Goal: Task Accomplishment & Management: Use online tool/utility

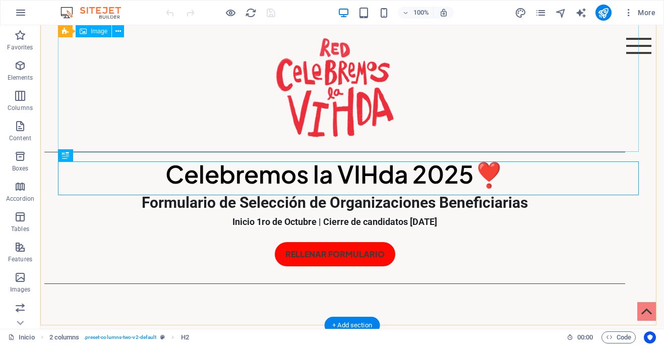
scroll to position [34, 0]
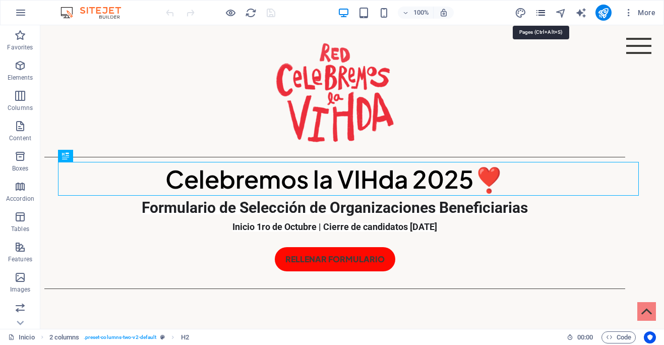
click at [542, 12] on icon "pages" at bounding box center [541, 13] width 12 height 12
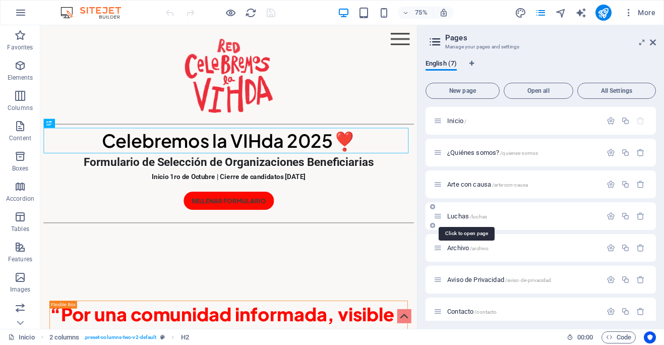
click at [473, 214] on span "/luchas" at bounding box center [478, 217] width 17 height 6
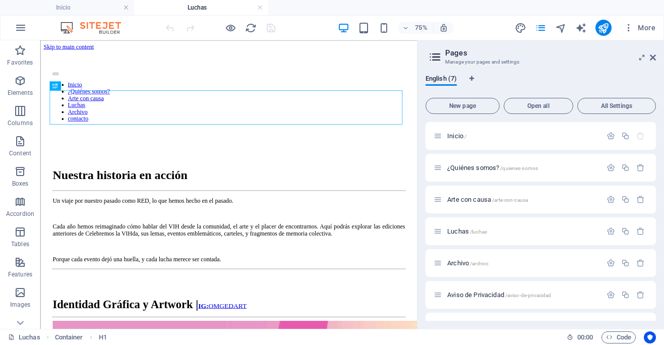
scroll to position [0, 0]
click at [651, 55] on icon at bounding box center [653, 57] width 6 height 8
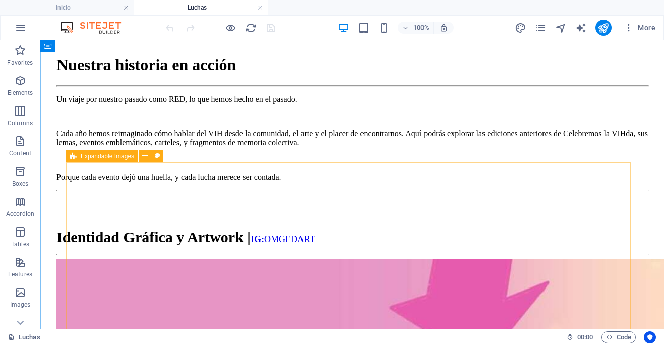
scroll to position [155, 0]
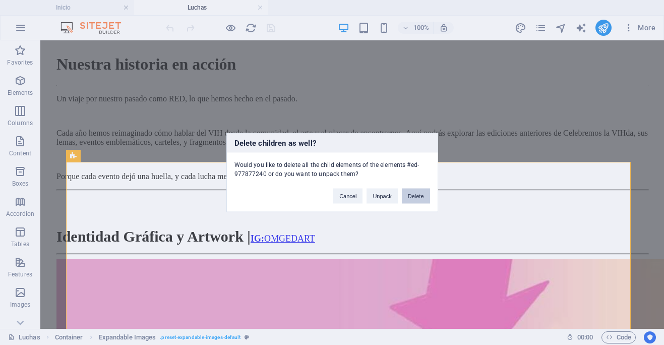
click at [422, 198] on button "Delete" at bounding box center [416, 195] width 28 height 15
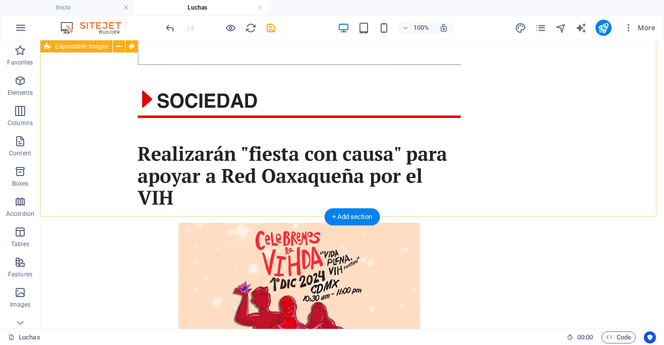
scroll to position [2207, 0]
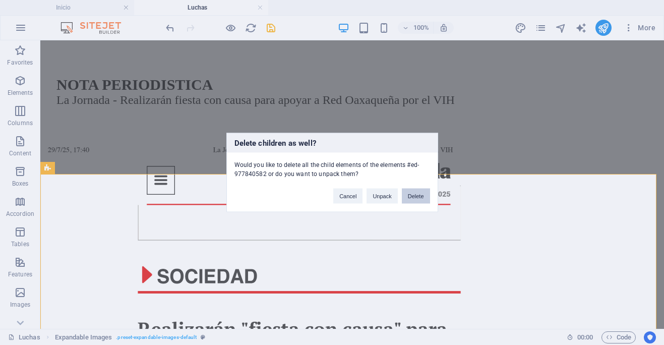
click at [412, 196] on button "Delete" at bounding box center [416, 195] width 28 height 15
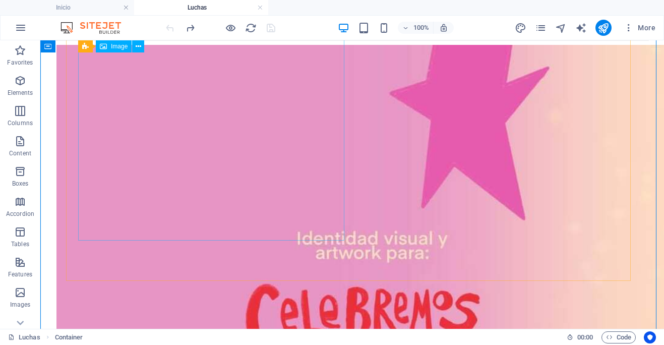
scroll to position [178, 0]
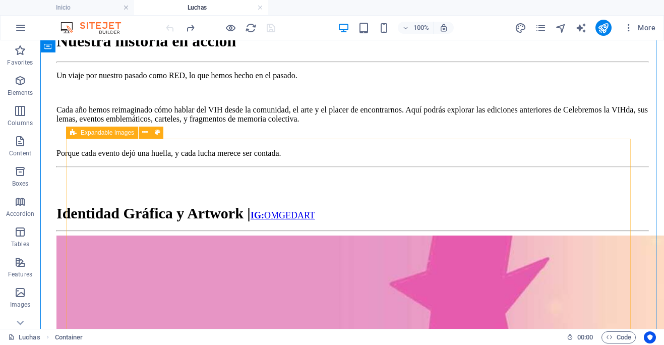
click at [143, 133] on icon at bounding box center [145, 132] width 6 height 11
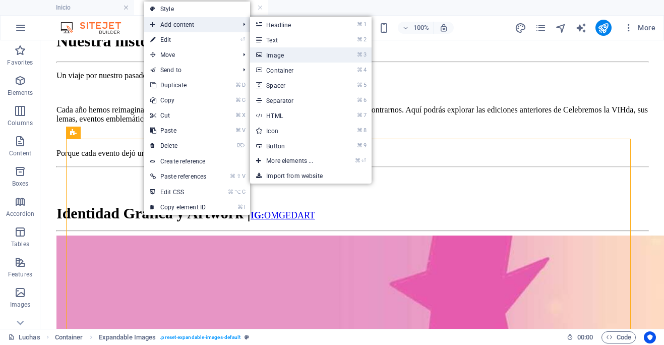
click at [300, 56] on link "⌘ 3 Image" at bounding box center [291, 54] width 83 height 15
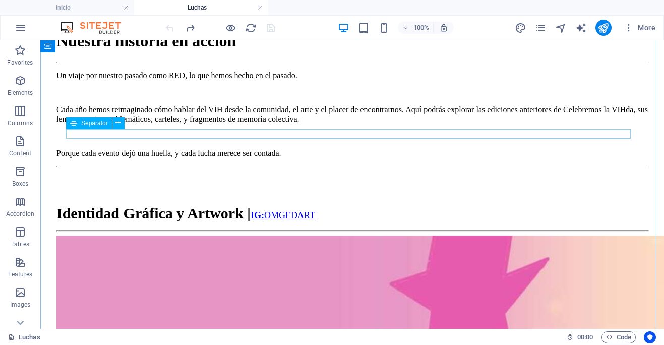
click at [297, 230] on div at bounding box center [351, 231] width 591 height 2
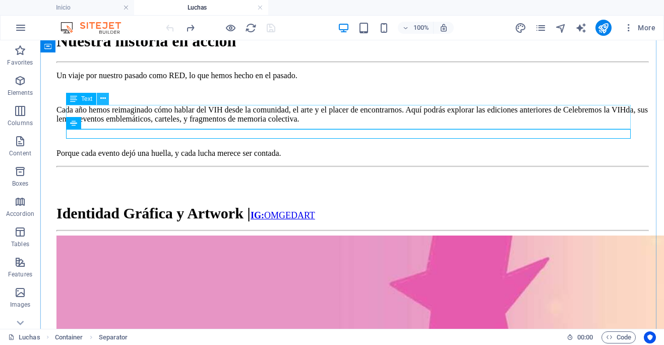
click at [103, 99] on icon at bounding box center [103, 98] width 6 height 11
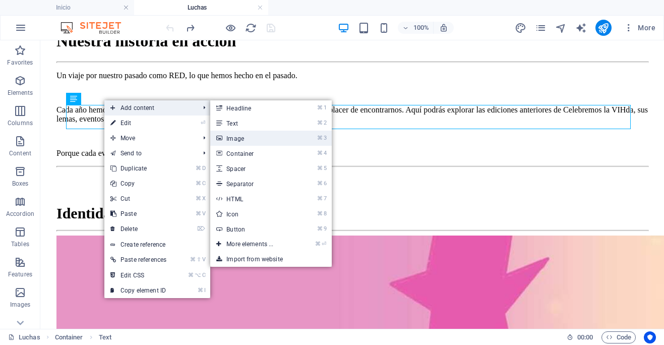
click at [245, 140] on link "⌘ 3 Image" at bounding box center [251, 138] width 83 height 15
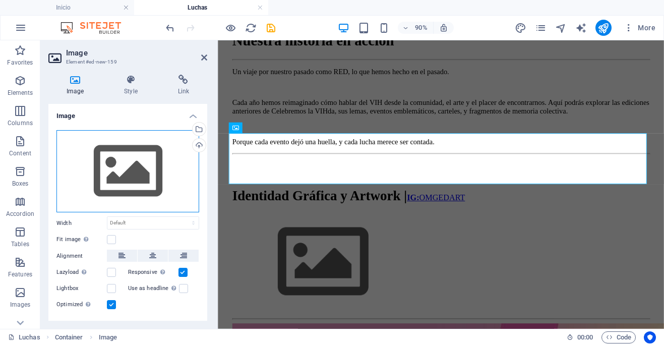
click at [146, 179] on div "Drag files here, click to choose files or select files from Files or our free s…" at bounding box center [127, 171] width 143 height 83
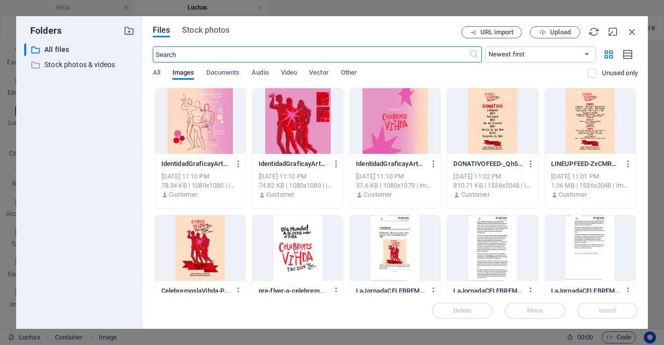
click at [396, 129] on div at bounding box center [395, 121] width 90 height 66
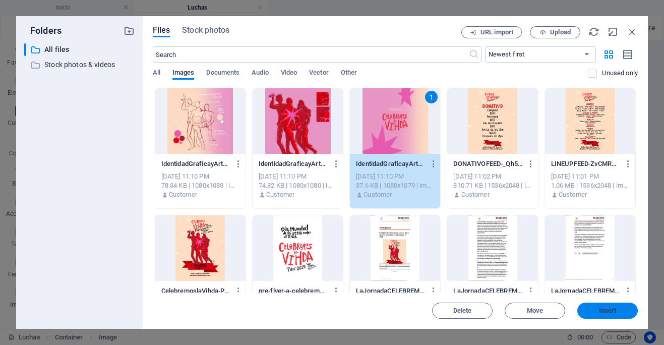
click at [611, 308] on span "Insert" at bounding box center [608, 310] width 18 height 6
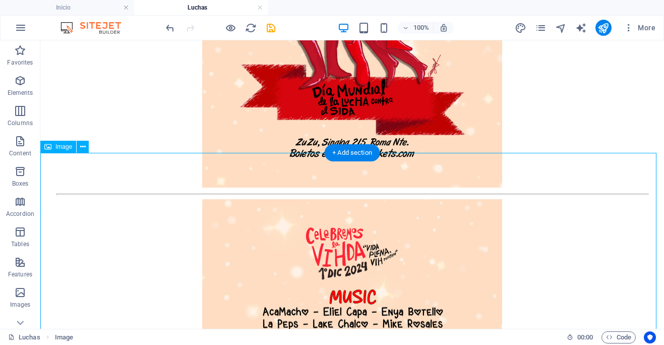
scroll to position [3738, 0]
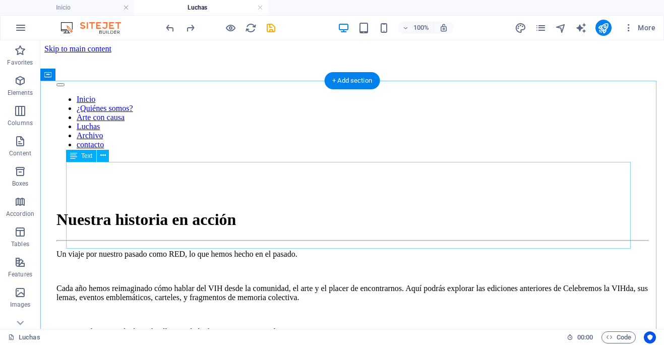
scroll to position [180, 0]
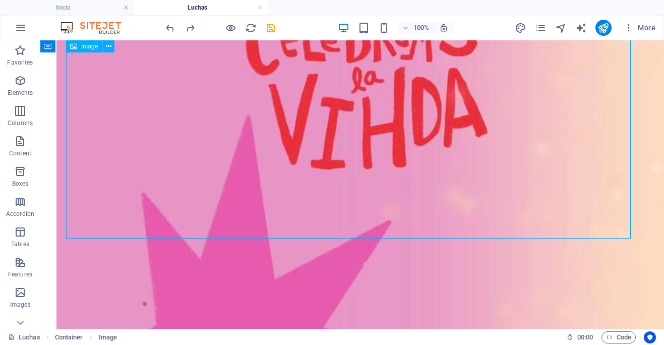
scroll to position [651, 0]
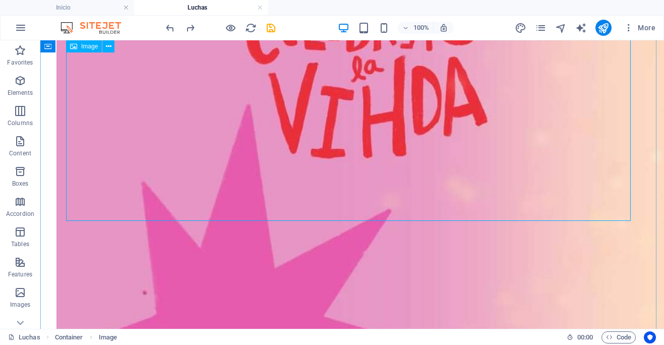
click at [397, 162] on figure at bounding box center [351, 70] width 591 height 625
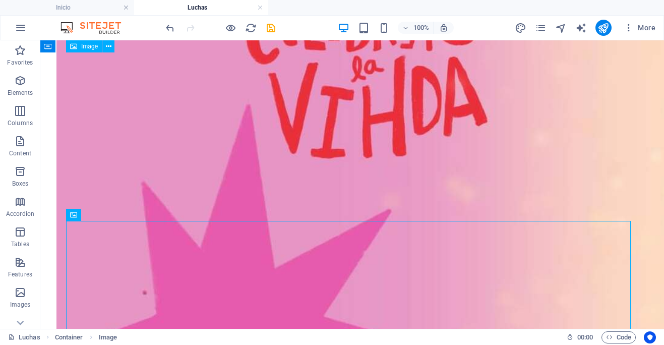
click at [402, 173] on figure at bounding box center [351, 70] width 591 height 625
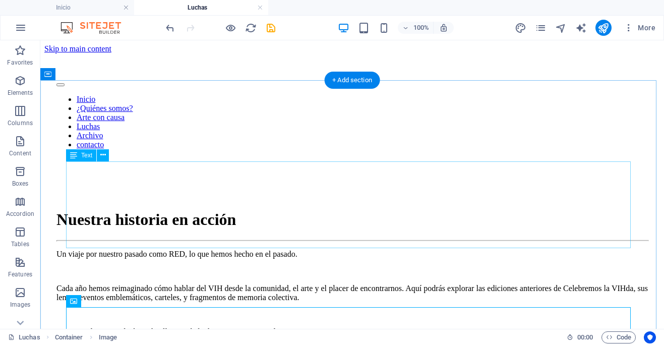
scroll to position [69, 0]
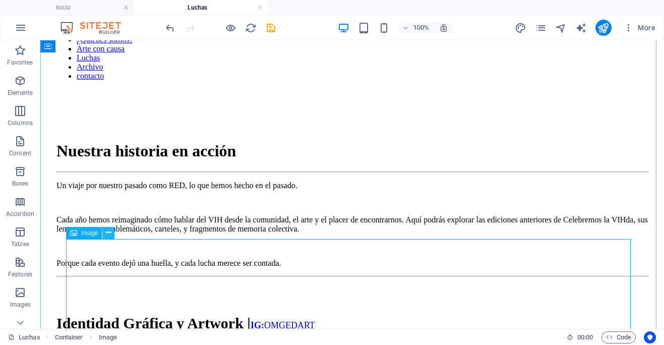
click at [108, 234] on icon at bounding box center [109, 232] width 6 height 11
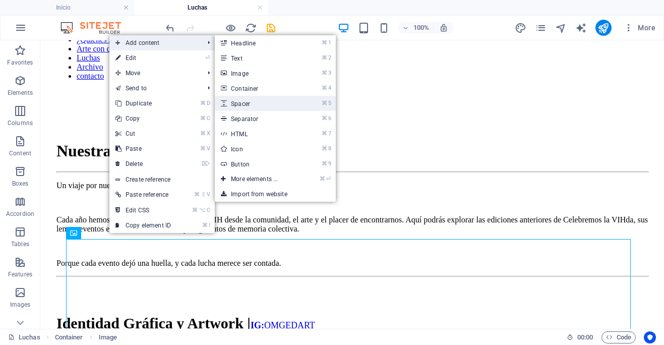
click at [269, 105] on link "⌘ 5 Spacer" at bounding box center [256, 103] width 83 height 15
select select "px"
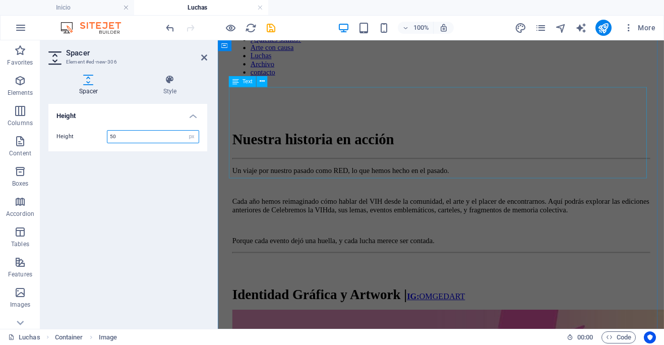
scroll to position [598, 0]
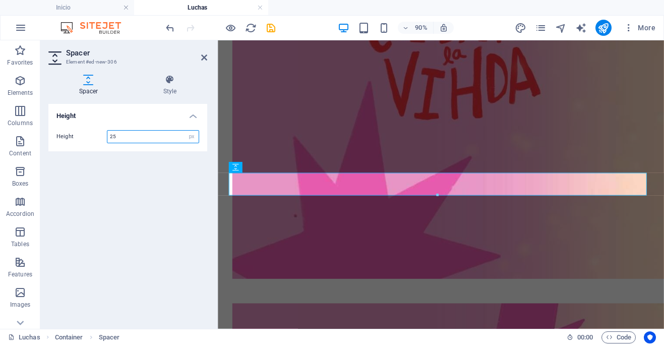
type input "25"
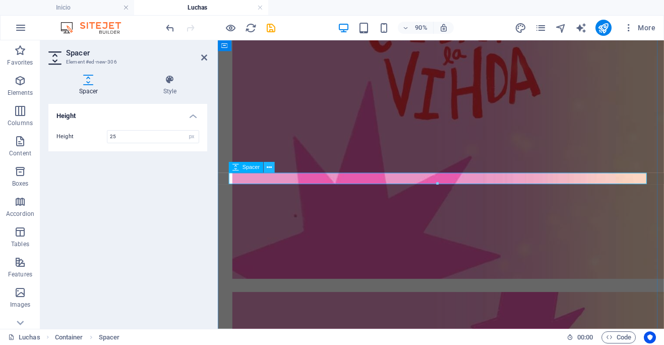
click at [268, 168] on icon at bounding box center [269, 168] width 5 height 10
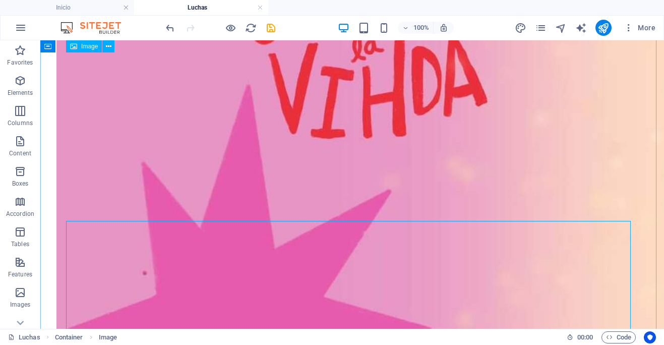
scroll to position [663, 0]
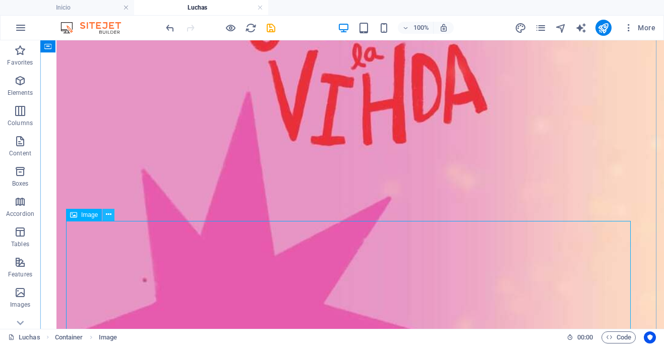
click at [105, 214] on button at bounding box center [108, 215] width 12 height 12
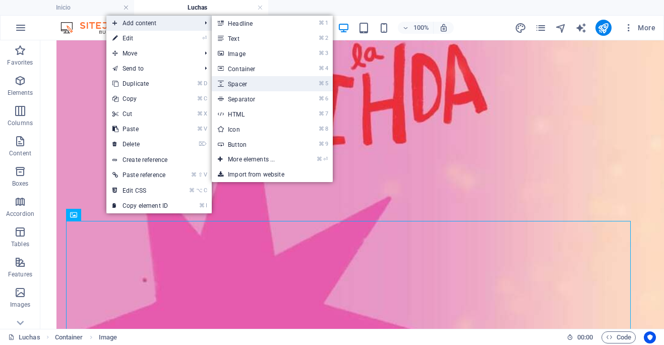
click at [275, 84] on link "⌘ 5 Spacer" at bounding box center [253, 83] width 83 height 15
select select "px"
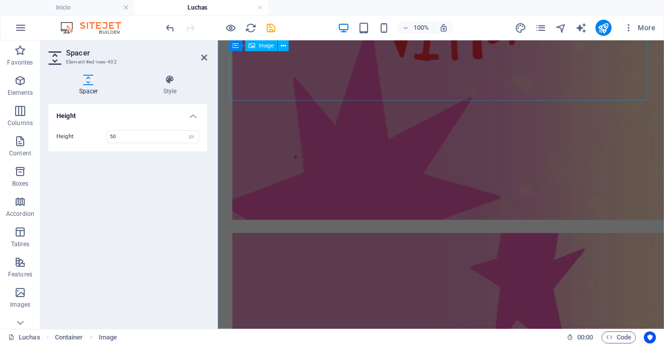
scroll to position [1074, 0]
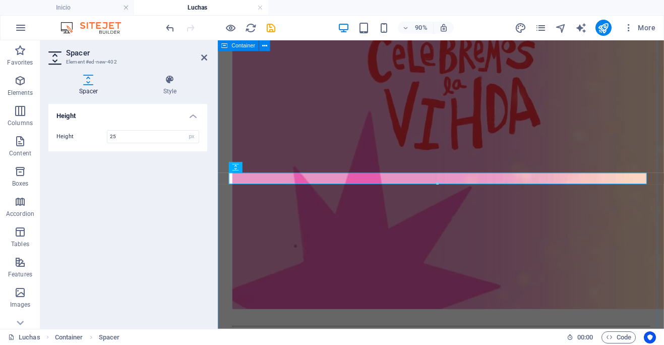
type input "25"
click at [264, 341] on div at bounding box center [465, 347] width 463 height 13
click at [270, 167] on icon at bounding box center [269, 168] width 5 height 10
click at [626, 139] on figure at bounding box center [465, 92] width 463 height 497
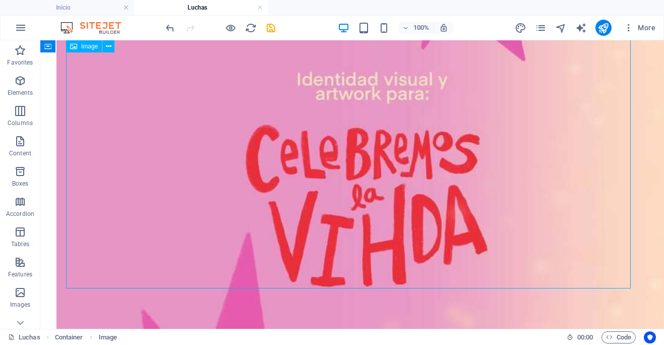
click at [442, 201] on figure at bounding box center [351, 198] width 591 height 625
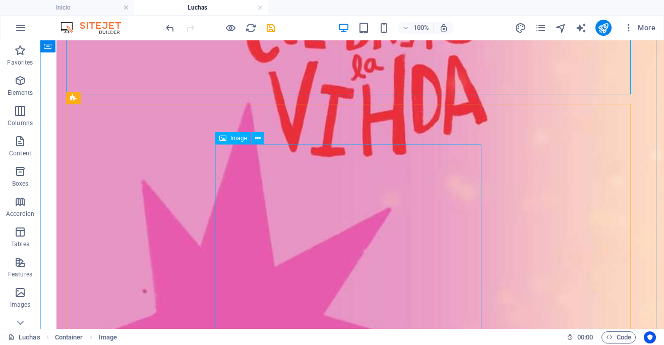
scroll to position [1930, 0]
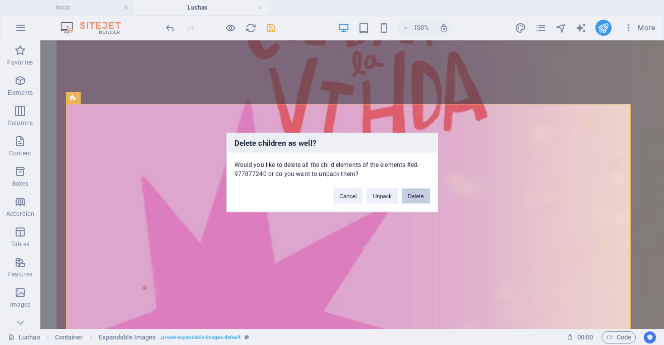
click at [414, 198] on button "Delete" at bounding box center [416, 195] width 28 height 15
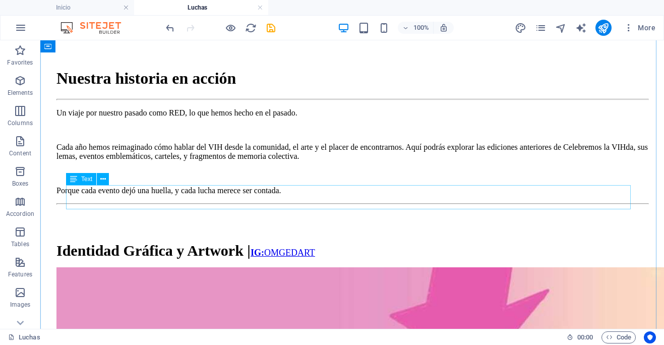
scroll to position [0, 0]
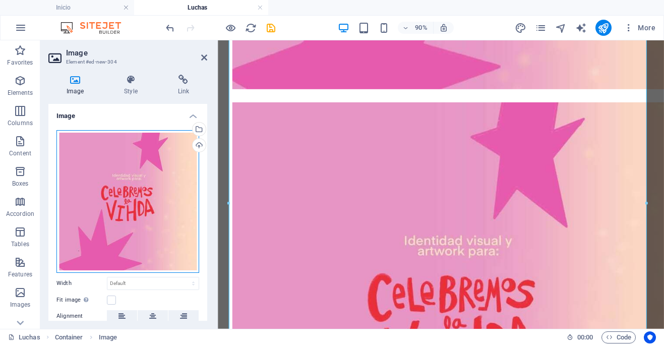
click at [135, 208] on div "Drag files here, click to choose files or select files from Files or our free s…" at bounding box center [127, 201] width 143 height 143
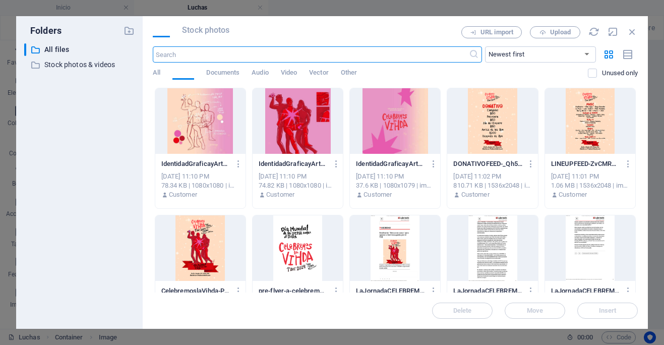
scroll to position [810, 0]
click at [298, 126] on div at bounding box center [297, 121] width 90 height 66
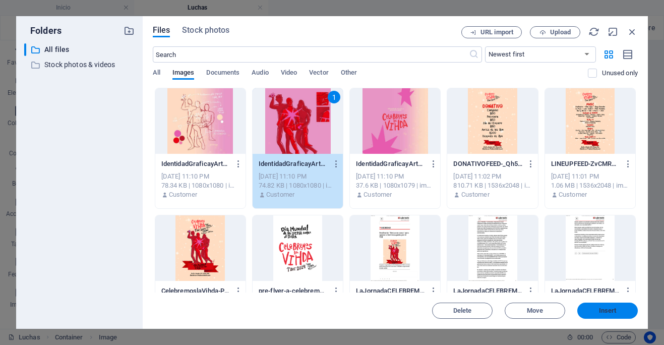
click at [600, 314] on button "Insert" at bounding box center [607, 310] width 60 height 16
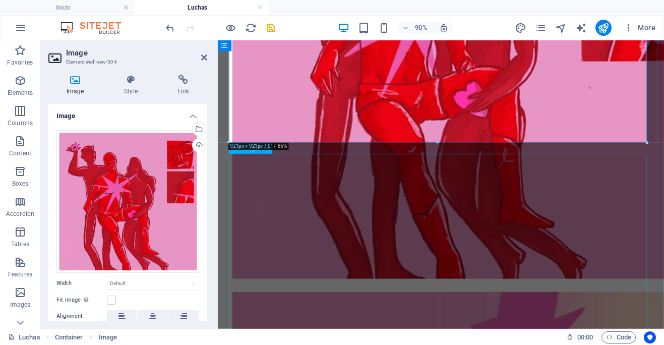
scroll to position [1175, 0]
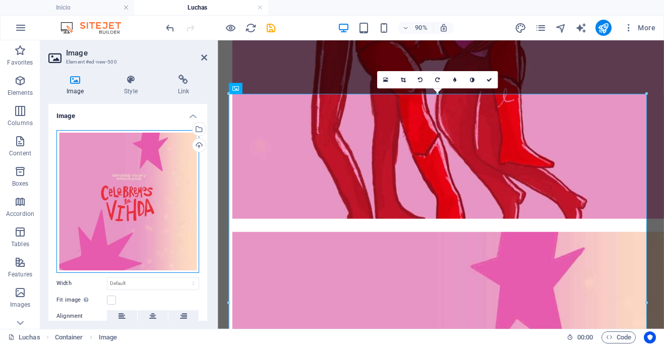
click at [138, 211] on div "Drag files here, click to choose files or select files from Files or our free s…" at bounding box center [127, 201] width 143 height 143
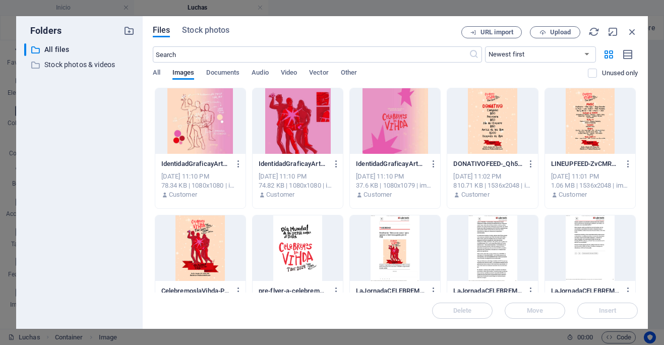
click at [212, 117] on div at bounding box center [200, 121] width 90 height 66
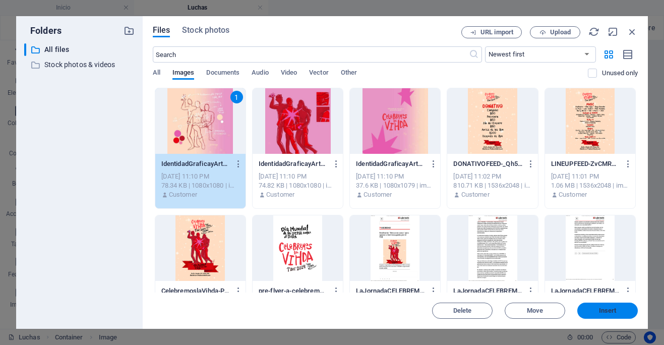
click at [612, 305] on button "Insert" at bounding box center [607, 310] width 60 height 16
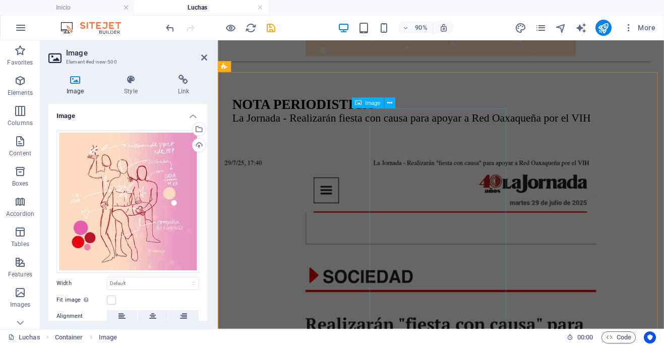
scroll to position [3612, 0]
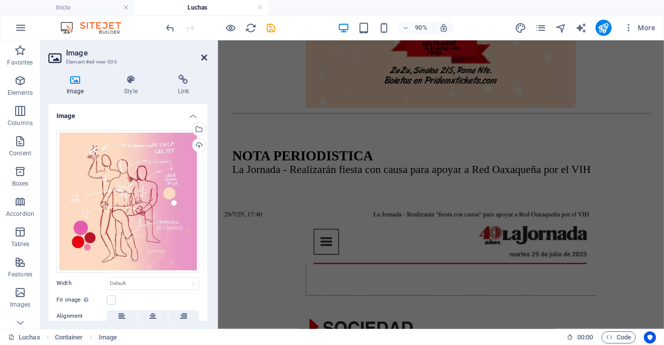
click at [204, 57] on icon at bounding box center [204, 57] width 6 height 8
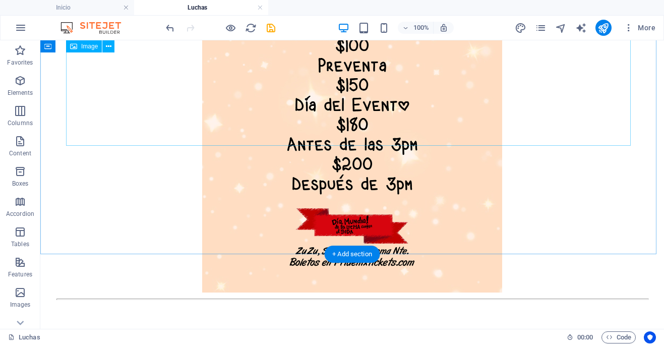
scroll to position [3861, 0]
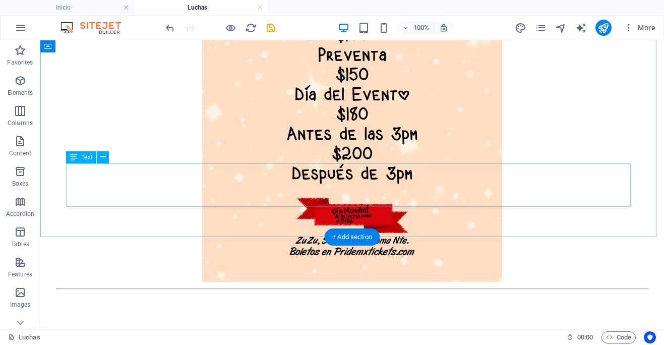
click at [213, 327] on div "NOTA PERIODISTICA La Jornada - Realizarán fiesta con causa para apoyar a Red O…" at bounding box center [351, 342] width 591 height 31
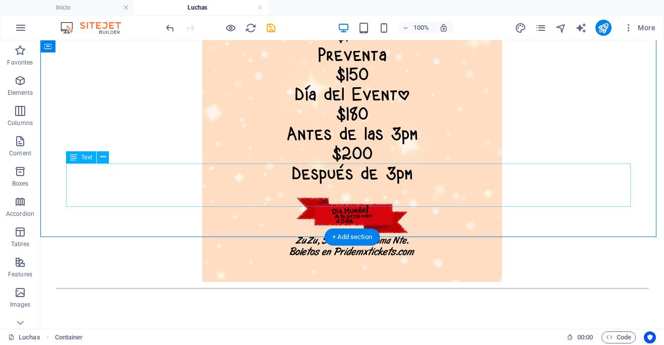
click at [215, 327] on div "NOTA PERIODISTICA La Jornada - Realizarán fiesta con causa para apoyar a Red O…" at bounding box center [351, 342] width 591 height 31
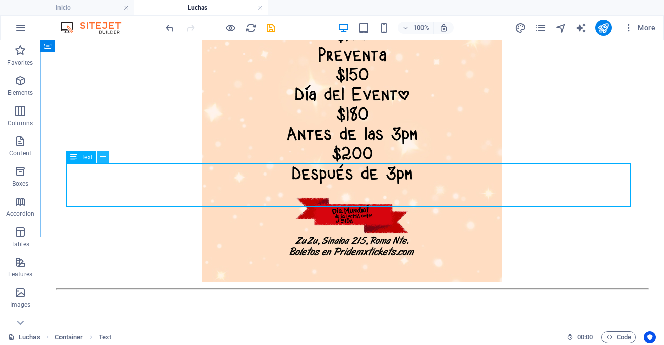
click at [101, 157] on icon at bounding box center [103, 157] width 6 height 11
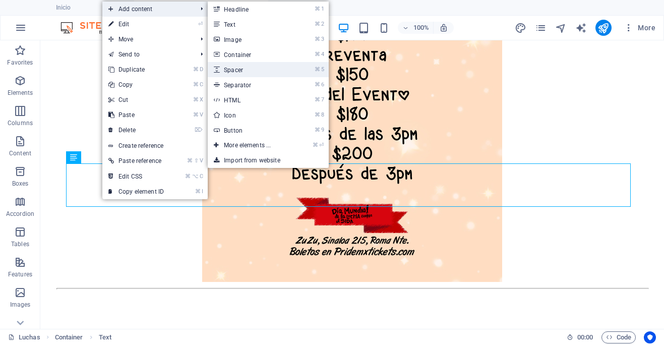
click at [254, 69] on link "⌘ 5 Spacer" at bounding box center [249, 69] width 83 height 15
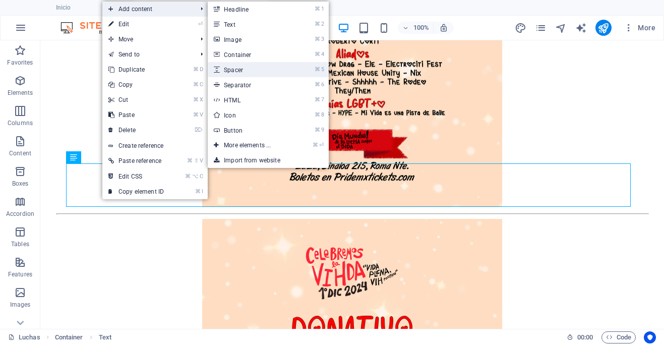
select select "px"
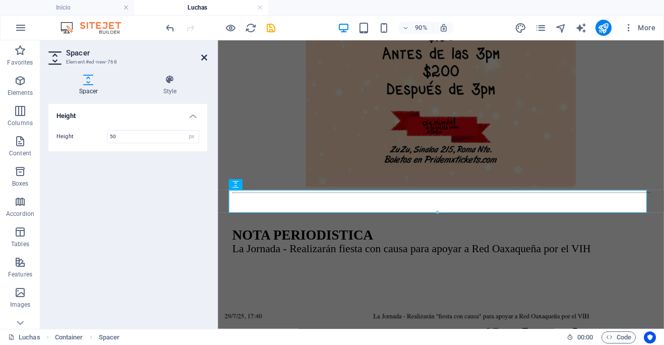
click at [204, 57] on icon at bounding box center [204, 57] width 6 height 8
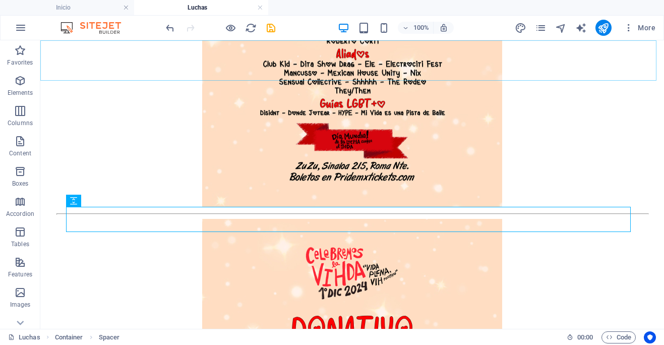
scroll to position [3861, 0]
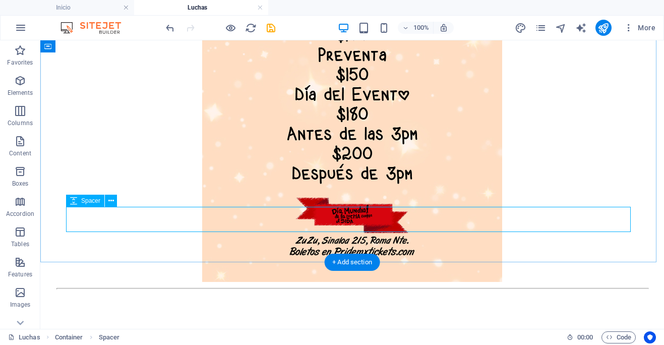
click at [112, 202] on icon at bounding box center [111, 201] width 6 height 11
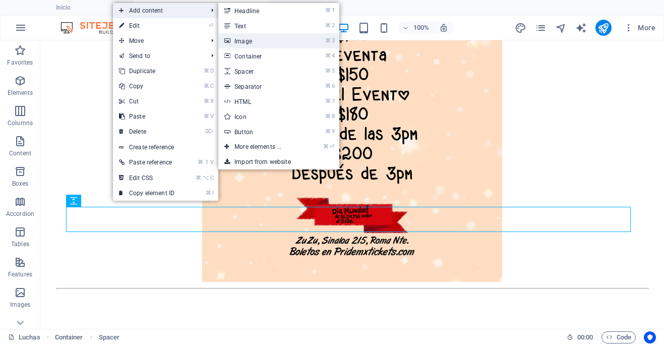
click at [263, 43] on link "⌘ 3 Image" at bounding box center [259, 40] width 83 height 15
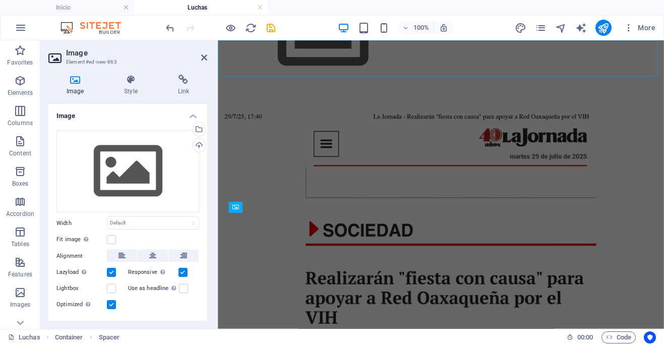
scroll to position [3524, 0]
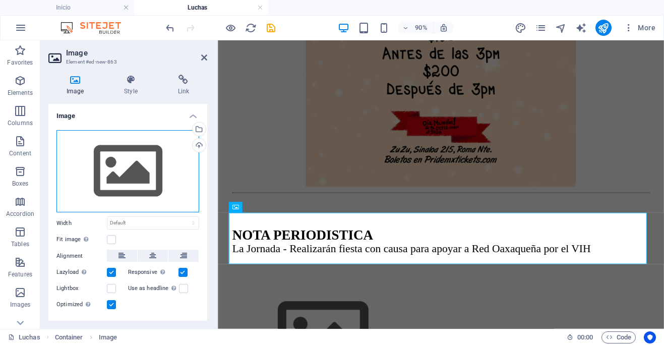
click at [153, 167] on div "Drag files here, click to choose files or select files from Files or our free s…" at bounding box center [127, 171] width 143 height 83
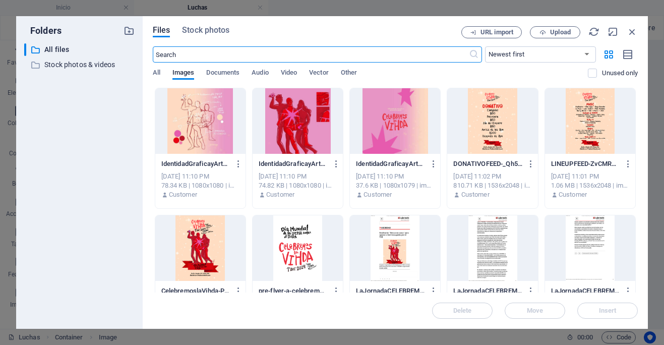
click at [395, 247] on div at bounding box center [395, 248] width 90 height 66
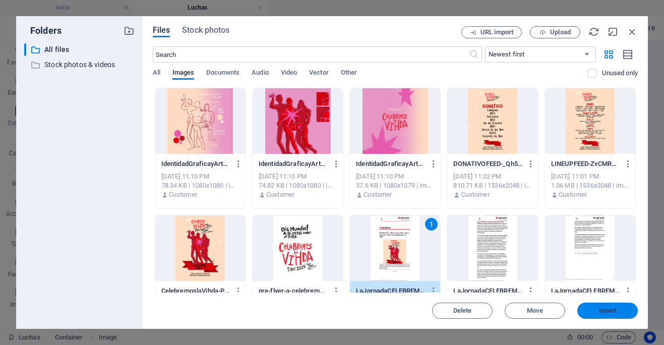
click at [610, 311] on span "Insert" at bounding box center [608, 310] width 18 height 6
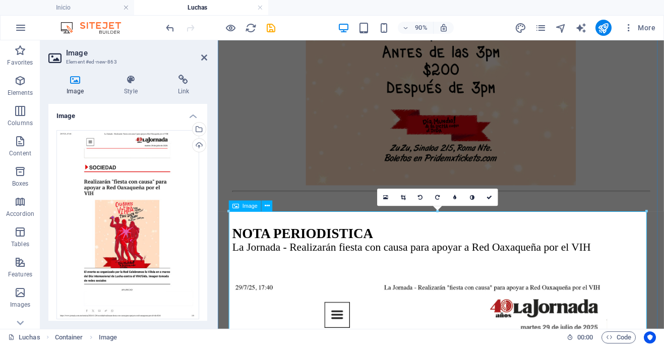
scroll to position [3526, 0]
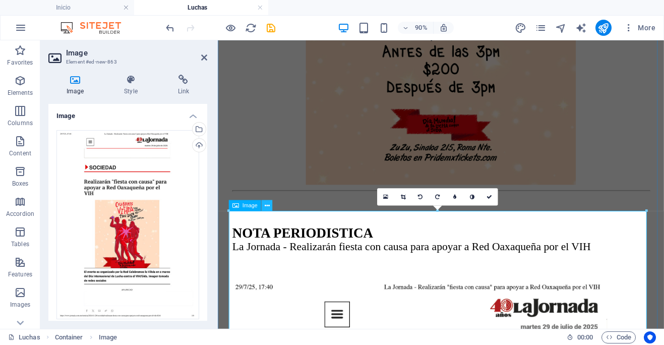
click at [267, 207] on icon at bounding box center [267, 206] width 5 height 10
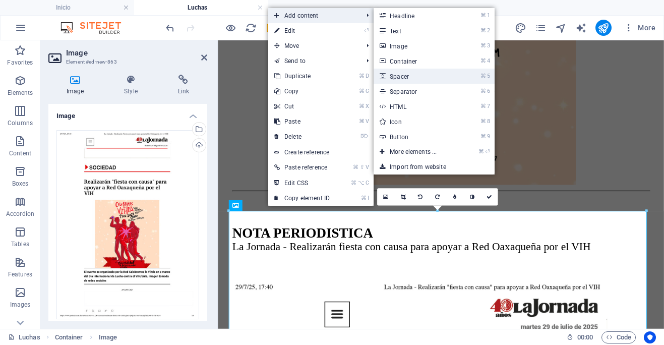
click at [416, 75] on link "⌘ 5 Spacer" at bounding box center [414, 76] width 83 height 15
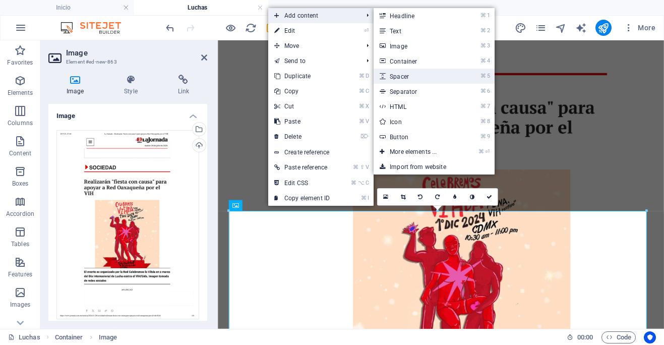
select select "px"
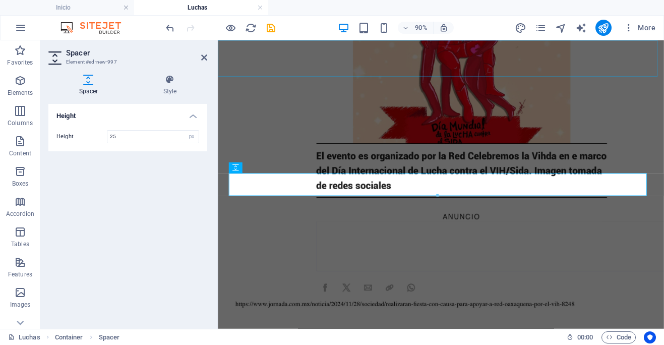
type input "25"
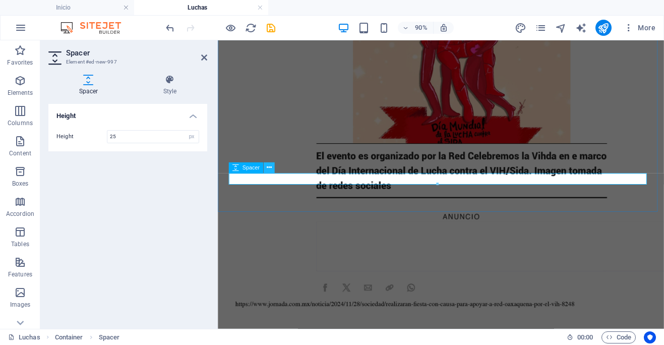
click at [269, 168] on icon at bounding box center [269, 168] width 5 height 10
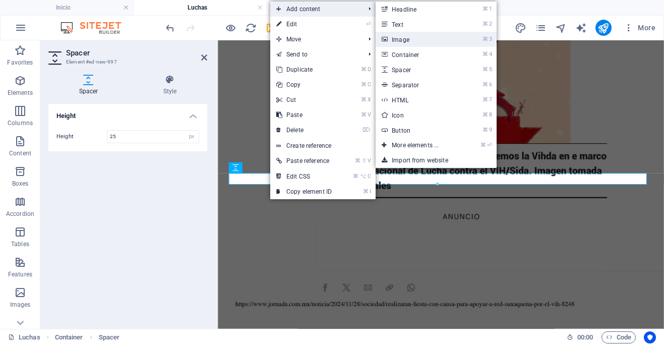
click at [416, 42] on link "⌘ 3 Image" at bounding box center [416, 39] width 83 height 15
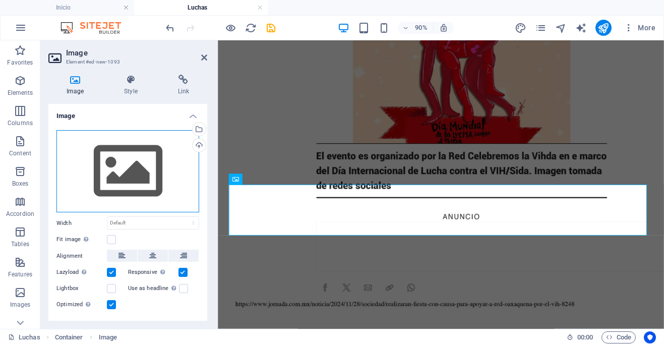
click at [144, 154] on div "Drag files here, click to choose files or select files from Files or our free s…" at bounding box center [127, 171] width 143 height 83
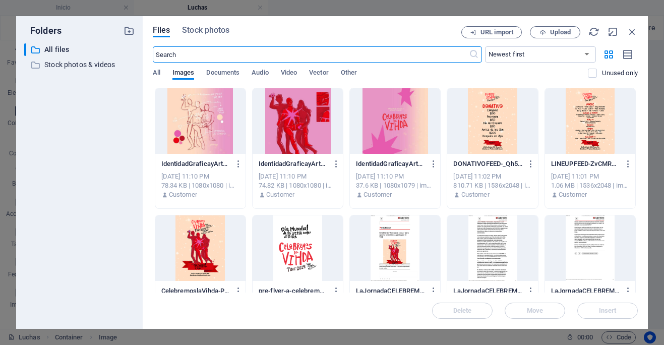
scroll to position [4197, 0]
click at [497, 262] on div at bounding box center [492, 248] width 90 height 66
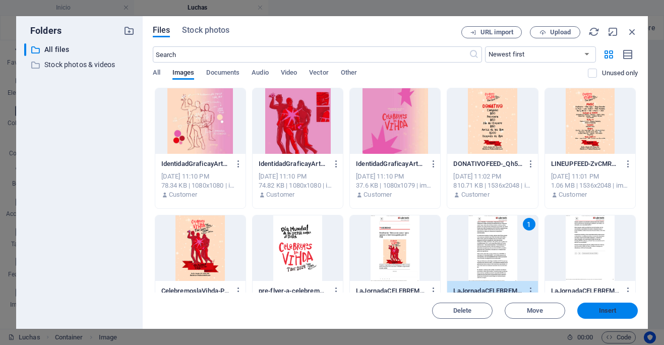
click at [603, 310] on span "Insert" at bounding box center [608, 310] width 18 height 6
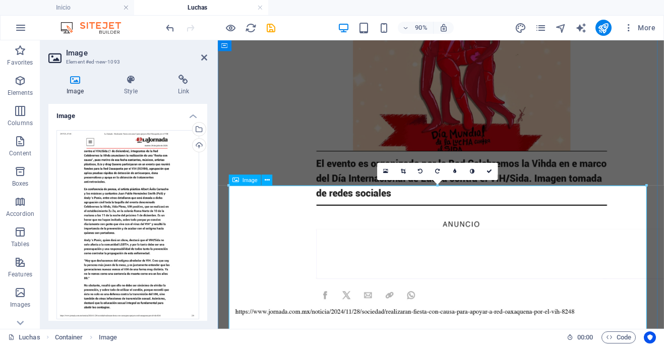
scroll to position [4181, 0]
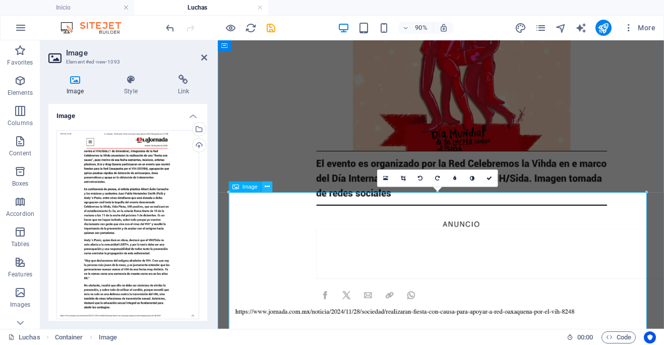
click at [267, 186] on icon at bounding box center [267, 187] width 5 height 10
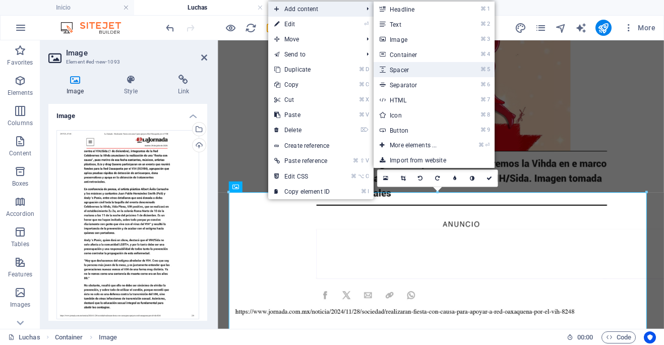
click at [418, 70] on link "⌘ 5 Spacer" at bounding box center [414, 69] width 83 height 15
select select "px"
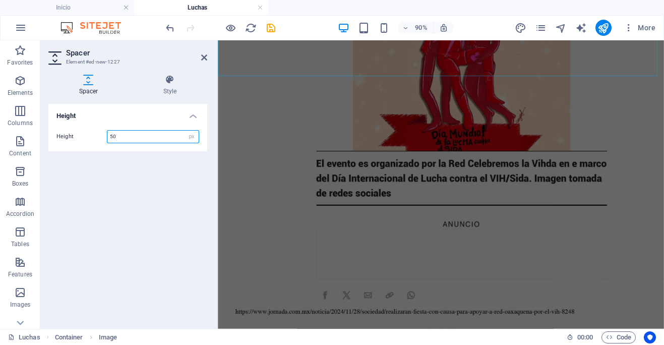
scroll to position [4824, 0]
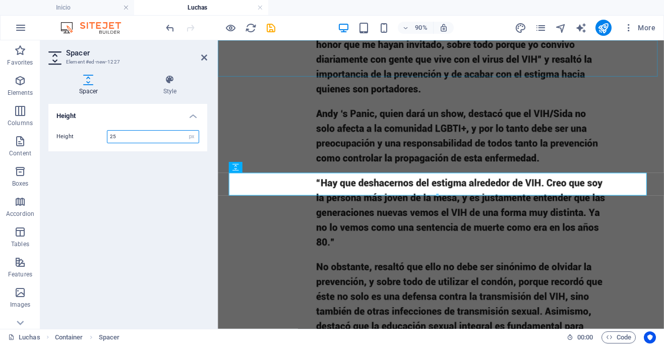
type input "25"
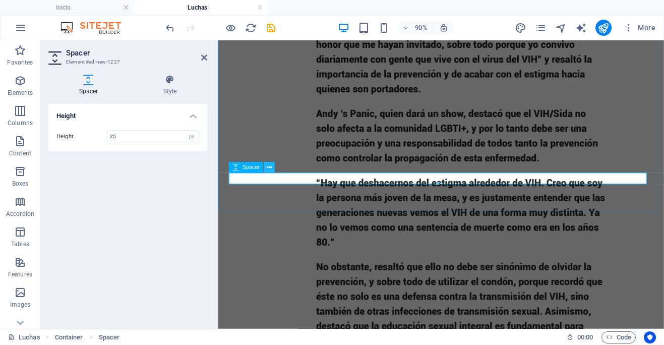
click at [270, 168] on icon at bounding box center [269, 168] width 5 height 10
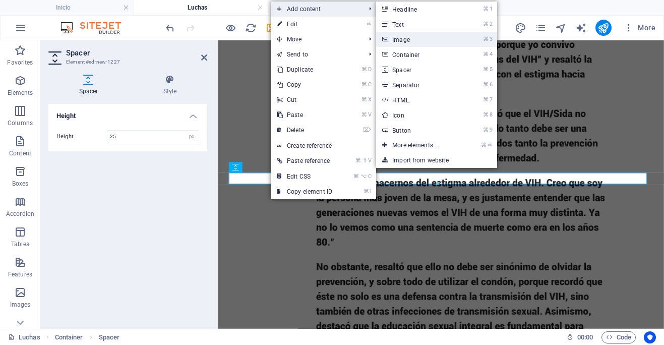
click at [419, 38] on link "⌘ 3 Image" at bounding box center [417, 39] width 83 height 15
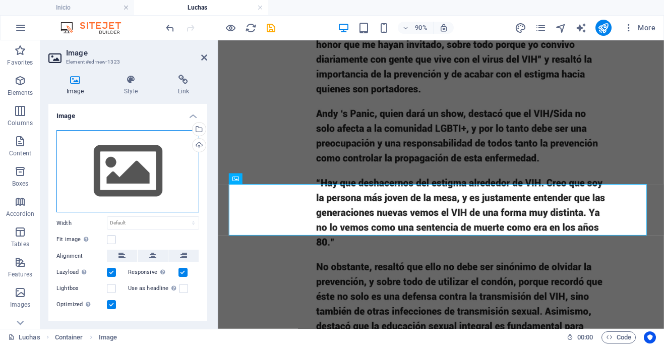
click at [119, 182] on div "Drag files here, click to choose files or select files from Files or our free s…" at bounding box center [127, 171] width 143 height 83
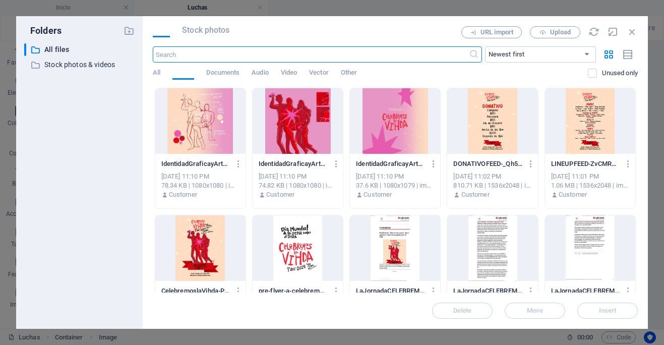
scroll to position [4835, 0]
click at [592, 264] on div at bounding box center [590, 248] width 90 height 66
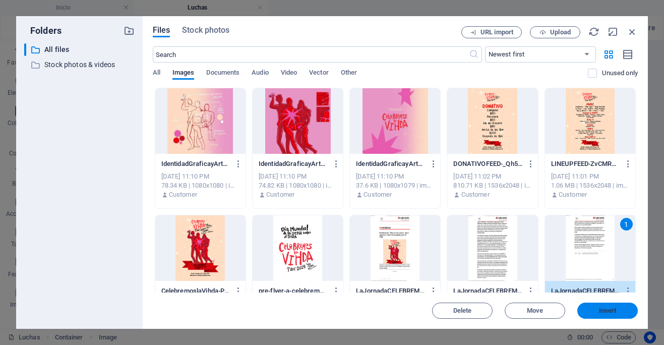
click at [603, 312] on span "Insert" at bounding box center [608, 310] width 18 height 6
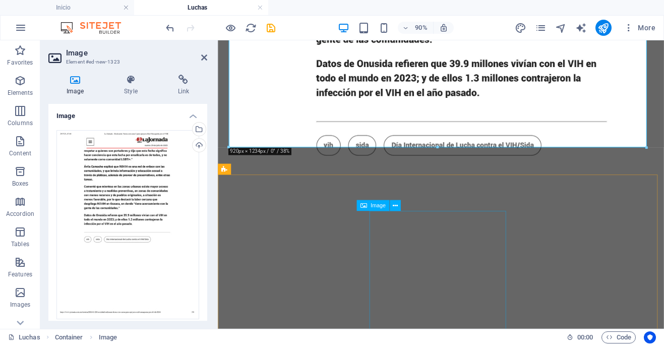
scroll to position [5502, 0]
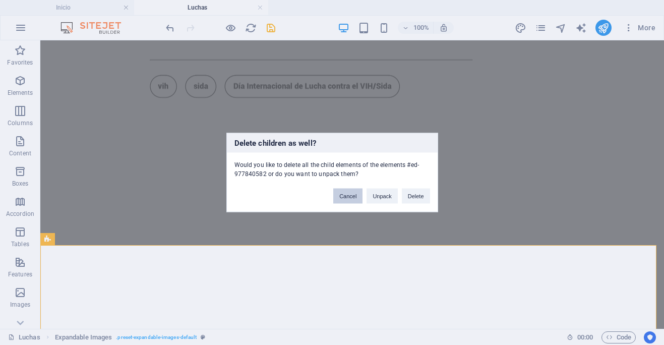
click at [349, 196] on button "Cancel" at bounding box center [347, 195] width 29 height 15
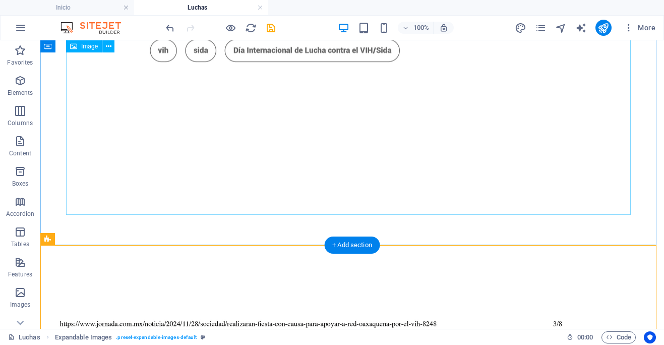
scroll to position [6155, 0]
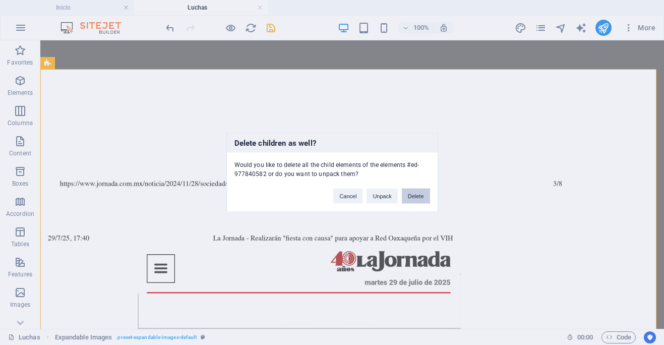
click at [416, 198] on button "Delete" at bounding box center [416, 195] width 28 height 15
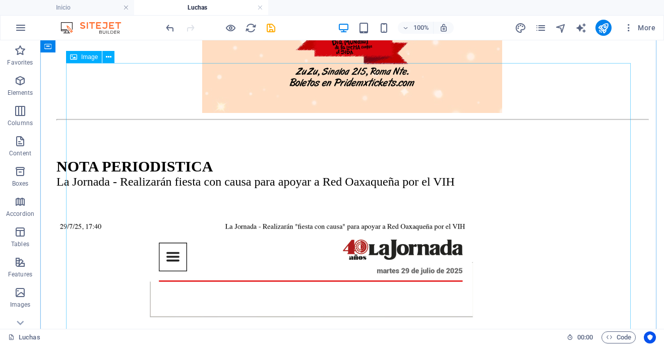
scroll to position [4033, 0]
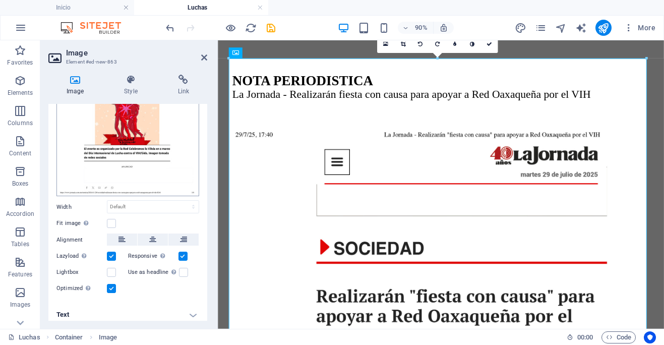
scroll to position [126, 0]
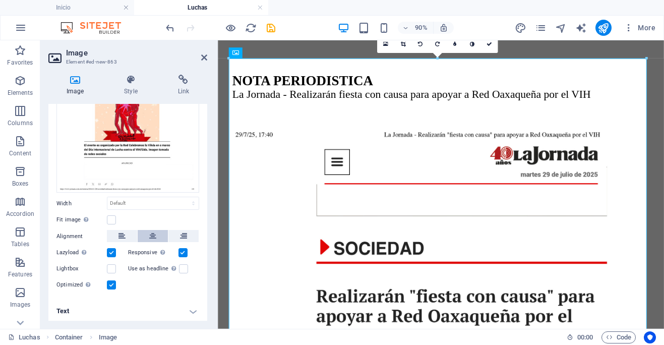
click at [153, 233] on icon at bounding box center [152, 236] width 7 height 12
click at [205, 56] on icon at bounding box center [204, 57] width 6 height 8
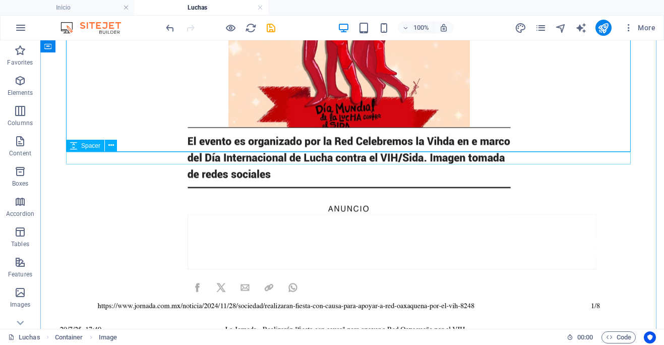
scroll to position [4656, 0]
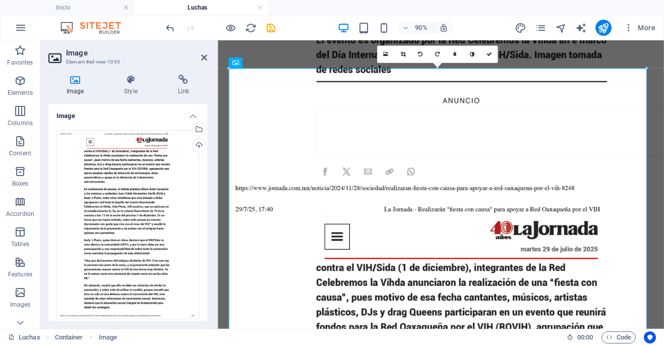
scroll to position [126, 0]
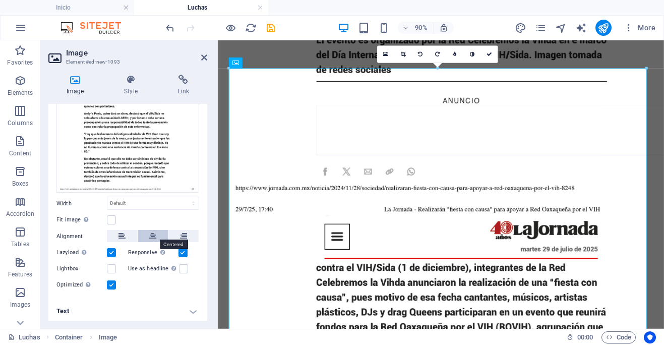
click at [155, 233] on button at bounding box center [153, 236] width 30 height 12
click at [205, 59] on icon at bounding box center [204, 57] width 6 height 8
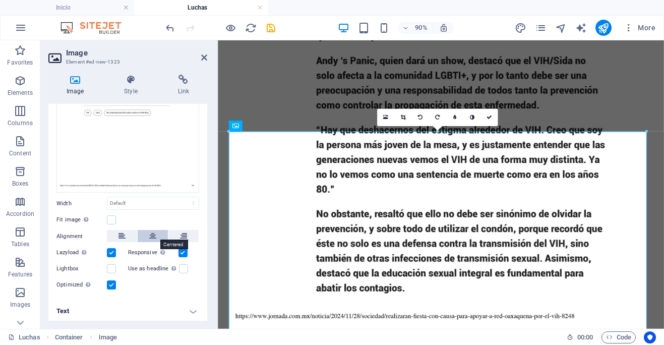
click at [155, 232] on icon at bounding box center [152, 236] width 7 height 12
click at [202, 56] on icon at bounding box center [204, 57] width 6 height 8
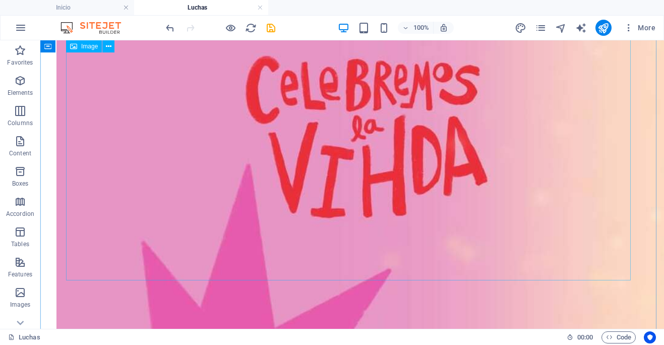
click at [351, 194] on figure at bounding box center [351, 129] width 591 height 625
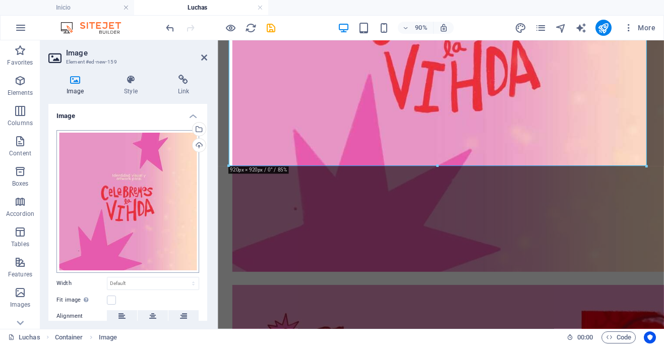
scroll to position [76, 0]
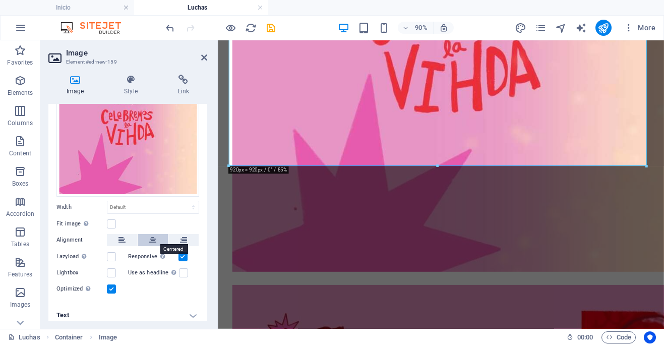
click at [154, 237] on icon at bounding box center [152, 240] width 7 height 12
click at [205, 57] on icon at bounding box center [204, 57] width 6 height 8
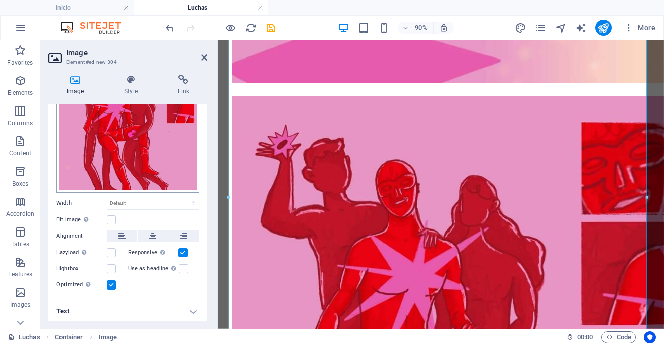
scroll to position [80, 0]
click at [151, 232] on icon at bounding box center [152, 236] width 7 height 12
click at [204, 57] on icon at bounding box center [204, 57] width 6 height 8
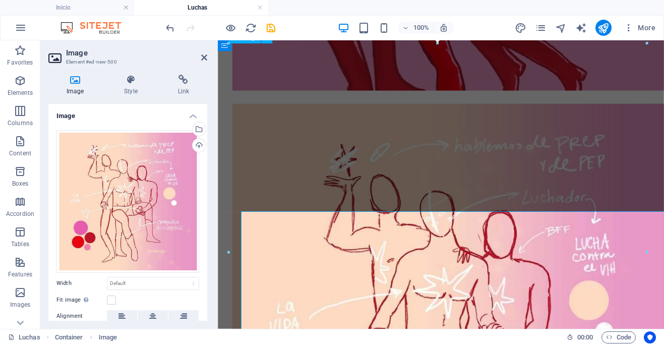
scroll to position [1231, 0]
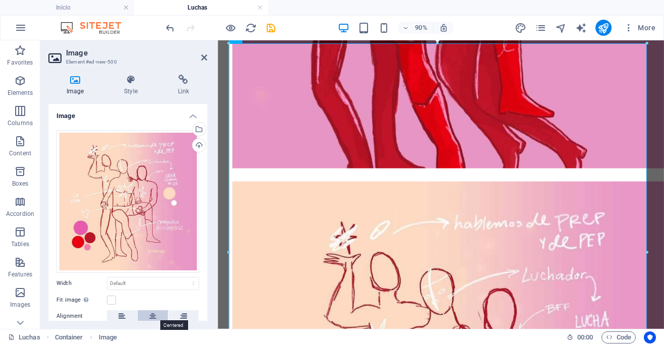
click at [156, 313] on button at bounding box center [153, 316] width 30 height 12
click at [204, 58] on icon at bounding box center [204, 57] width 6 height 8
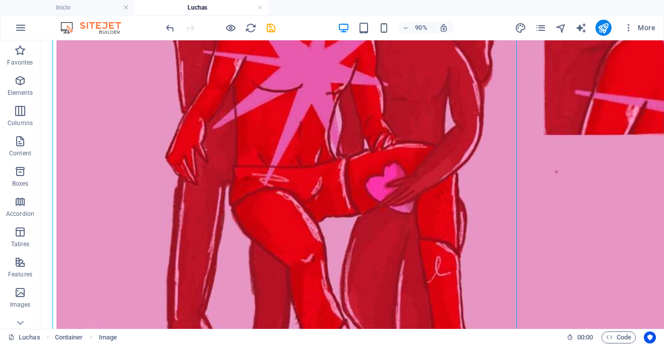
scroll to position [1317, 0]
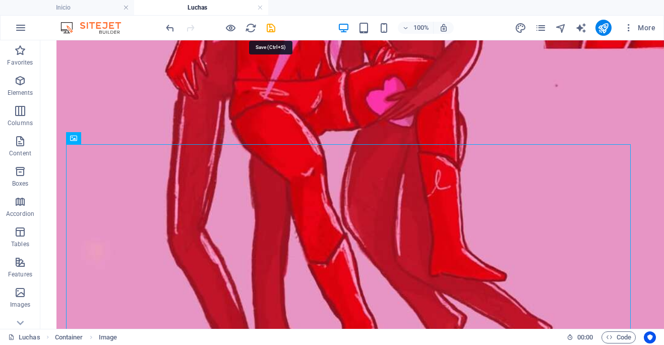
click at [269, 31] on icon "save" at bounding box center [271, 28] width 12 height 12
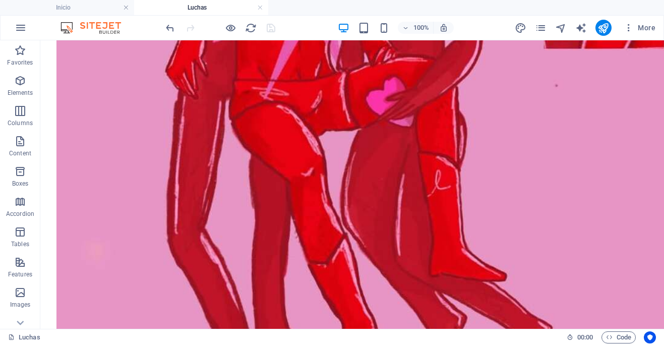
click at [241, 10] on h4 "Luchas" at bounding box center [201, 7] width 134 height 11
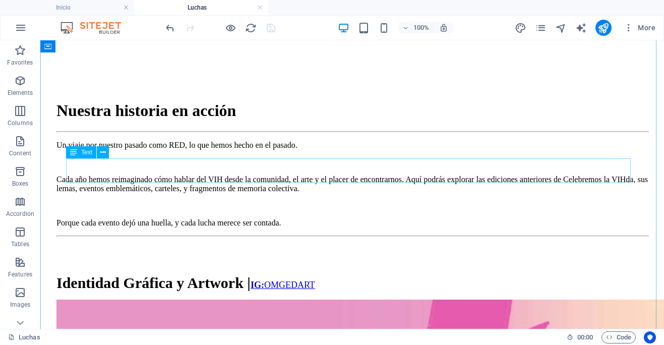
scroll to position [125, 0]
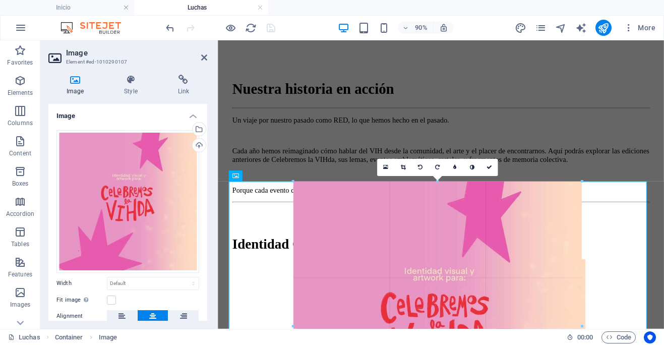
drag, startPoint x: 646, startPoint y: 182, endPoint x: 453, endPoint y: 326, distance: 240.7
type input "634"
select select "px"
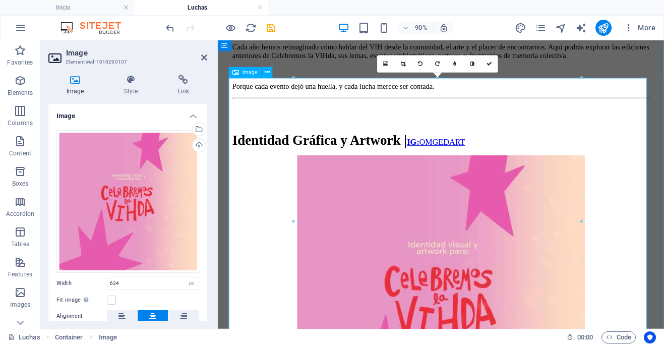
scroll to position [331, 0]
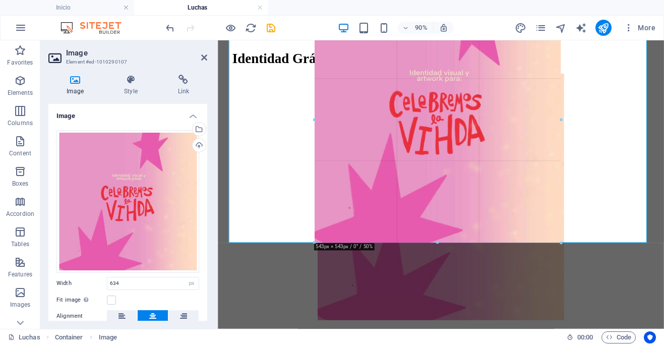
drag, startPoint x: 581, startPoint y: 283, endPoint x: 350, endPoint y: 220, distance: 239.4
type input "543"
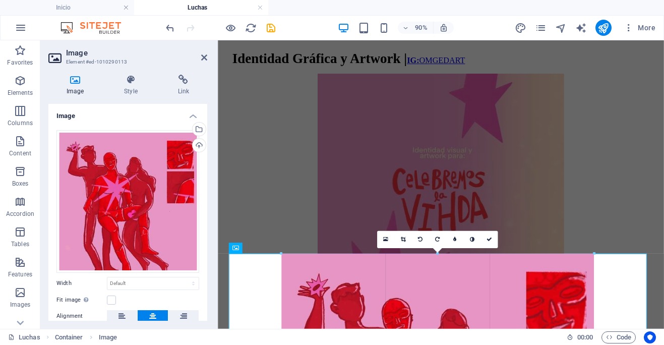
drag, startPoint x: 646, startPoint y: 257, endPoint x: 408, endPoint y: 369, distance: 262.6
type input "688"
select select "px"
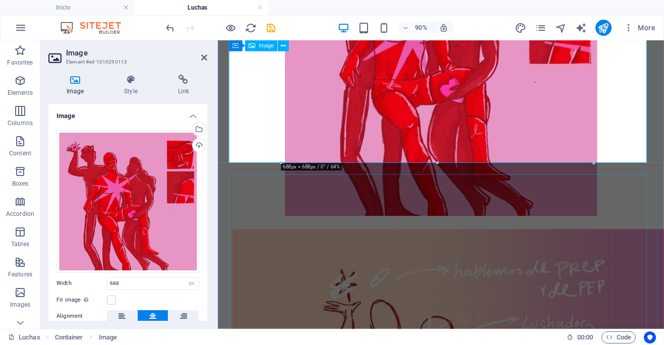
scroll to position [642, 0]
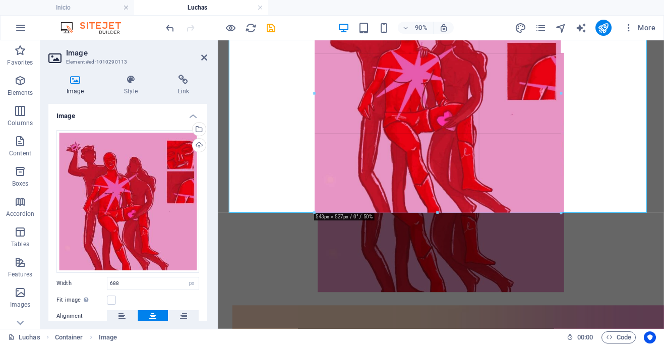
drag, startPoint x: 592, startPoint y: 279, endPoint x: 521, endPoint y: 194, distance: 110.9
type input "543"
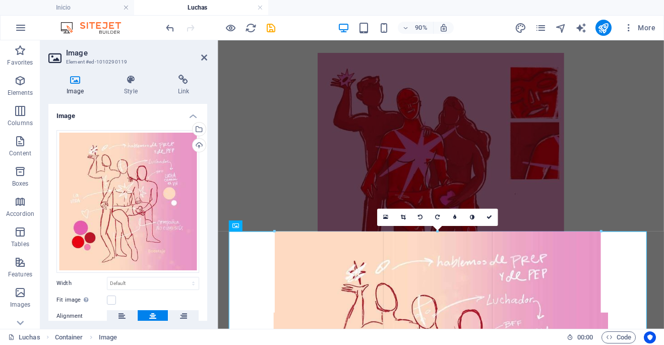
drag, startPoint x: 638, startPoint y: 234, endPoint x: 256, endPoint y: 316, distance: 390.6
type input "719"
select select "px"
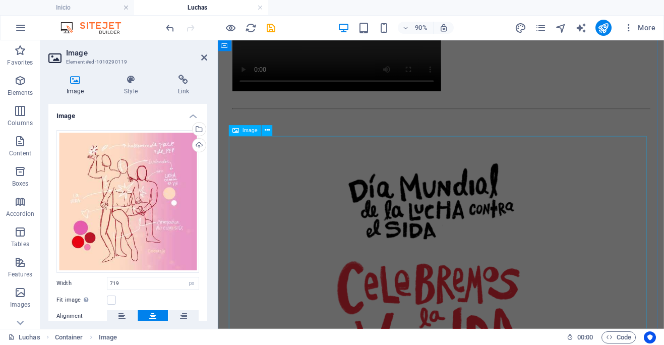
scroll to position [979, 0]
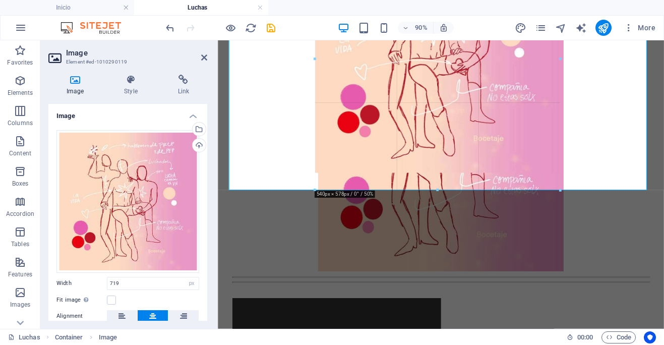
drag, startPoint x: 600, startPoint y: 254, endPoint x: 510, endPoint y: 140, distance: 145.7
type input "539"
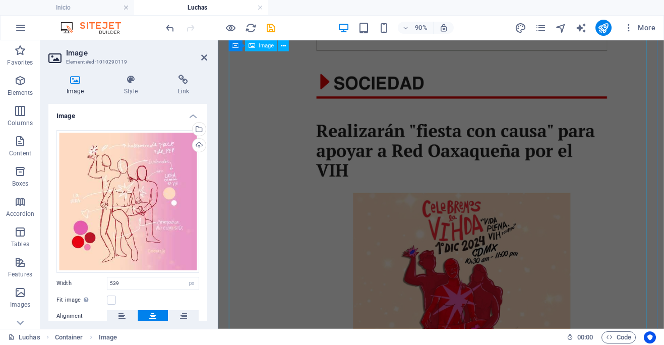
scroll to position [3210, 0]
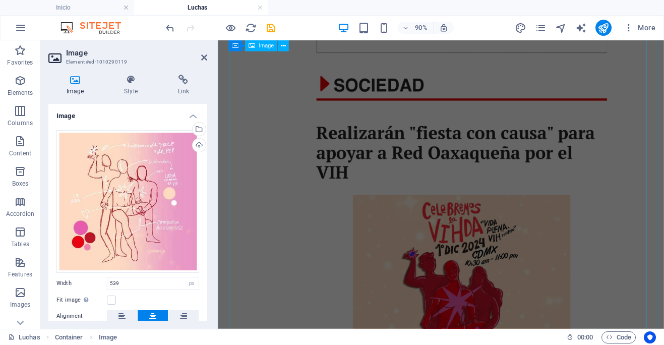
click at [550, 230] on figure at bounding box center [465, 306] width 463 height 694
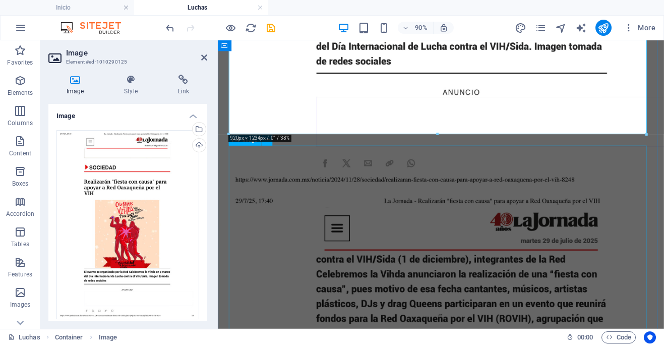
scroll to position [3655, 0]
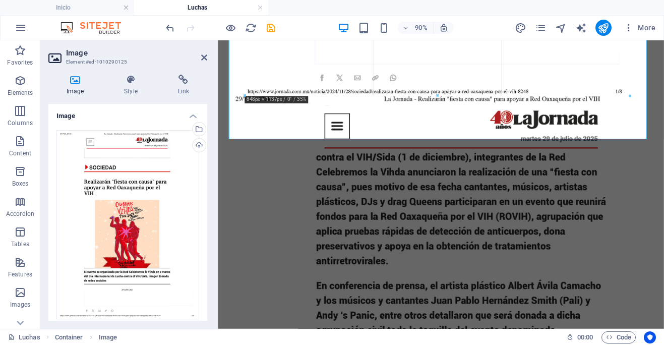
drag, startPoint x: 645, startPoint y: 137, endPoint x: 490, endPoint y: 85, distance: 163.7
type input "845"
select select "px"
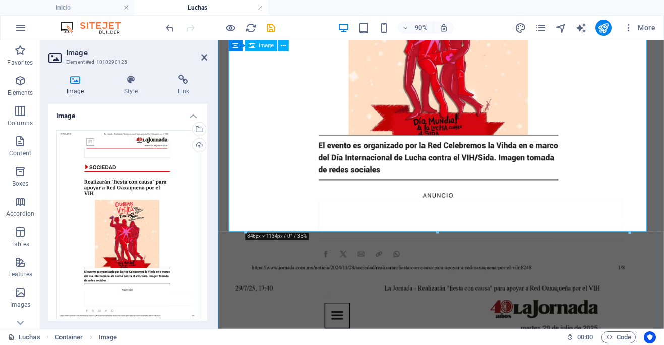
scroll to position [3436, 0]
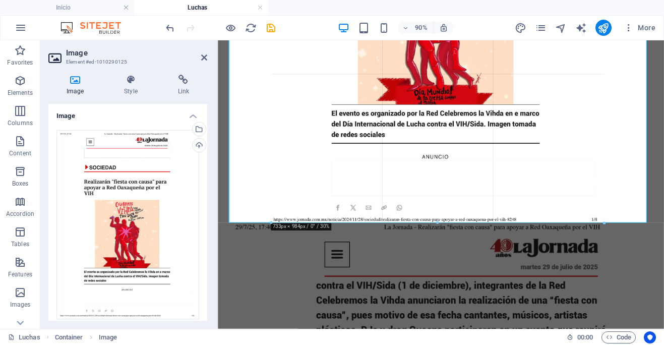
drag, startPoint x: 629, startPoint y: 290, endPoint x: 555, endPoint y: 216, distance: 104.4
type input "732"
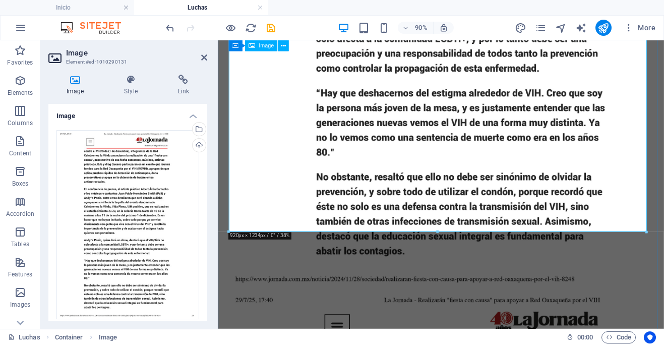
scroll to position [4054, 0]
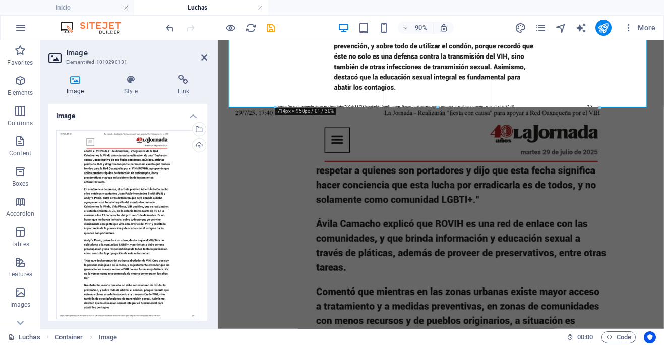
drag, startPoint x: 645, startPoint y: 234, endPoint x: 542, endPoint y: 184, distance: 114.3
type input "712"
select select "px"
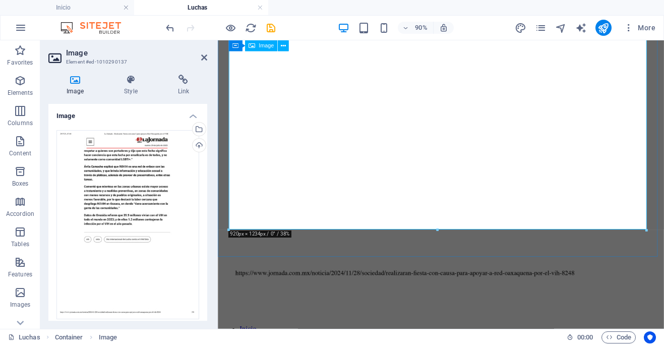
scroll to position [4539, 0]
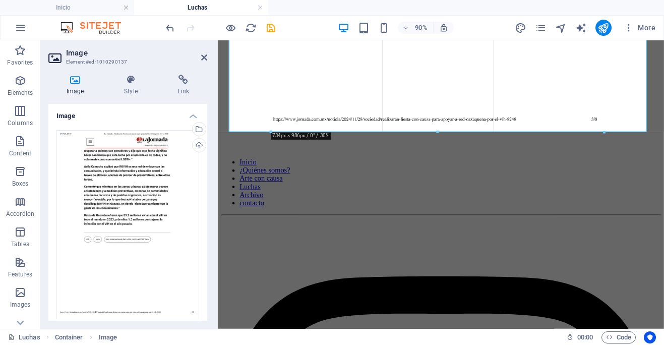
drag, startPoint x: 641, startPoint y: 239, endPoint x: 489, endPoint y: 120, distance: 192.8
type input "737"
select select "px"
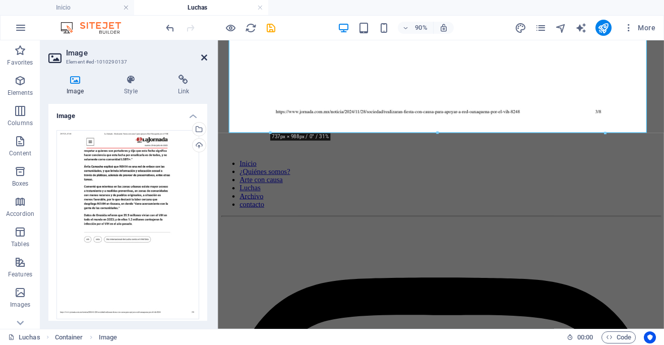
click at [203, 56] on icon at bounding box center [204, 57] width 6 height 8
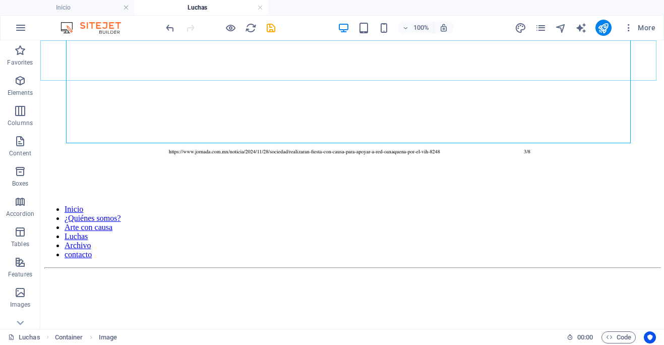
scroll to position [4575, 0]
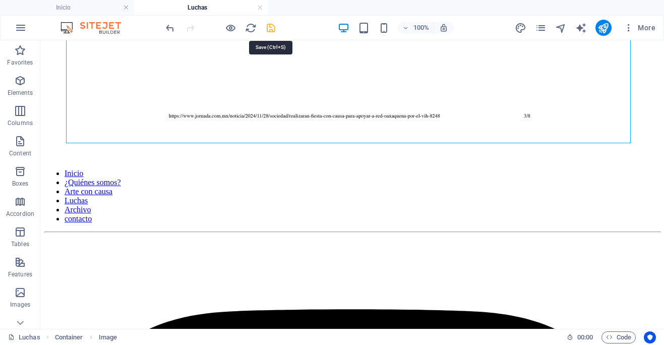
click at [272, 29] on icon "save" at bounding box center [271, 28] width 12 height 12
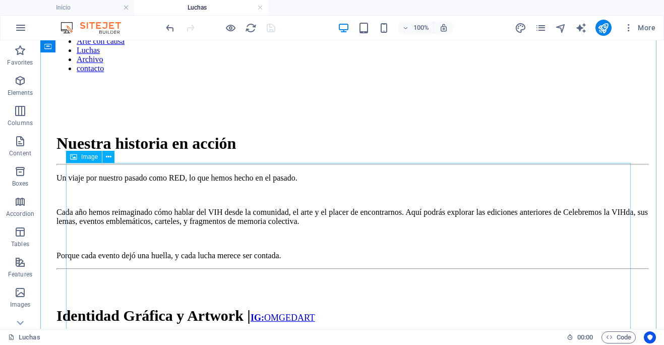
scroll to position [0, 0]
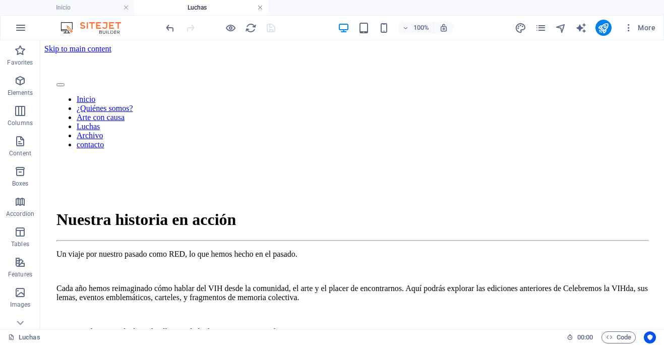
click at [260, 7] on link at bounding box center [260, 8] width 6 height 10
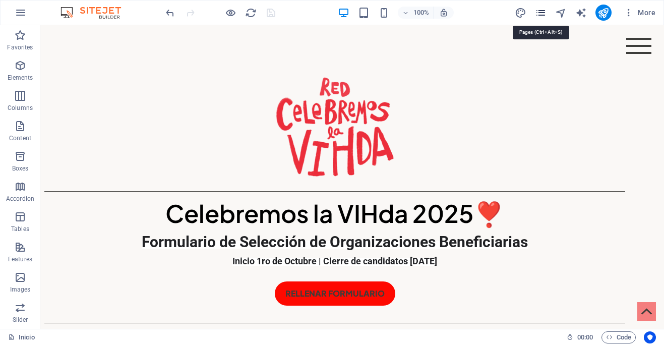
click at [541, 12] on icon "pages" at bounding box center [541, 13] width 12 height 12
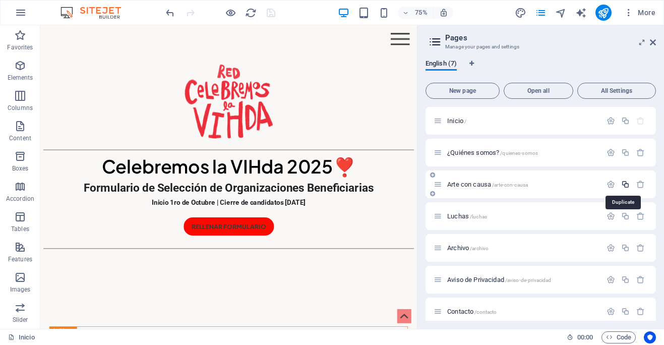
click at [623, 183] on icon "button" at bounding box center [625, 184] width 9 height 9
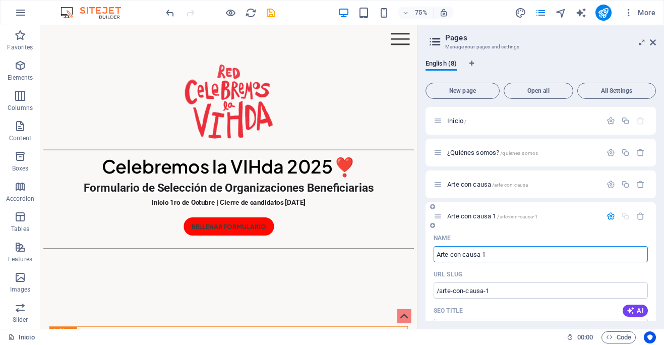
click at [503, 255] on input "Arte con causa 1" at bounding box center [540, 254] width 214 height 16
drag, startPoint x: 503, startPoint y: 255, endPoint x: 419, endPoint y: 255, distance: 84.2
click at [419, 255] on div "English (8) New page Open all All Settings Inicio / ¿Quiénes somos? /quienes-so…" at bounding box center [540, 189] width 246 height 277
type input "co"
type input "/co"
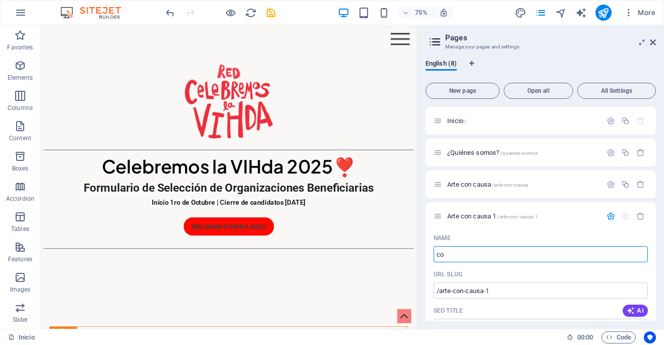
type input "co"
type input "c"
type input "/"
type input "CONVOCATORIA"
type input "/convocatoria"
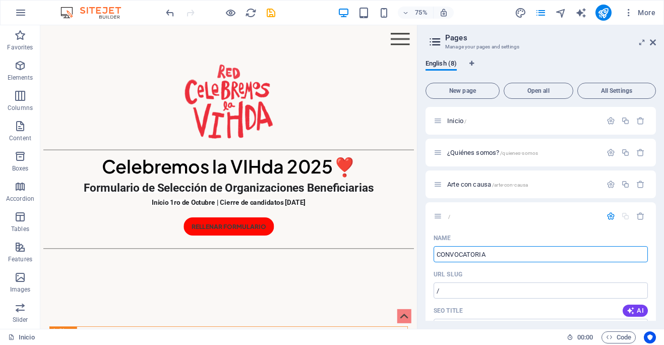
type input "CONVOCATORIA"
type input "CONVOCATORIA |"
type input "CONVOCATORIA | CL"
type input "/convocatoria-cl"
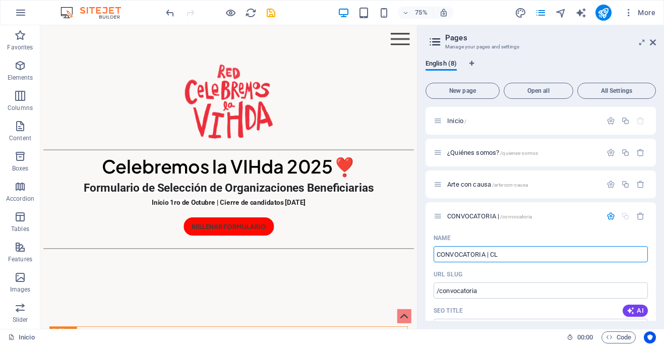
type input "CONVOCATORIA | CL"
type input "CONVOCATORIA | CLV"
type input "/convocatoria-clv"
type input "CONVOCATORIA | CLV"
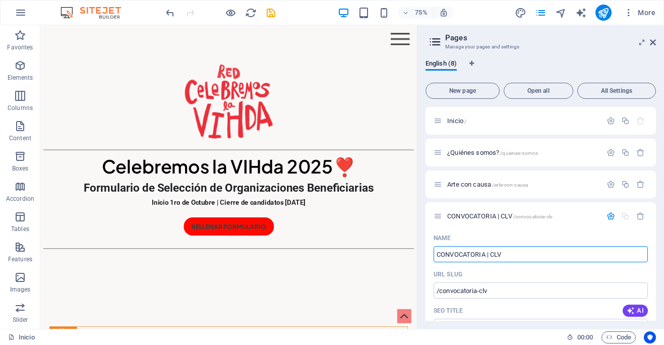
type input "CONVOCATORIA | CLV"
type input "CONVOCATORIA | CLV 2025"
type input "/convocatoria-clv-202"
type input "CONVOCATORIA | CLV 202"
type input "CONVOCATORIA | CLV 2025"
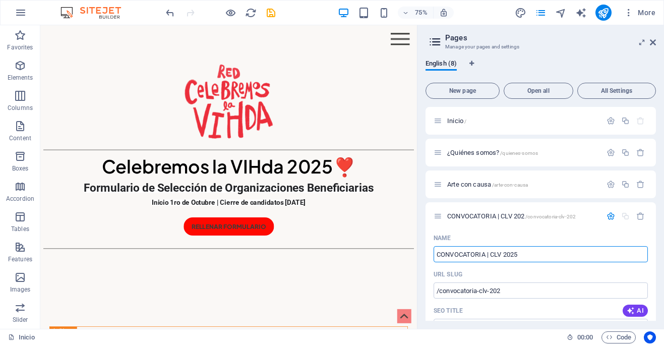
type input "/convocatoria-clv-2025"
type input "CONVOCATORIA | CLV 2025"
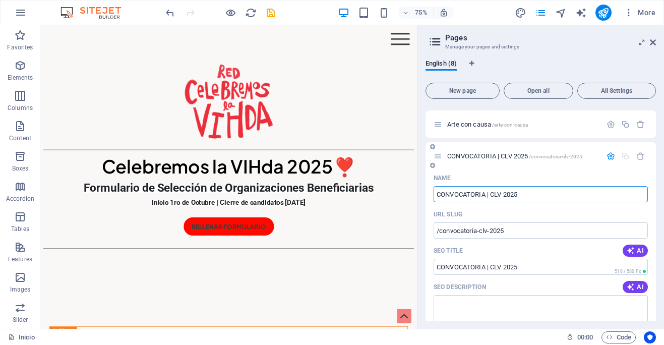
scroll to position [62, 0]
type input "CONVOCATORIA | CLV 2025"
click at [509, 154] on span "CONVOCATORIA | CLV 2025 /convocatoria-clv-2025" at bounding box center [514, 154] width 135 height 8
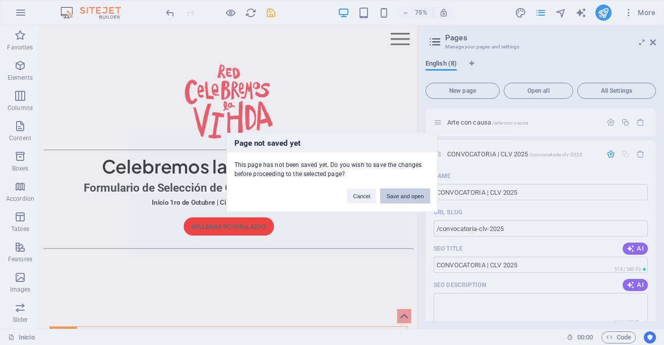
click at [409, 198] on button "Save and open" at bounding box center [404, 195] width 49 height 15
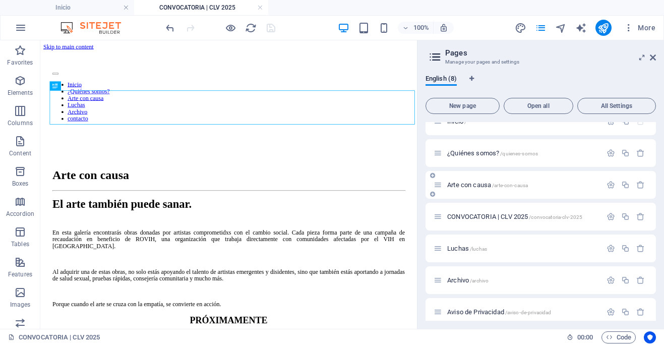
scroll to position [0, 0]
drag, startPoint x: 653, startPoint y: 58, endPoint x: 486, endPoint y: 47, distance: 166.6
click at [653, 58] on icon at bounding box center [653, 57] width 6 height 8
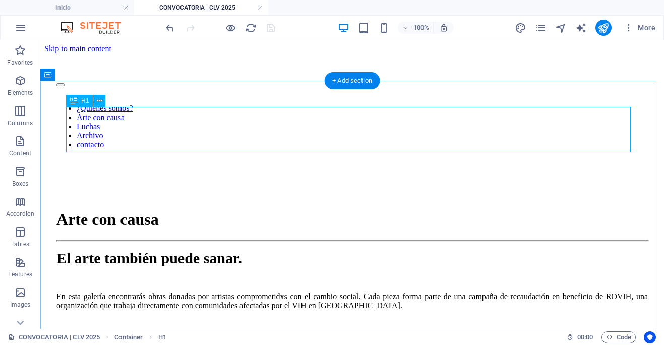
click at [305, 210] on div "Arte con causa" at bounding box center [351, 219] width 591 height 19
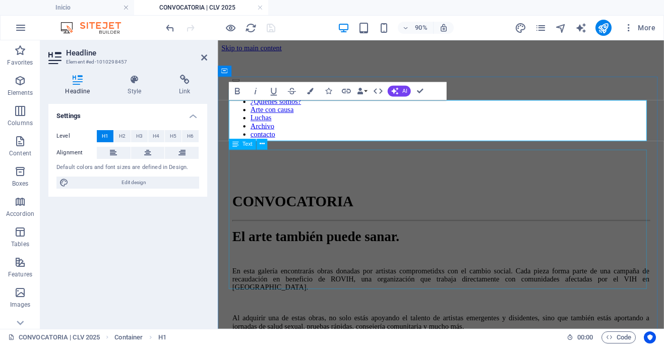
click at [422, 249] on div "El arte también puede sanar. En esta galería encontrarás obras donadas por arti…" at bounding box center [465, 322] width 463 height 147
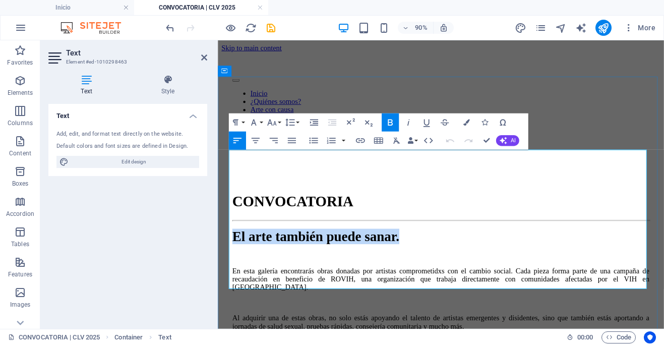
drag, startPoint x: 430, startPoint y: 176, endPoint x: 230, endPoint y: 173, distance: 200.1
click at [234, 249] on p "El arte también puede sanar." at bounding box center [465, 257] width 463 height 17
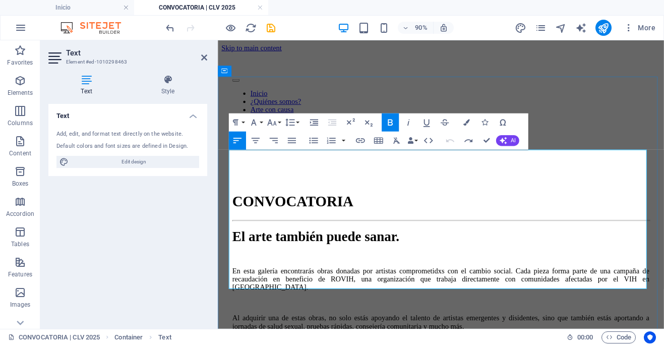
click at [444, 249] on p "El arte también puede sanar." at bounding box center [465, 257] width 463 height 17
drag, startPoint x: 425, startPoint y: 172, endPoint x: 254, endPoint y: 177, distance: 170.9
click at [254, 249] on p "El arte también puede sanar." at bounding box center [465, 257] width 463 height 17
click at [239, 249] on strong "ECelebremos la VIHda 2025" at bounding box center [326, 257] width 184 height 17
click at [423, 249] on p "Celebremos la VIHda 2025" at bounding box center [465, 257] width 463 height 17
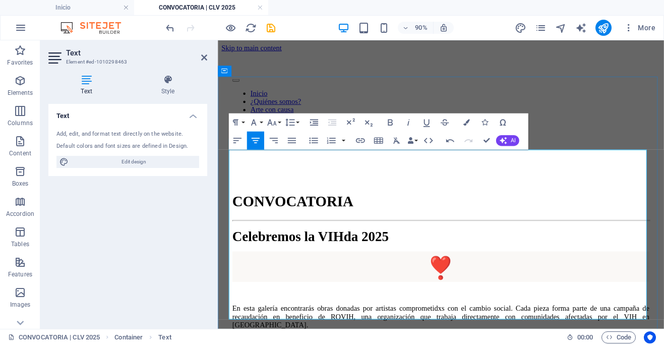
click at [451, 276] on span "❣️" at bounding box center [466, 291] width 30 height 31
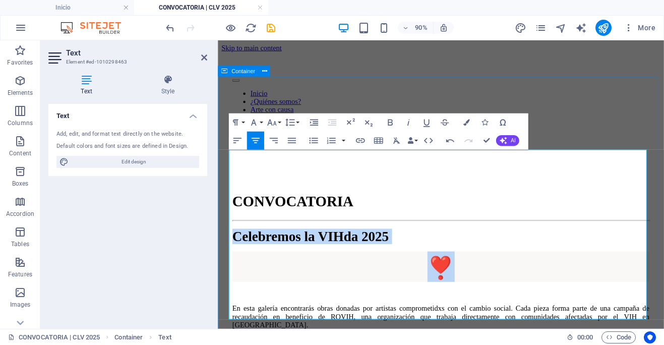
drag, startPoint x: 484, startPoint y: 205, endPoint x: 229, endPoint y: 175, distance: 256.7
click at [229, 175] on div "CONVOCATORIA Celebremos la VIHda 2025 ❣️ En esta galería encontrarás obras dona…" at bounding box center [465, 337] width 487 height 329
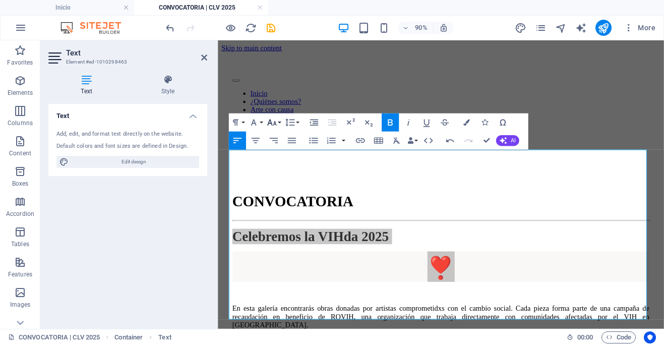
click at [277, 121] on button "Font Size" at bounding box center [273, 122] width 17 height 18
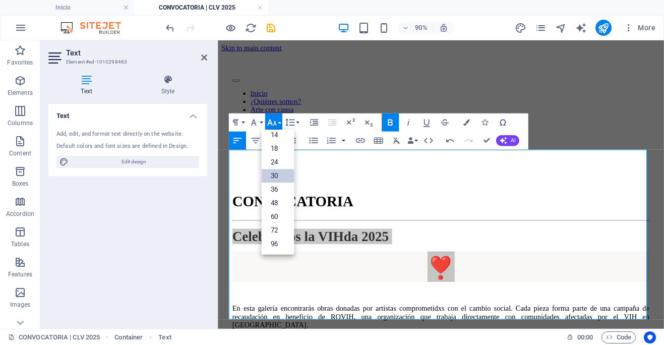
scroll to position [81, 0]
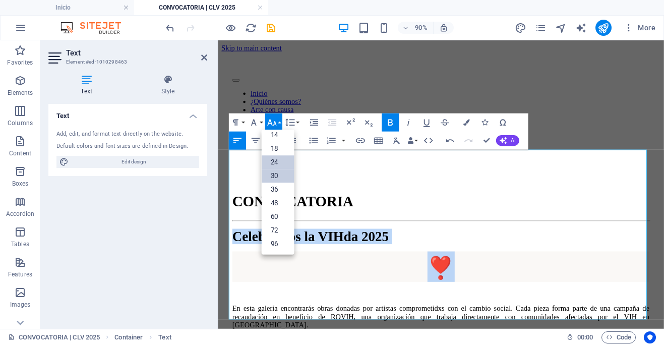
click at [278, 163] on link "24" at bounding box center [277, 162] width 33 height 14
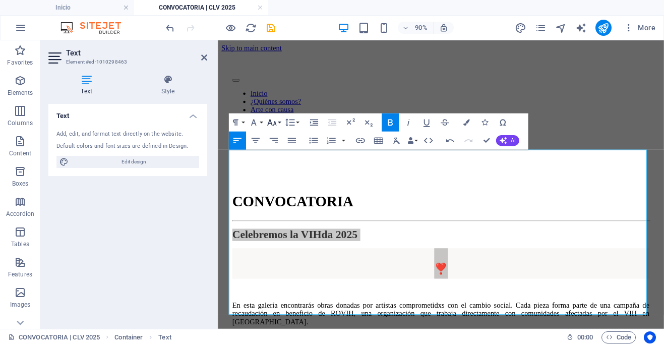
click at [276, 120] on icon "button" at bounding box center [271, 122] width 11 height 11
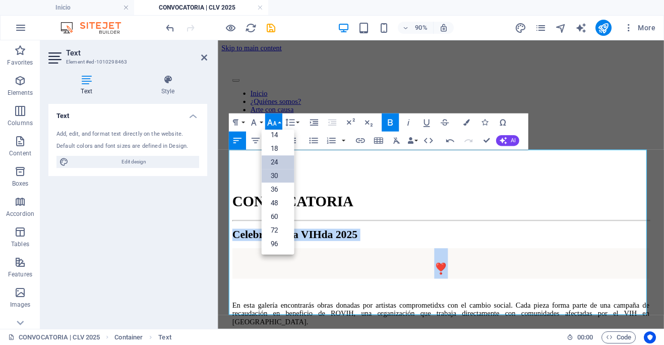
click at [279, 172] on link "30" at bounding box center [277, 176] width 33 height 14
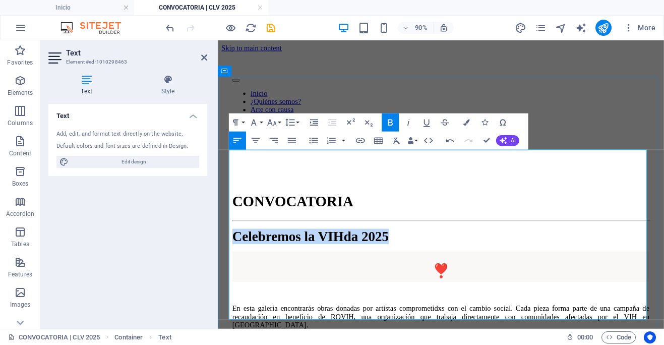
click at [486, 275] on h2 "❣️" at bounding box center [465, 292] width 463 height 34
drag, startPoint x: 484, startPoint y: 207, endPoint x: 173, endPoint y: 174, distance: 313.2
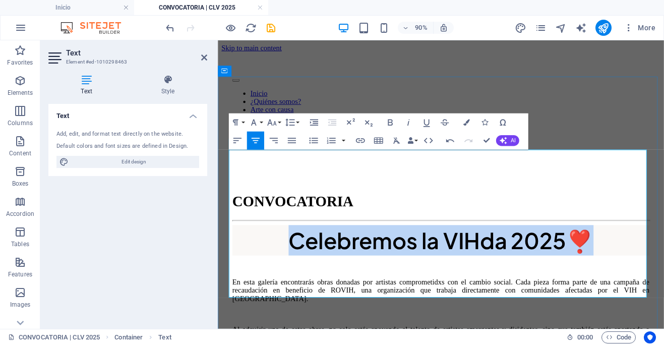
drag, startPoint x: 640, startPoint y: 181, endPoint x: 292, endPoint y: 180, distance: 347.7
click at [292, 245] on h2 "Celebremos la VIHda 2025❣️" at bounding box center [465, 262] width 463 height 34
click at [236, 141] on icon "button" at bounding box center [237, 140] width 11 height 11
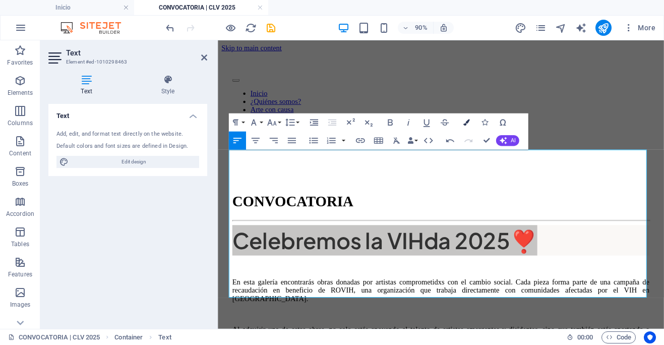
click at [468, 122] on icon "button" at bounding box center [466, 122] width 7 height 7
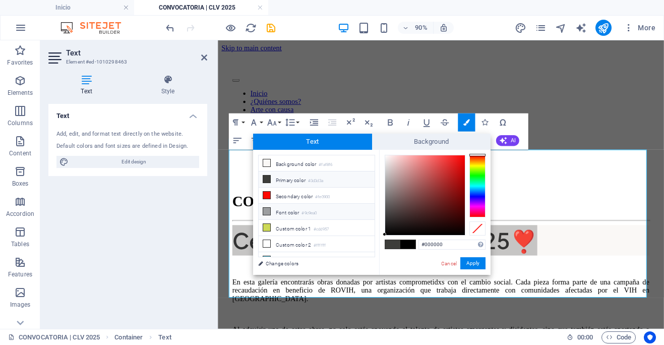
click at [269, 209] on icon at bounding box center [266, 211] width 7 height 7
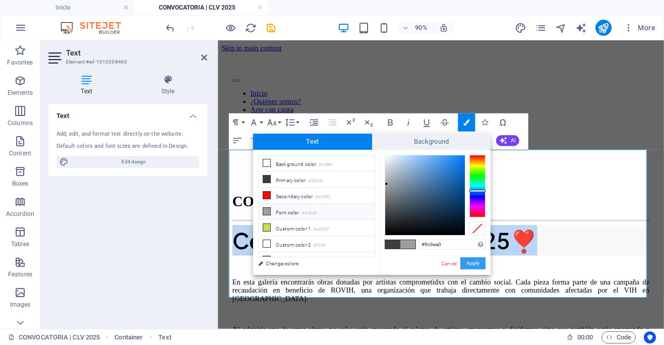
click at [475, 264] on button "Apply" at bounding box center [472, 263] width 25 height 12
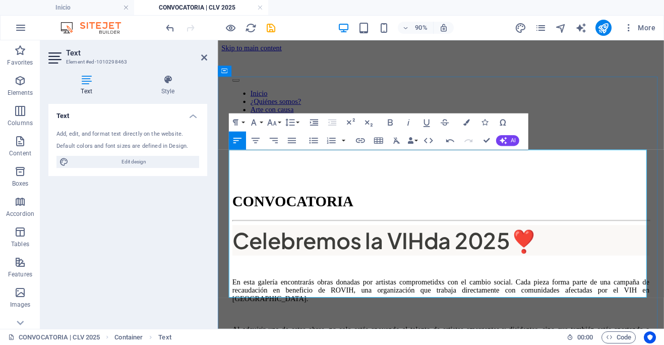
click at [580, 245] on h2 "Celebremos la VIHda 2025❣️" at bounding box center [465, 262] width 463 height 34
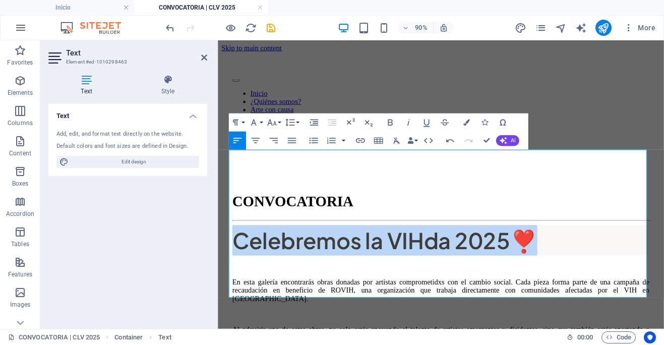
drag, startPoint x: 565, startPoint y: 176, endPoint x: 210, endPoint y: 183, distance: 355.4
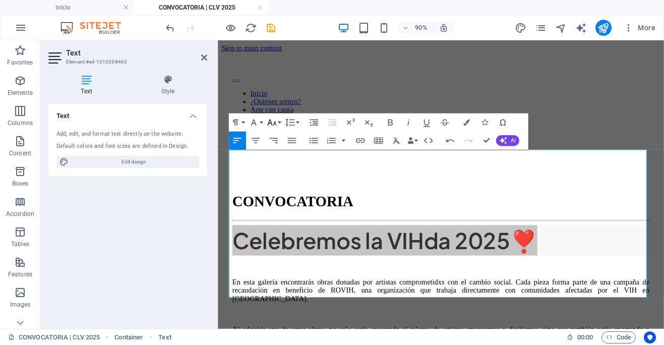
click at [275, 123] on icon "button" at bounding box center [271, 122] width 9 height 7
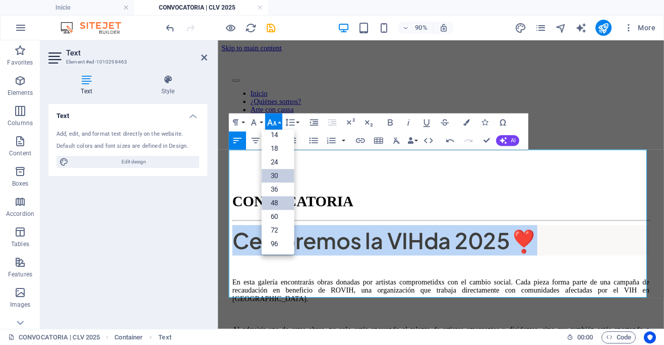
click at [277, 173] on link "30" at bounding box center [277, 176] width 33 height 14
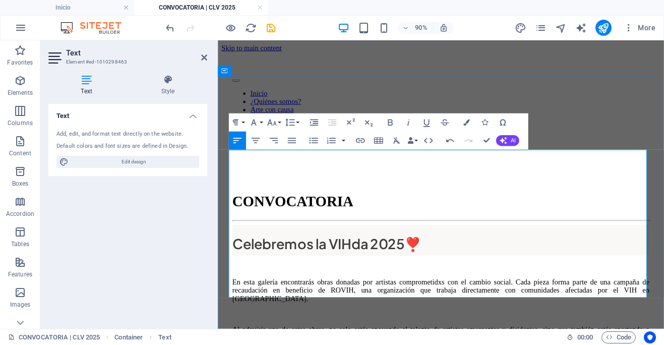
click at [465, 245] on h2 "Celebremos la VIHda 2025❣️" at bounding box center [465, 262] width 463 height 34
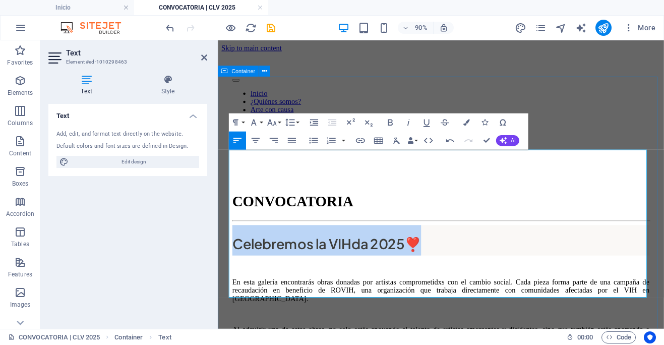
drag, startPoint x: 460, startPoint y: 181, endPoint x: 223, endPoint y: 181, distance: 237.4
click at [223, 181] on div "CONVOCATORIA Celebremos la VIHda 2025❣️ En esta galería encontrarás obras donad…" at bounding box center [465, 323] width 487 height 300
click at [390, 122] on icon "button" at bounding box center [390, 122] width 11 height 11
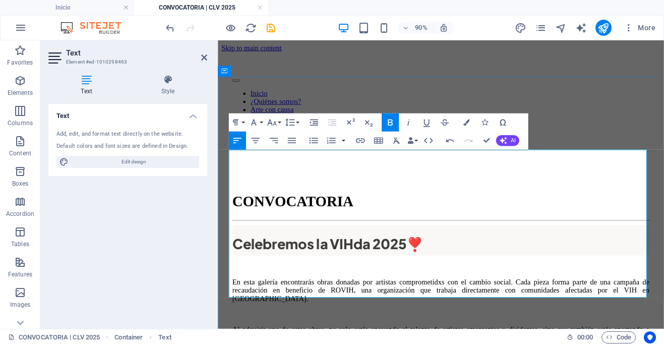
click at [463, 245] on h2 "Celebremos la VIHda 2025❣️" at bounding box center [465, 262] width 463 height 34
drag, startPoint x: 367, startPoint y: 183, endPoint x: 343, endPoint y: 183, distance: 24.7
click at [343, 257] on strong "Celebremos la VIHda 2025❣️" at bounding box center [340, 266] width 212 height 19
click at [467, 121] on icon "button" at bounding box center [466, 122] width 7 height 7
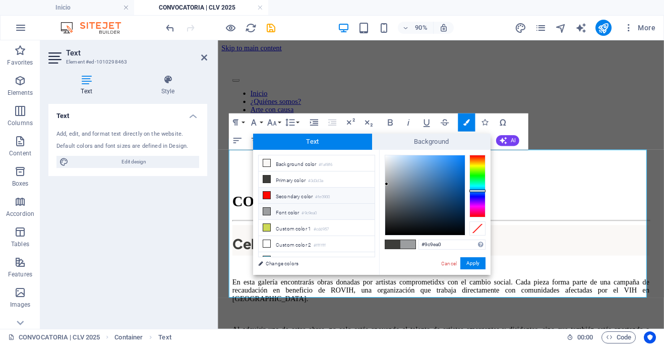
click at [267, 194] on icon at bounding box center [266, 195] width 7 height 7
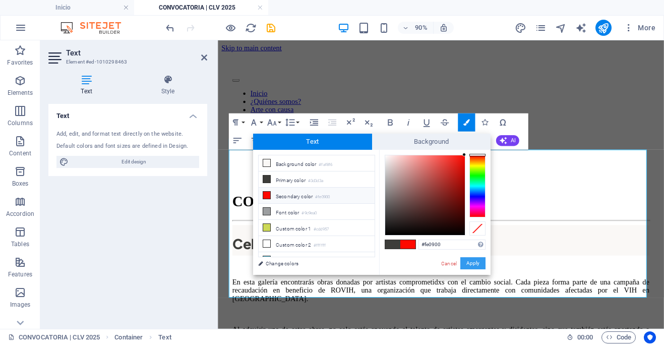
drag, startPoint x: 469, startPoint y: 264, endPoint x: 280, endPoint y: 247, distance: 190.2
click at [469, 264] on button "Apply" at bounding box center [472, 263] width 25 height 12
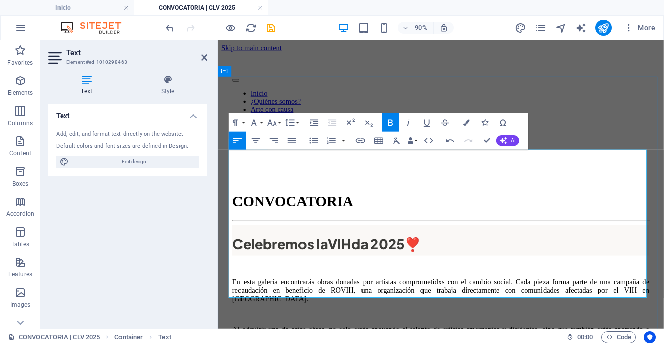
click at [516, 287] on p at bounding box center [465, 291] width 463 height 9
drag, startPoint x: 462, startPoint y: 313, endPoint x: 467, endPoint y: 311, distance: 5.4
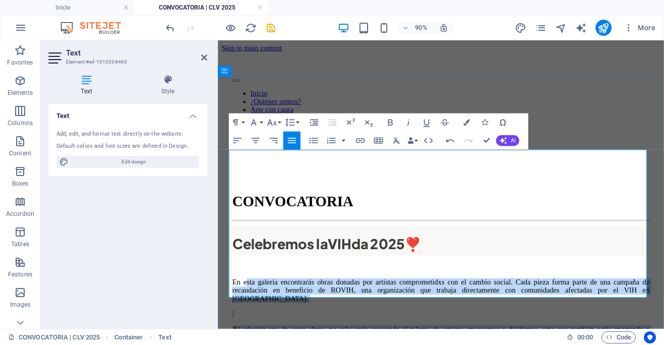
drag, startPoint x: 519, startPoint y: 320, endPoint x: 249, endPoint y: 219, distance: 287.8
click at [249, 245] on div "Celebremos la VIH da 2025❣️ En esta galería encontrarás obras donadas por artis…" at bounding box center [465, 327] width 463 height 164
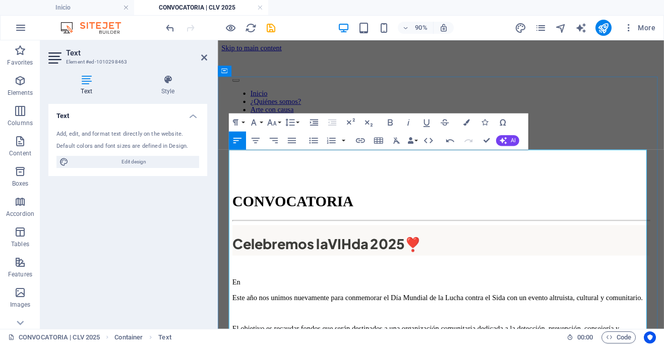
scroll to position [7503, 4]
click at [234, 322] on p "Este año nos unimos nuevamente para conmemorar el Día Mundial de la Lucha contr…" at bounding box center [465, 326] width 463 height 9
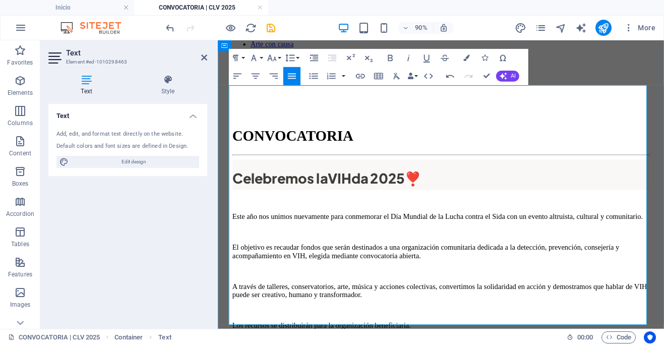
scroll to position [73, 0]
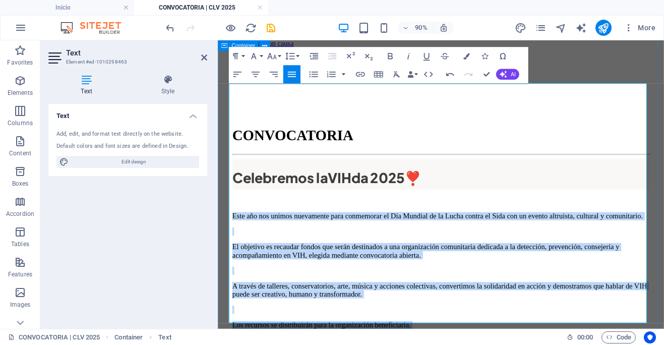
drag, startPoint x: 499, startPoint y: 348, endPoint x: 229, endPoint y: 139, distance: 341.9
click at [229, 139] on div "CONVOCATORIA Celebremos la VIH da 2025❣️ Este año nos unimos nuevamente para co…" at bounding box center [465, 306] width 487 height 412
click at [290, 75] on icon "button" at bounding box center [291, 74] width 11 height 11
click at [446, 248] on p at bounding box center [465, 252] width 463 height 9
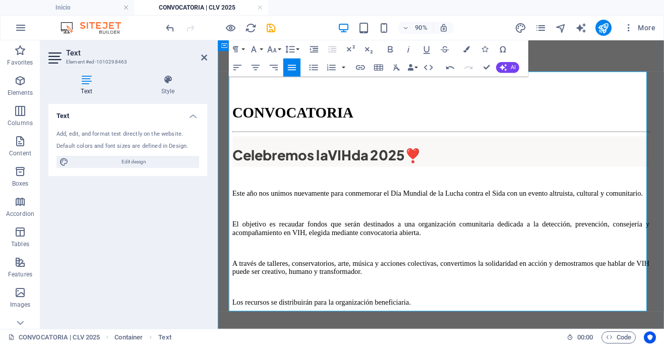
scroll to position [99, 0]
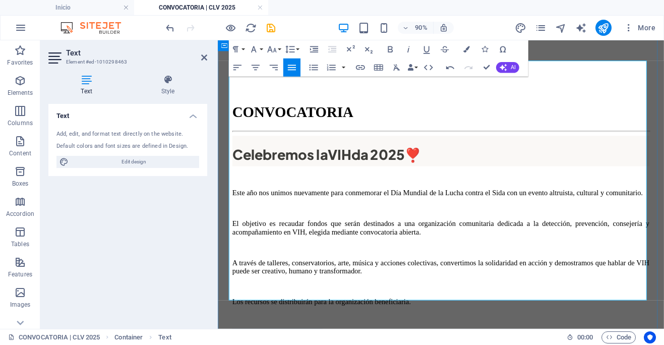
drag, startPoint x: 417, startPoint y: 292, endPoint x: 247, endPoint y: 265, distance: 172.5
click at [227, 278] on div "CONVOCATORIA Celebremos la VIH da 2025❣️ Este año nos unimos nuevamente para co…" at bounding box center [465, 281] width 487 height 412
click at [467, 49] on icon "button" at bounding box center [466, 49] width 7 height 7
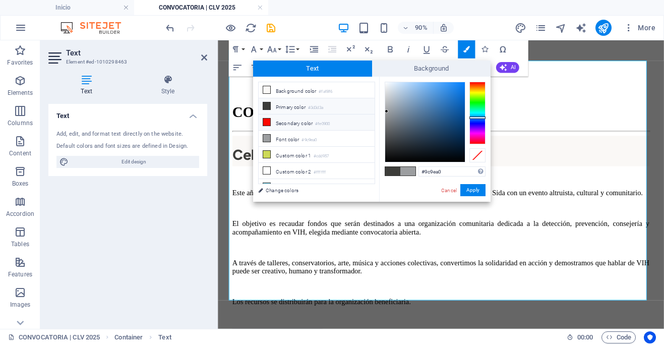
click at [266, 104] on icon at bounding box center [266, 105] width 7 height 7
type input "#3d3d3a"
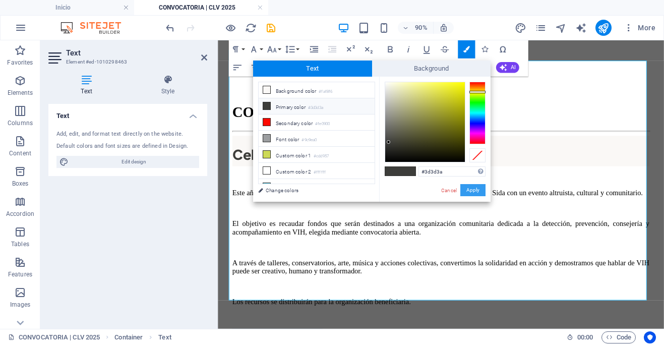
click at [474, 189] on button "Apply" at bounding box center [472, 190] width 25 height 12
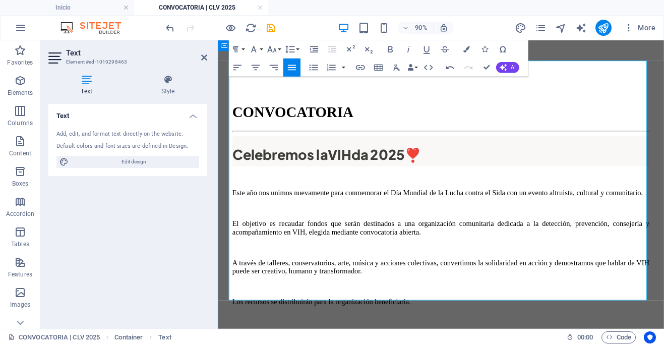
click at [486, 344] on p at bounding box center [465, 348] width 463 height 9
drag, startPoint x: 401, startPoint y: 321, endPoint x: 330, endPoint y: 323, distance: 71.1
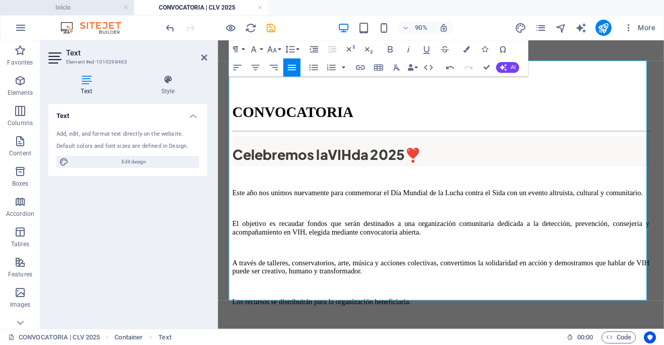
click at [73, 7] on h4 "Inicio" at bounding box center [67, 7] width 134 height 11
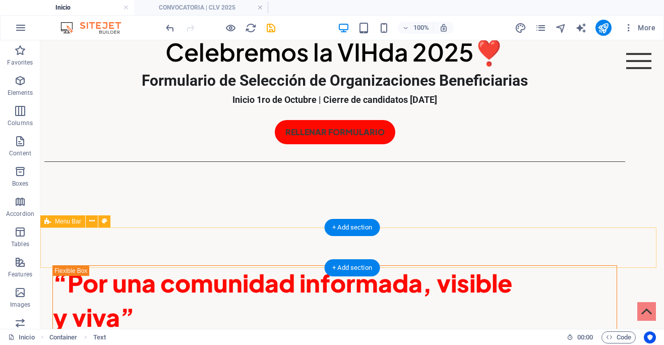
scroll to position [178, 0]
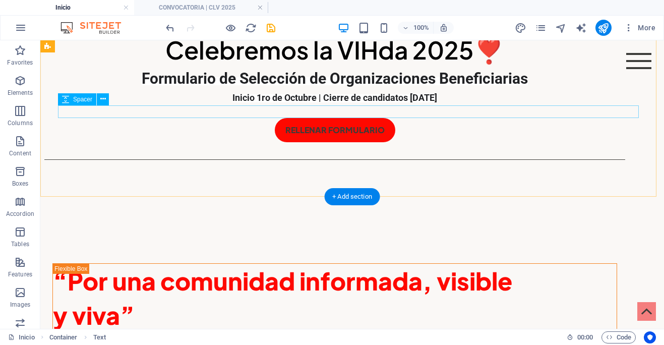
click at [379, 113] on div at bounding box center [334, 111] width 581 height 13
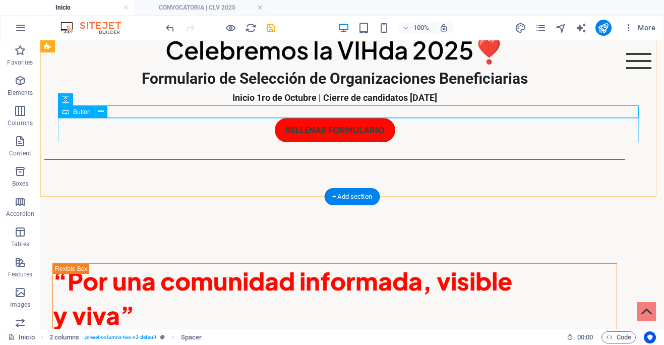
click at [378, 125] on div "RELLENAR FORMULARIO" at bounding box center [334, 130] width 581 height 24
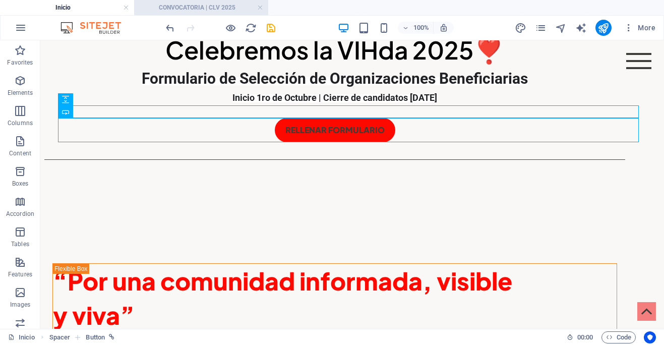
click at [220, 8] on h4 "CONVOCATORIA | CLV 2025" at bounding box center [201, 7] width 134 height 11
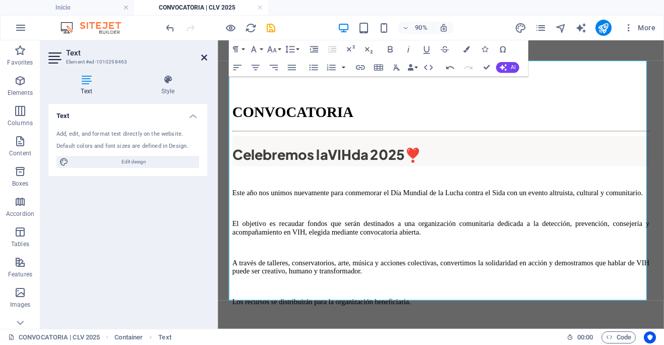
click at [206, 58] on icon at bounding box center [204, 57] width 6 height 8
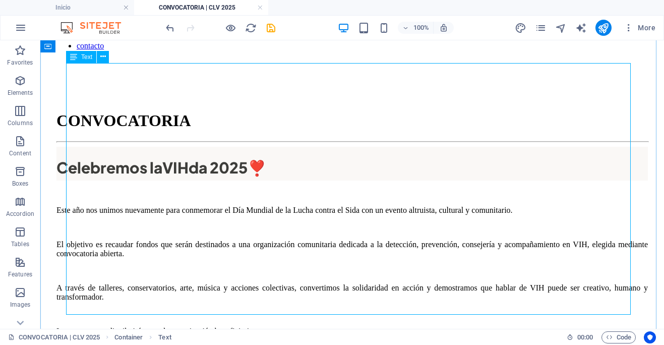
click at [295, 256] on div "Celebremos la VIH da 2025❣️ Este año nos unimos nuevamente para conmemorar el D…" at bounding box center [351, 284] width 591 height 275
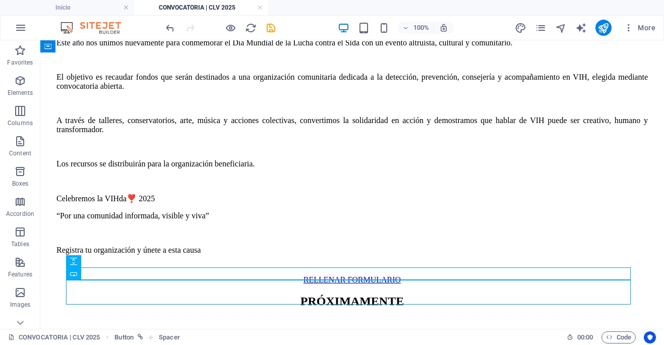
scroll to position [344, 0]
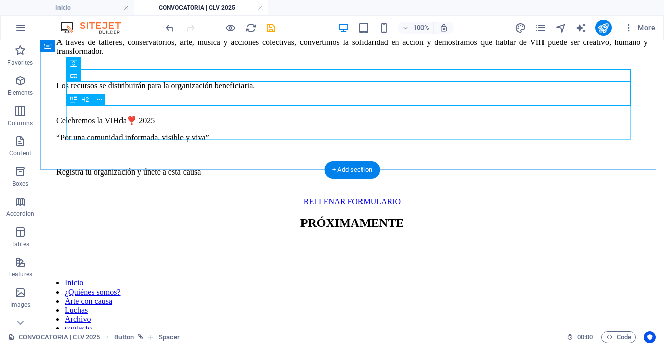
click at [338, 216] on div "PRÓXIMAMENTE" at bounding box center [351, 223] width 591 height 14
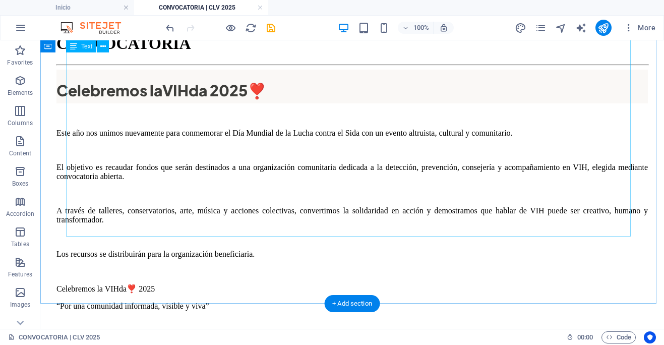
scroll to position [177, 0]
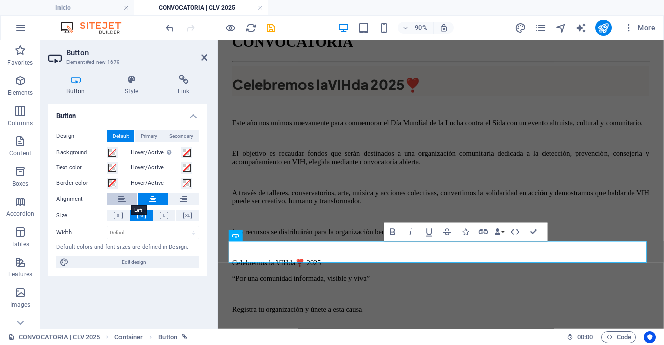
click at [124, 200] on icon at bounding box center [121, 199] width 7 height 12
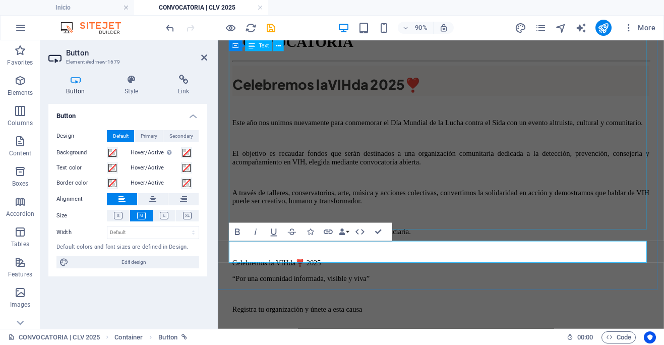
click at [488, 230] on div "Celebremos la VIH da 2025❣️ Este año nos unimos nuevamente para conmemorar el D…" at bounding box center [465, 206] width 463 height 275
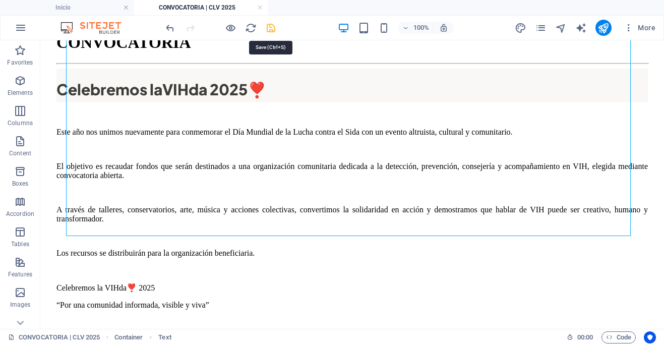
click at [270, 27] on icon "save" at bounding box center [271, 28] width 12 height 12
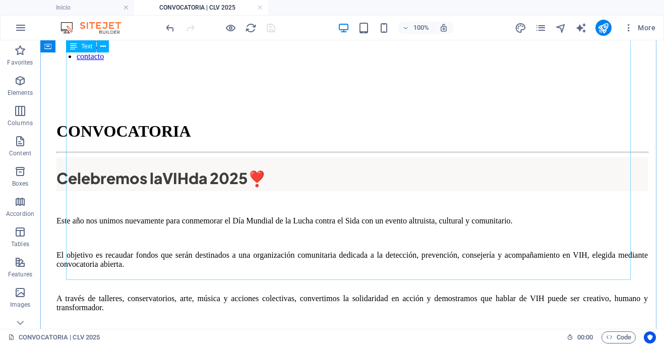
scroll to position [0, 0]
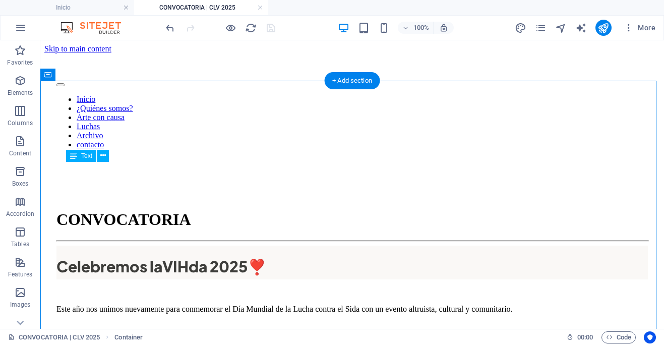
drag, startPoint x: 275, startPoint y: 182, endPoint x: 266, endPoint y: 182, distance: 9.1
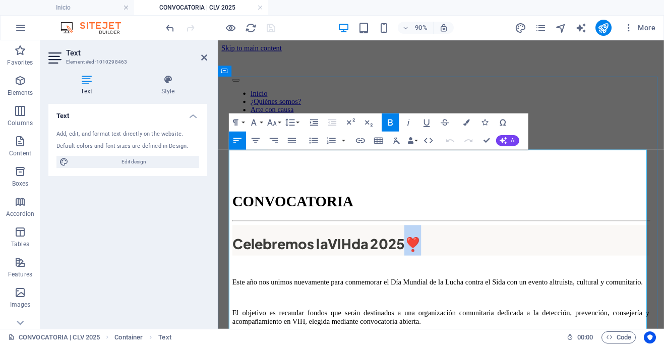
drag, startPoint x: 438, startPoint y: 180, endPoint x: 430, endPoint y: 181, distance: 8.6
click at [430, 257] on strong "da 2025❣️" at bounding box center [405, 266] width 78 height 19
copy strong "❣️"
click at [553, 245] on h2 "Celebremos la VIH da 2025❣️" at bounding box center [465, 262] width 463 height 34
drag, startPoint x: 207, startPoint y: 57, endPoint x: 166, endPoint y: 17, distance: 57.0
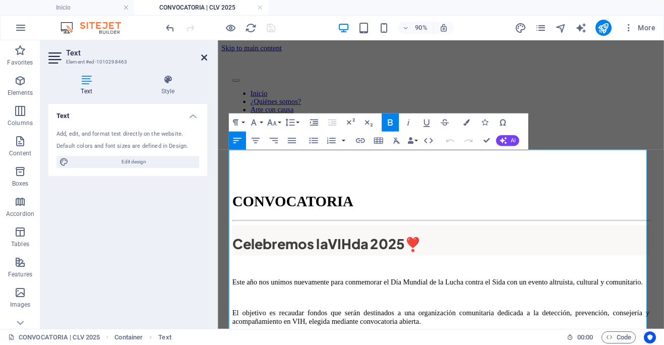
click at [207, 57] on icon at bounding box center [204, 57] width 6 height 8
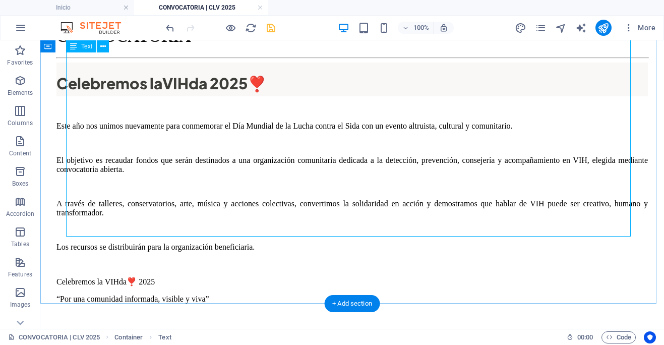
scroll to position [190, 0]
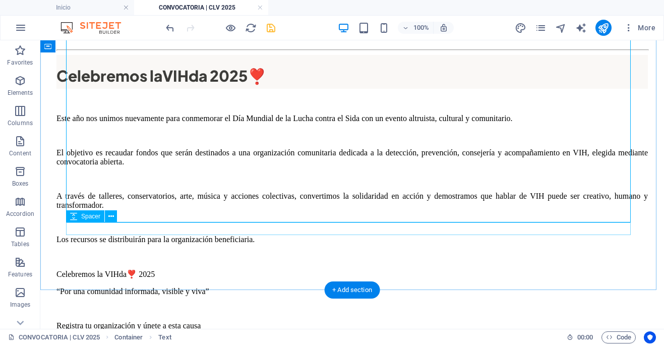
click at [284, 338] on div at bounding box center [351, 344] width 591 height 13
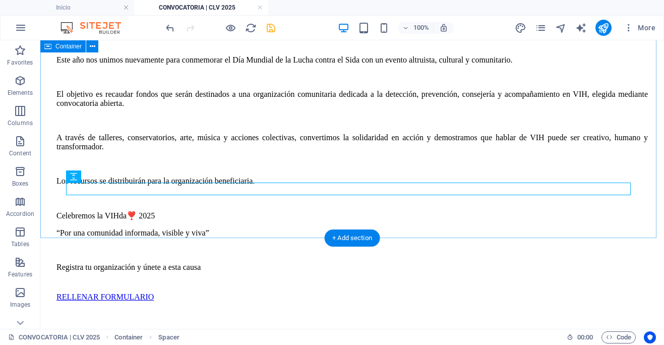
scroll to position [309, 0]
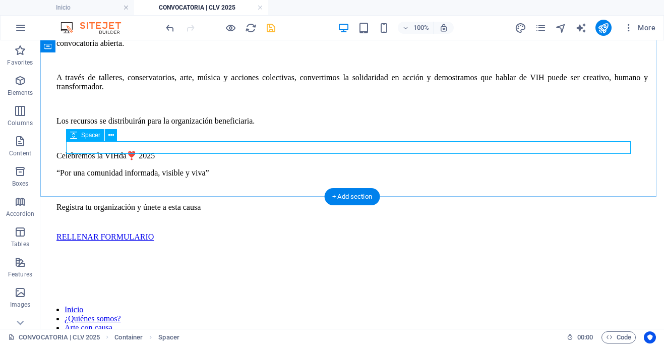
click at [268, 241] on div at bounding box center [351, 247] width 591 height 13
click at [111, 135] on icon at bounding box center [111, 135] width 6 height 11
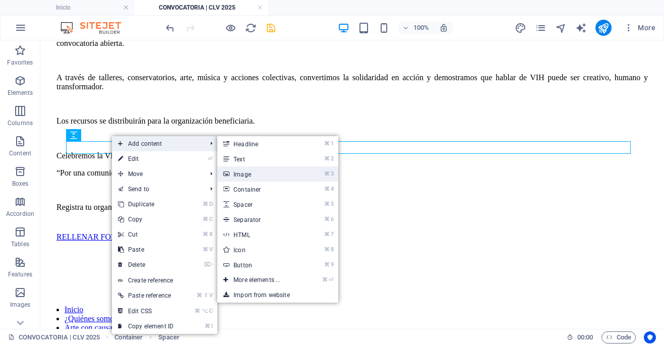
click at [251, 173] on link "⌘ 3 Image" at bounding box center [258, 173] width 83 height 15
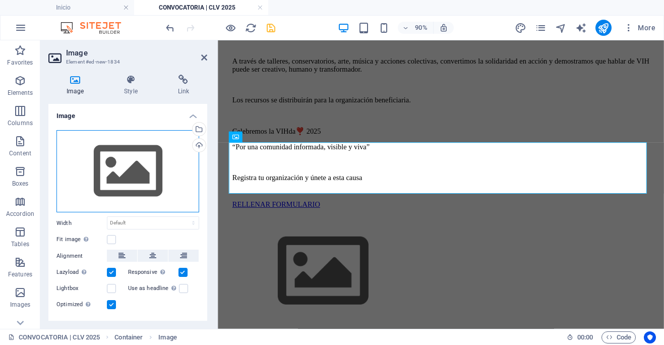
click at [127, 175] on div "Drag files here, click to choose files or select files from Files or our free s…" at bounding box center [127, 171] width 143 height 83
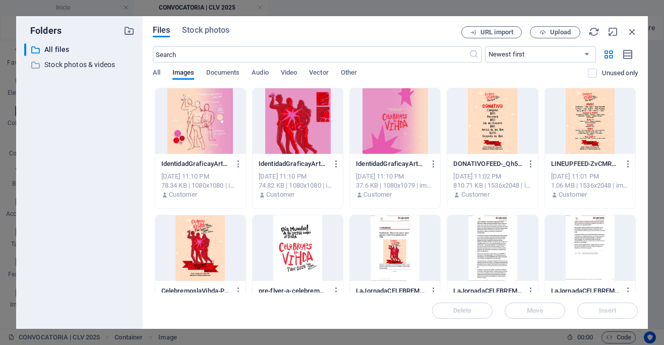
click at [127, 174] on div "​ All files All files ​ Stock photos & videos Stock photos & videos" at bounding box center [79, 181] width 110 height 277
click at [556, 35] on span "Upload" at bounding box center [560, 32] width 21 height 6
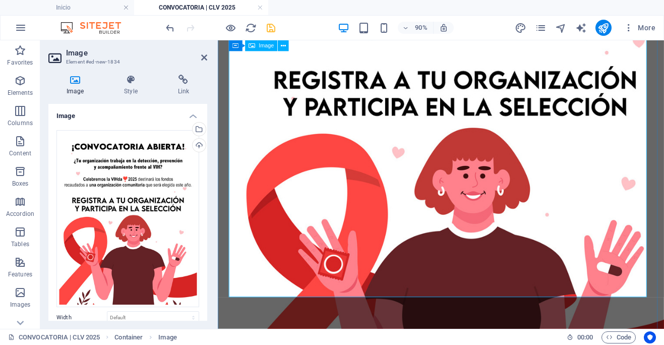
scroll to position [737, 0]
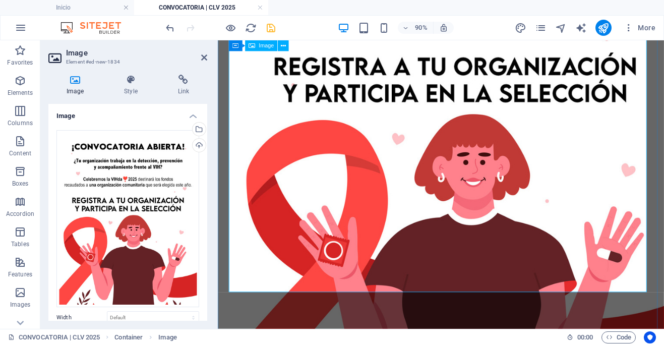
click at [631, 243] on figure at bounding box center [465, 136] width 463 height 621
click at [663, 305] on figure at bounding box center [465, 136] width 463 height 621
click at [204, 58] on icon at bounding box center [204, 57] width 6 height 8
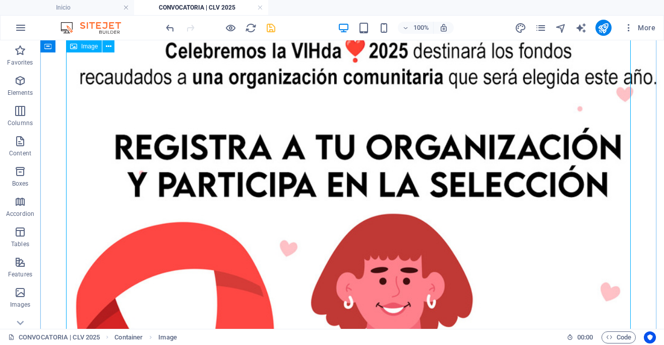
click at [561, 231] on figure at bounding box center [351, 230] width 591 height 781
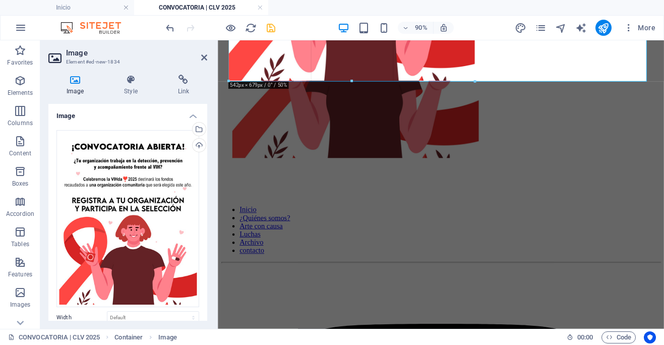
drag, startPoint x: 646, startPoint y: 292, endPoint x: 382, endPoint y: 54, distance: 355.1
type input "542"
select select "px"
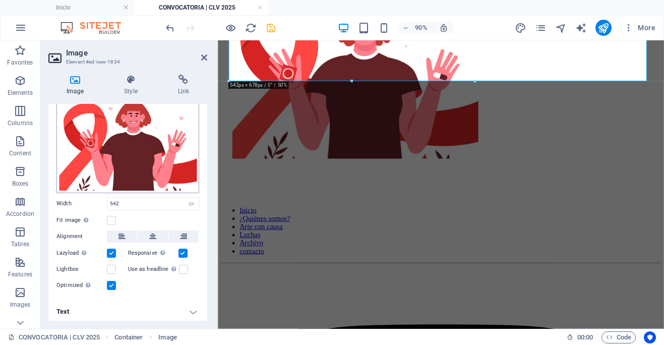
scroll to position [114, 0]
click at [153, 230] on icon at bounding box center [152, 236] width 7 height 12
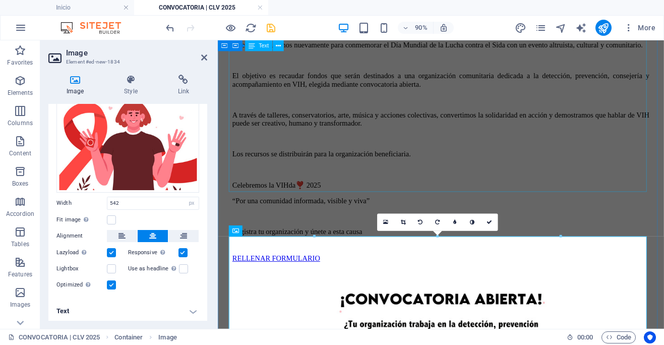
scroll to position [302, 0]
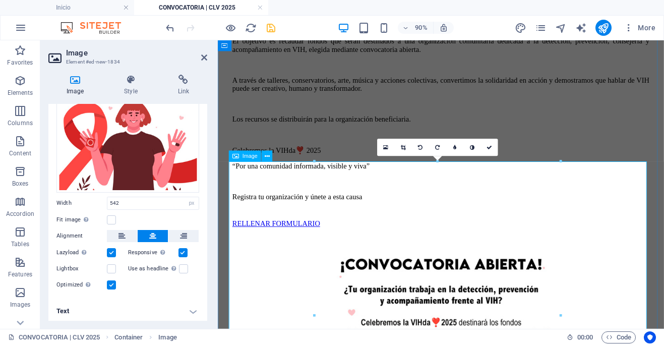
click at [204, 56] on icon at bounding box center [204, 57] width 6 height 8
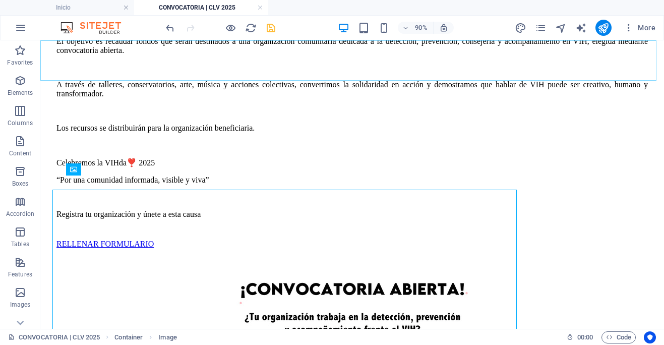
scroll to position [287, 0]
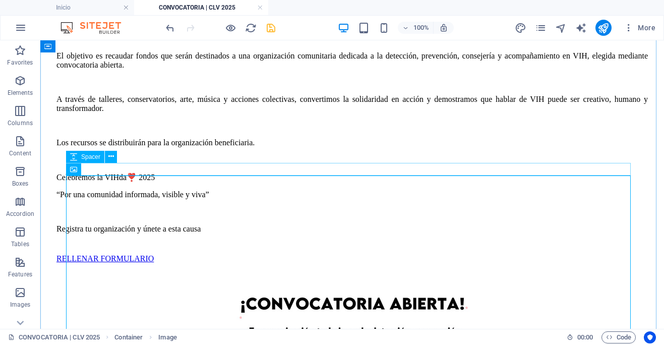
click at [282, 263] on div at bounding box center [351, 269] width 591 height 13
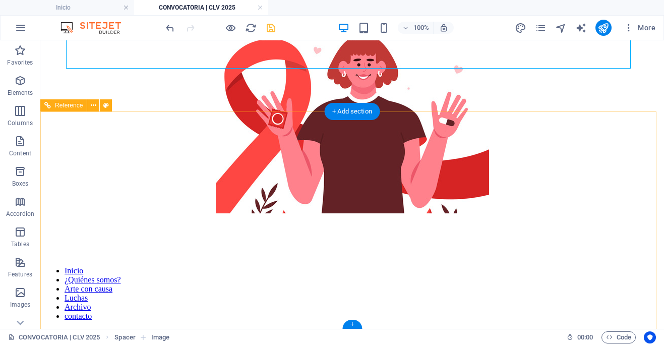
scroll to position [550, 0]
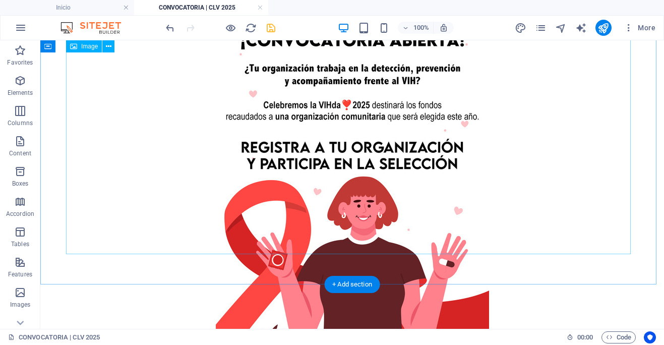
click at [566, 234] on figure at bounding box center [351, 185] width 591 height 344
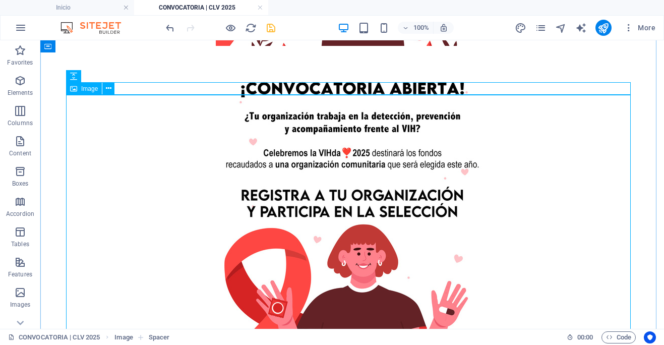
scroll to position [864, 0]
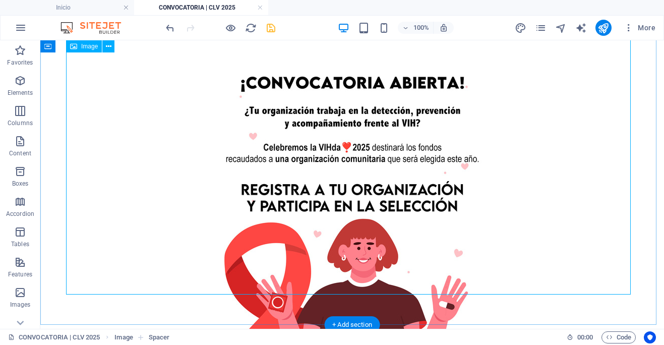
click at [566, 259] on figure at bounding box center [351, 227] width 591 height 344
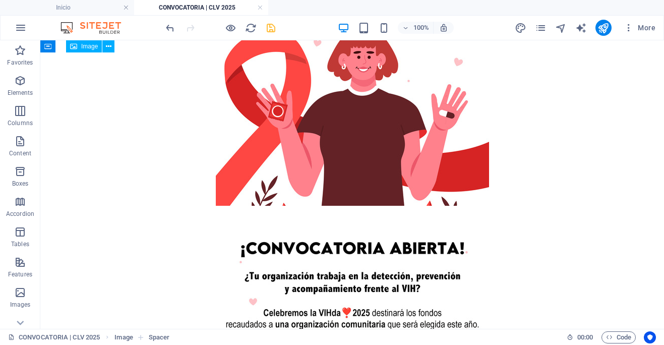
scroll to position [623, 0]
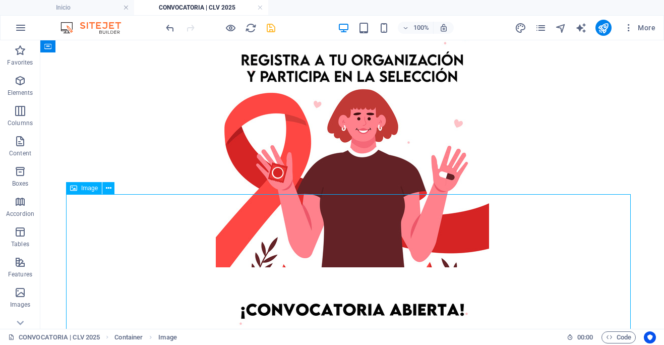
select select "px"
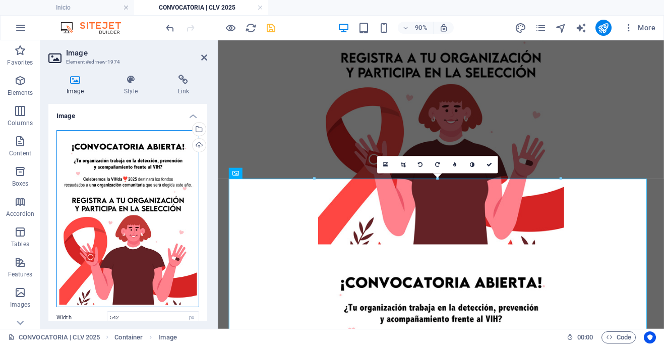
click at [160, 224] on div "Drag files here, click to choose files or select files from Files or our free s…" at bounding box center [127, 218] width 143 height 177
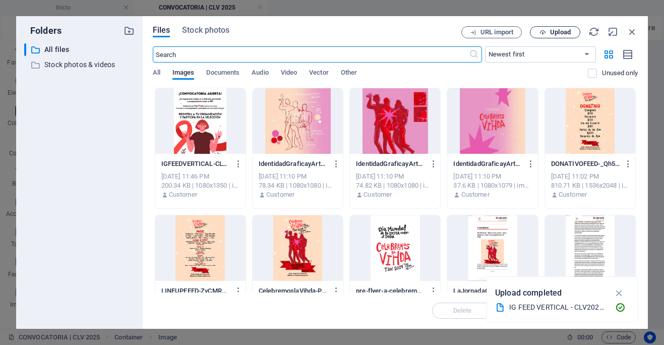
click at [563, 34] on span "Upload" at bounding box center [560, 32] width 21 height 6
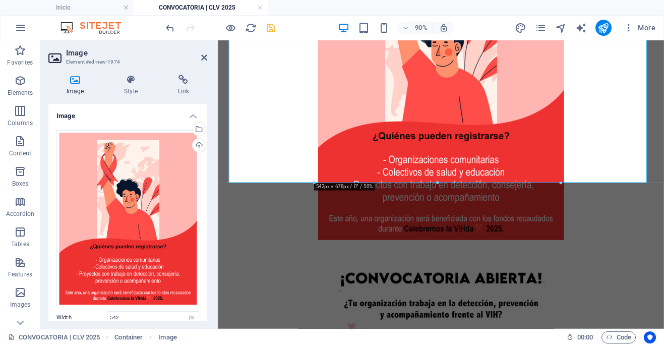
scroll to position [1048, 0]
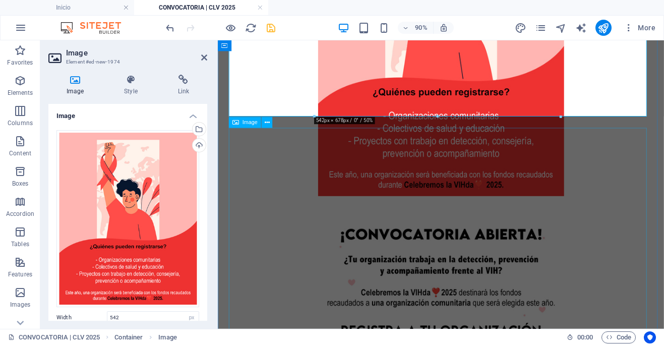
select select "px"
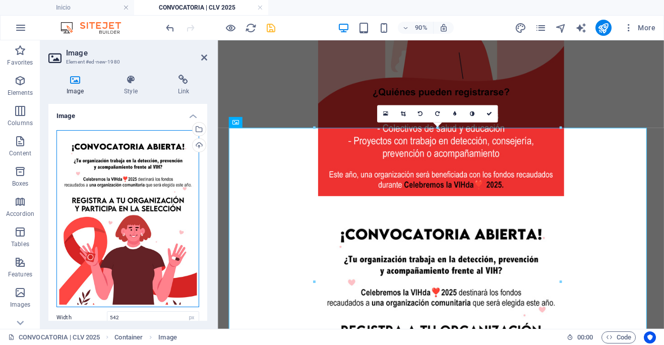
click at [173, 223] on div "Drag files here, click to choose files or select files from Files or our free s…" at bounding box center [127, 218] width 143 height 177
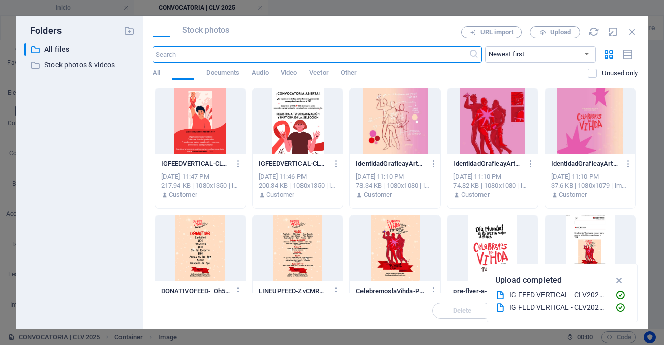
scroll to position [1029, 0]
click at [568, 33] on span "Upload" at bounding box center [560, 32] width 21 height 6
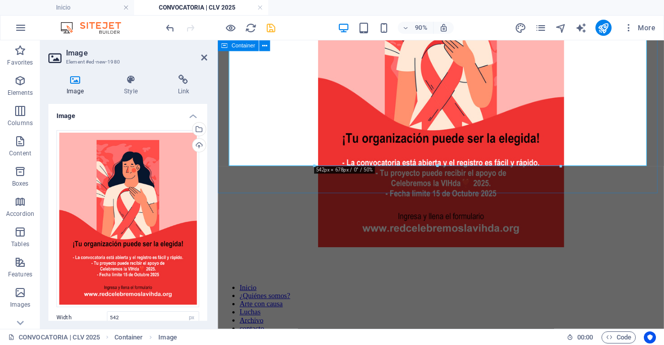
scroll to position [1348, 0]
click at [272, 29] on icon "save" at bounding box center [271, 28] width 12 height 12
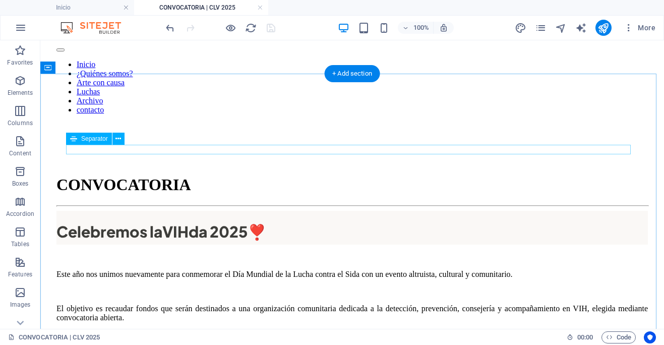
scroll to position [0, 0]
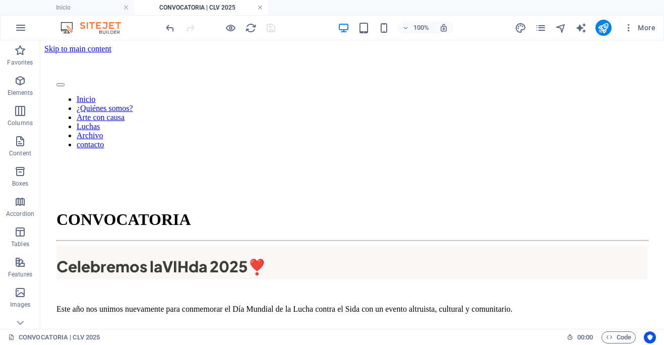
click at [261, 8] on link at bounding box center [260, 8] width 6 height 10
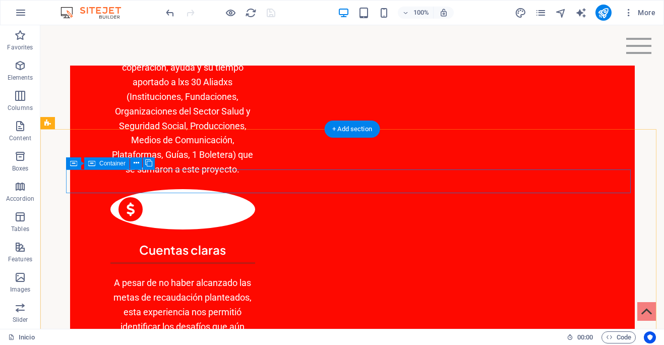
scroll to position [1948, 0]
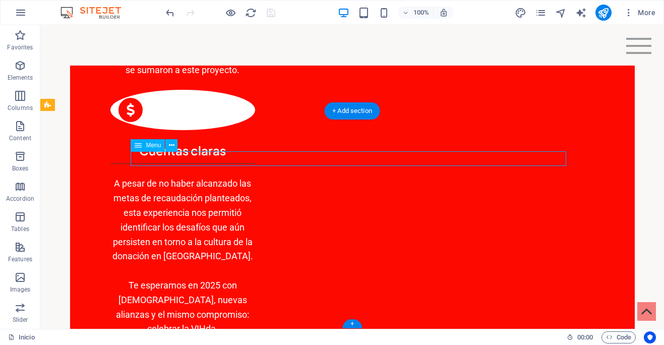
select select
select select "1"
select select
select select "2"
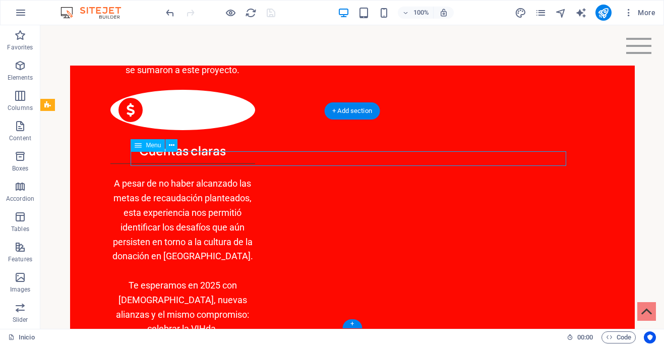
select select
select select "4"
select select
select select "5"
select select
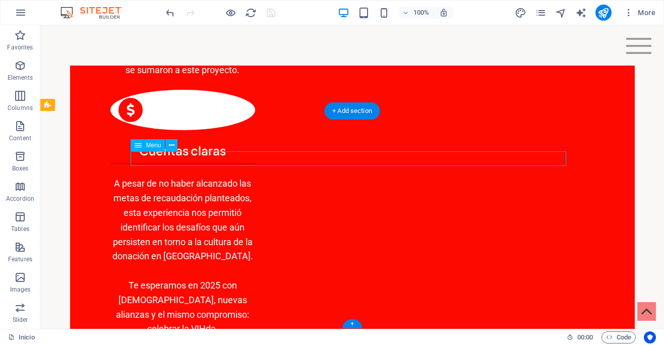
select select "7"
select select
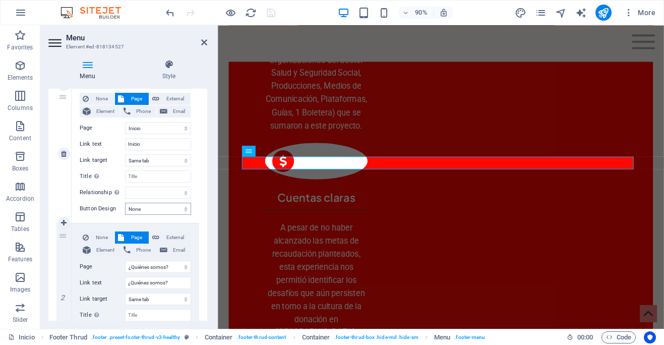
scroll to position [88, 0]
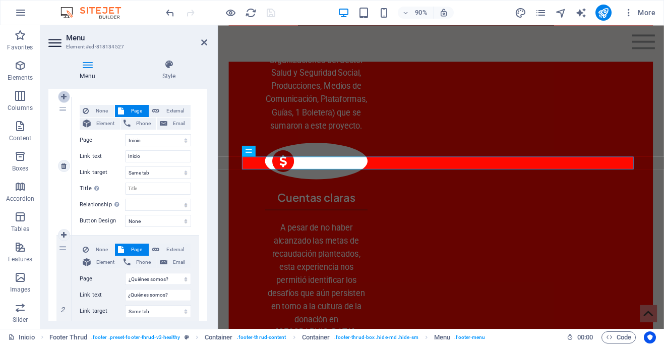
click at [64, 97] on icon at bounding box center [64, 96] width 6 height 7
select select
select select "0"
type input "Inicio"
select select
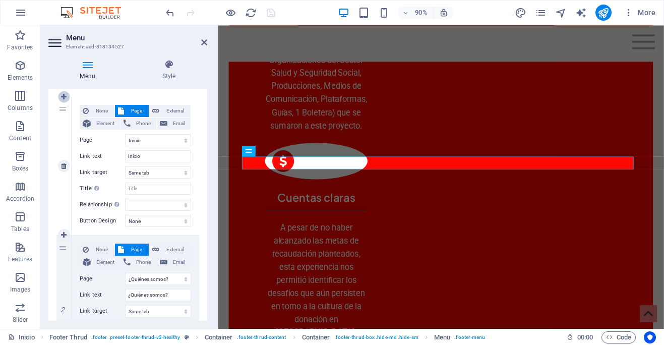
select select "1"
type input "¿Quiénes somos?"
select select
select select "2"
type input "Arte con causa"
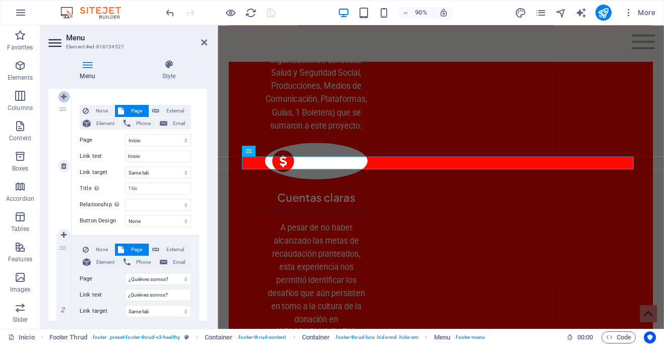
select select
select select "4"
type input "Luchas"
select select
select select "5"
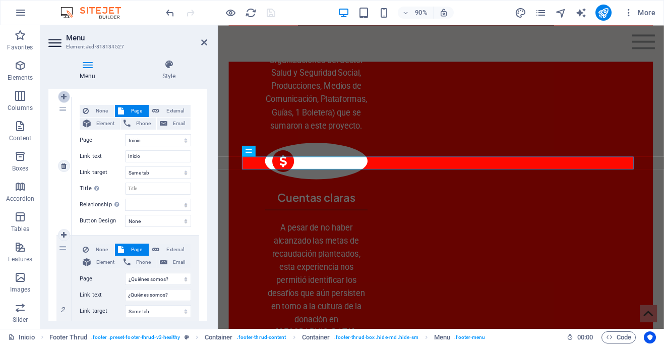
type input "Archivo"
select select
select select "7"
select select
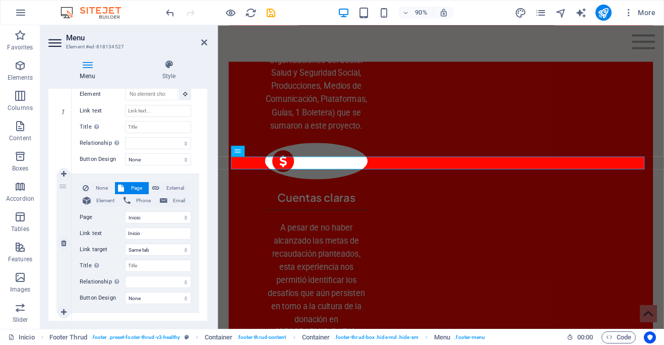
scroll to position [142, 0]
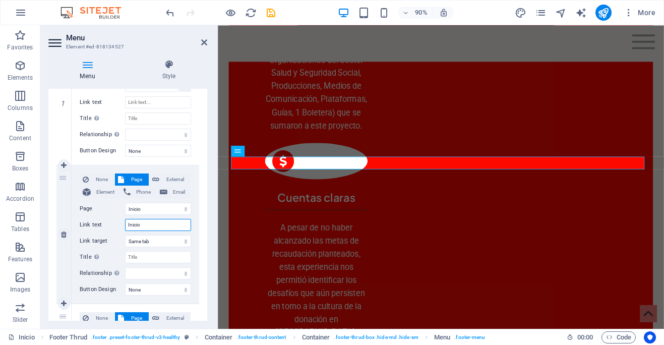
drag, startPoint x: 152, startPoint y: 225, endPoint x: 114, endPoint y: 224, distance: 37.8
click at [114, 224] on div "Link text Inicio" at bounding box center [135, 225] width 111 height 12
type input "CONVOCAT"
select select
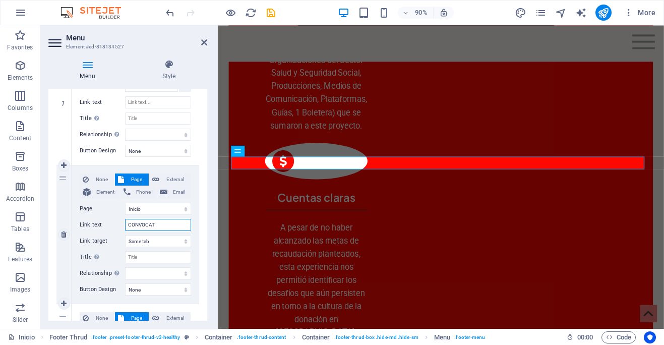
select select
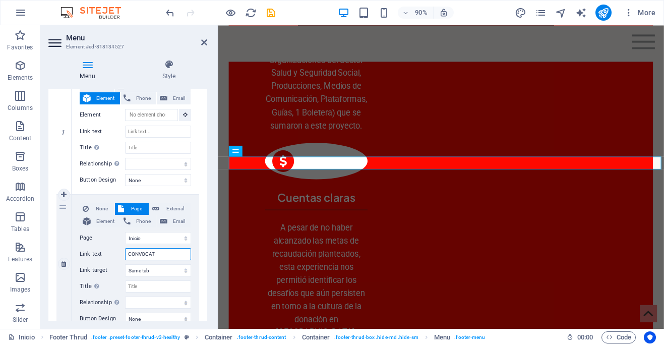
scroll to position [66, 0]
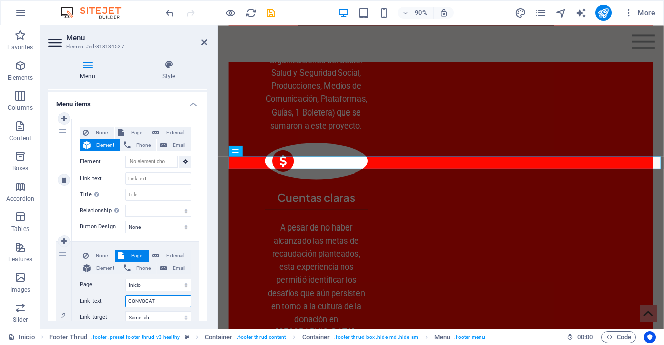
type input "CONVOCAT"
drag, startPoint x: 63, startPoint y: 135, endPoint x: 65, endPoint y: 195, distance: 60.5
click at [67, 211] on div "1" at bounding box center [63, 179] width 15 height 122
select select
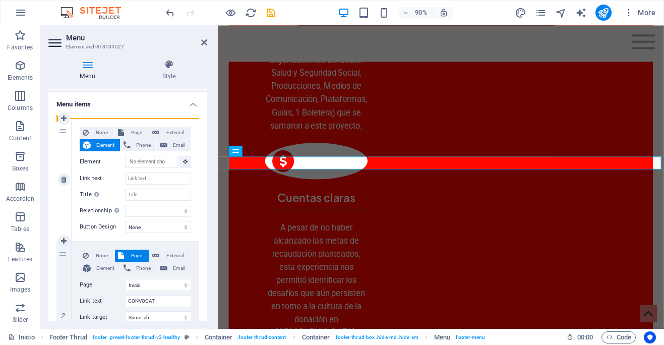
select select
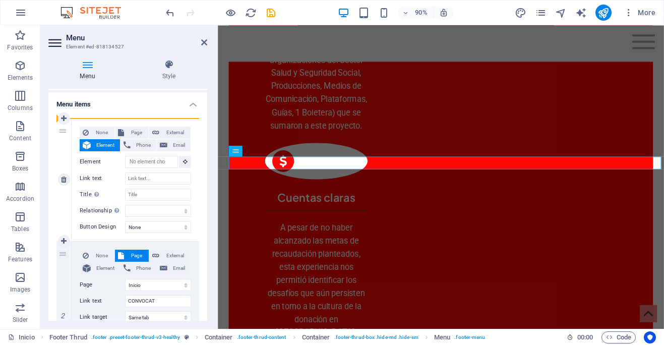
drag, startPoint x: 61, startPoint y: 129, endPoint x: 73, endPoint y: 156, distance: 30.0
click at [74, 159] on div "1 None Page External Element Phone Email Page Inicio ¿Quiénes somos? Arte con c…" at bounding box center [127, 179] width 143 height 123
select select
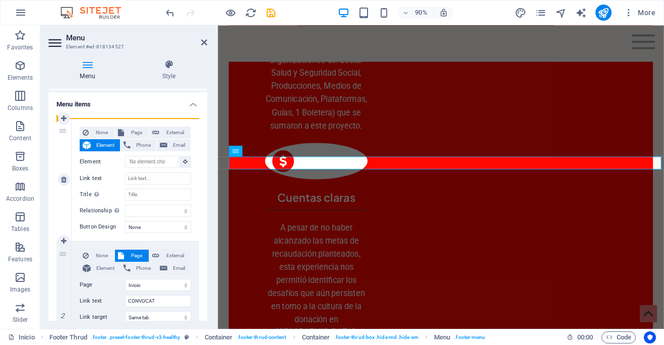
select select
click at [62, 178] on icon at bounding box center [64, 179] width 6 height 7
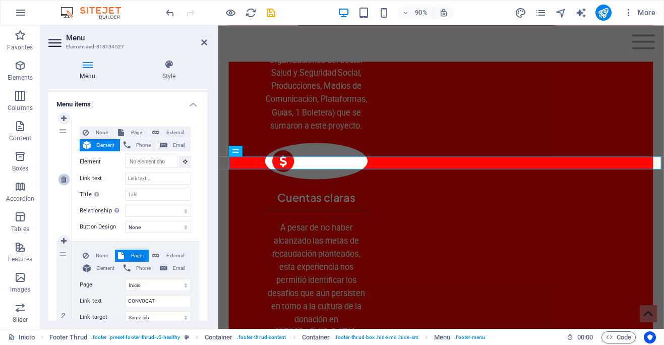
select select "0"
type input "CONVOCAT"
select select
select select "1"
type input "¿Quiénes somos?"
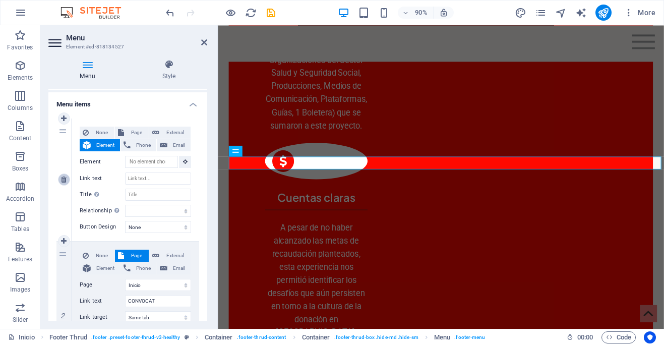
select select
select select "2"
type input "Arte con causa"
select select
select select "4"
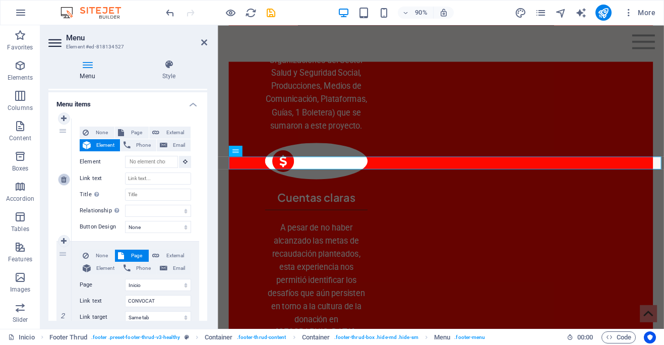
type input "Luchas"
select select
select select "5"
type input "Archivo"
select select
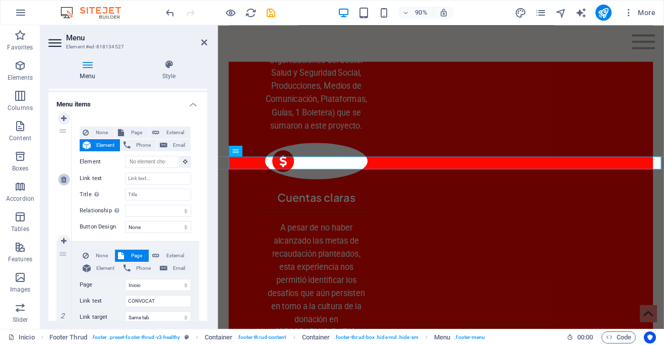
select select "7"
type input "contacto"
select select
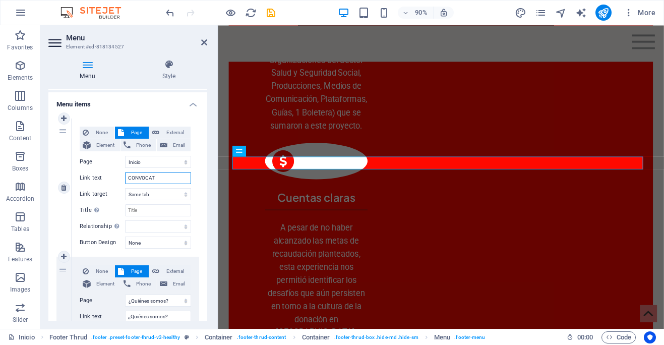
drag, startPoint x: 162, startPoint y: 177, endPoint x: 106, endPoint y: 177, distance: 55.4
click at [106, 177] on div "Link text CONVOCAT" at bounding box center [135, 178] width 111 height 12
type input "INICIO"
select select
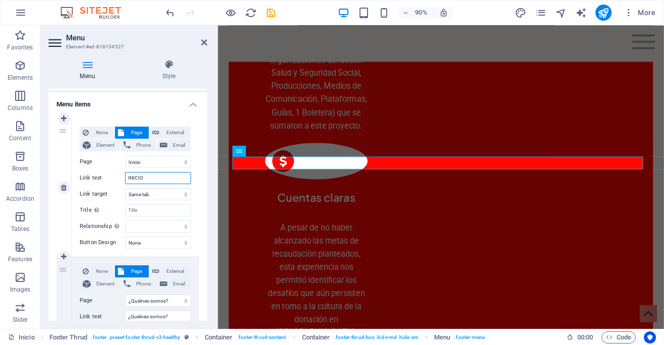
select select
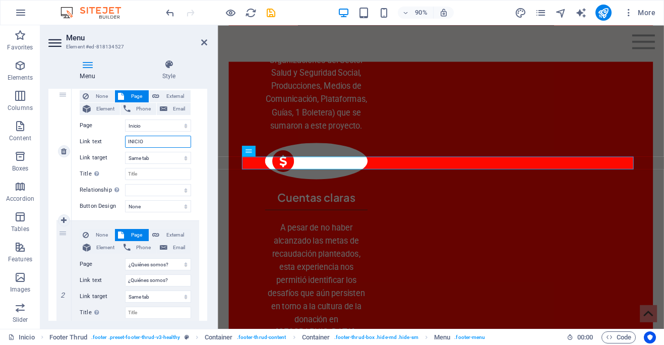
scroll to position [103, 0]
type input "INICIO"
click at [65, 220] on icon at bounding box center [64, 220] width 6 height 7
select select
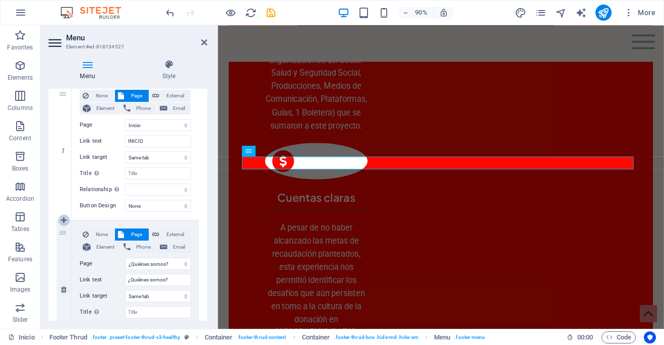
select select "1"
type input "¿Quiénes somos?"
select select
select select "2"
type input "Arte con causa"
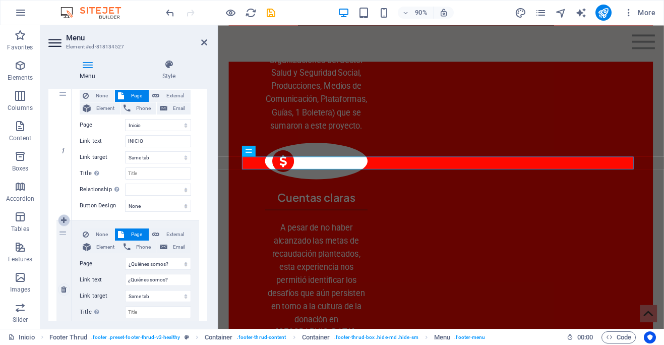
select select
select select "4"
type input "Luchas"
select select
select select "5"
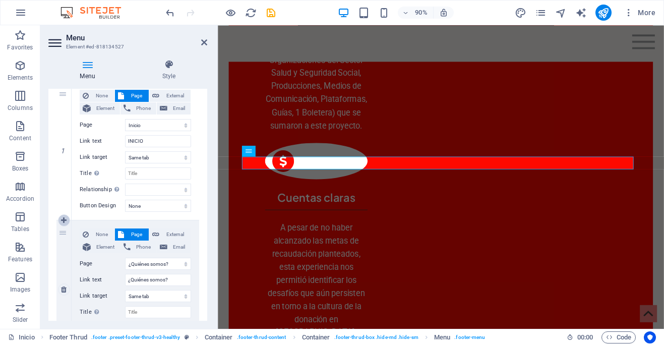
type input "Archivo"
select select
select select "7"
select select
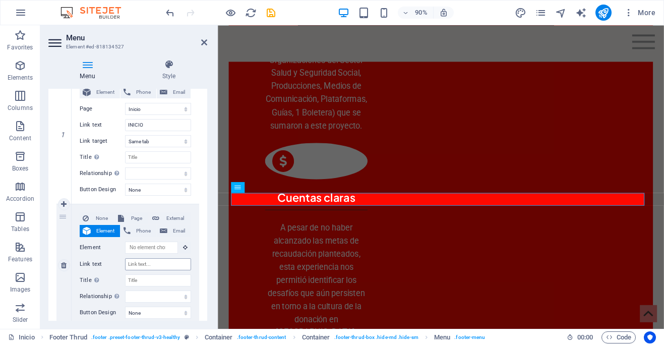
scroll to position [1788, 0]
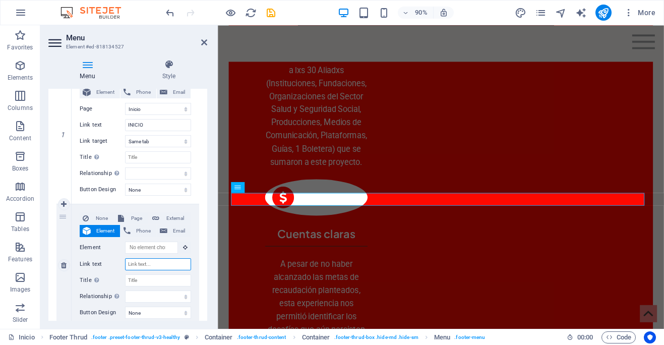
click at [167, 266] on input "Link text" at bounding box center [158, 264] width 66 height 12
type input "CONVO"
select select
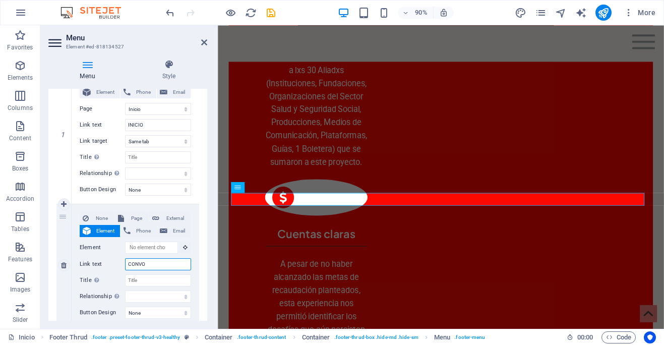
select select
type input "CONVOCATORIA"
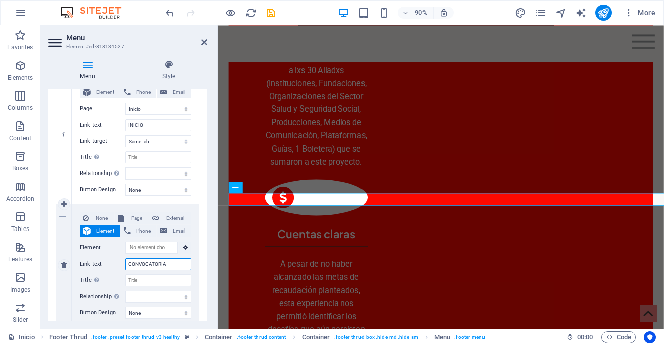
select select
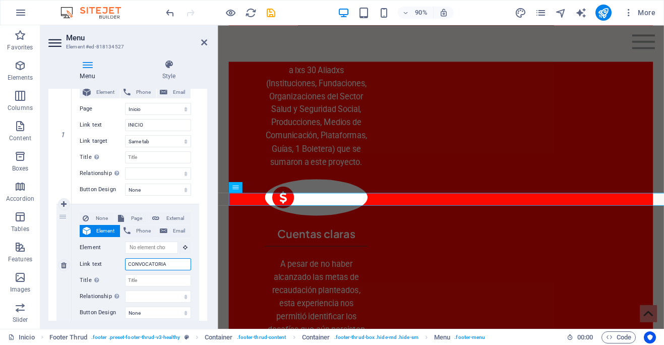
select select
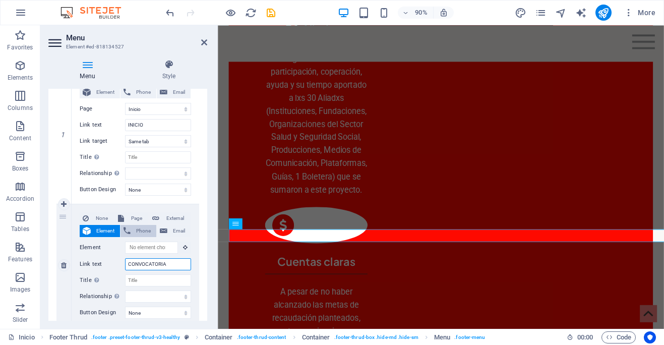
scroll to position [1747, 0]
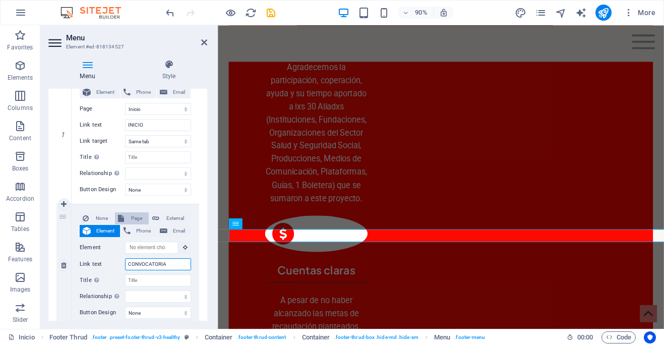
type input "CONVOCATORIA"
click at [136, 219] on span "Page" at bounding box center [136, 218] width 19 height 12
select select
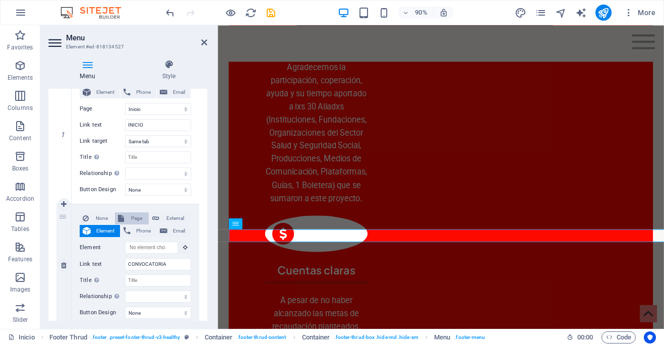
select select
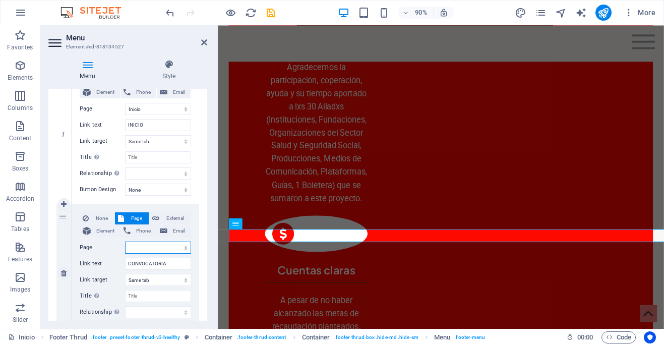
click at [186, 247] on select "Inicio ¿Quiénes somos? Arte con causa CONVOCATORIA | CLV 2025 Luchas Archivo Av…" at bounding box center [158, 247] width 66 height 12
select select "3"
click at [125, 241] on select "Inicio ¿Quiénes somos? Arte con causa CONVOCATORIA | CLV 2025 Luchas Archivo Av…" at bounding box center [158, 247] width 66 height 12
select select
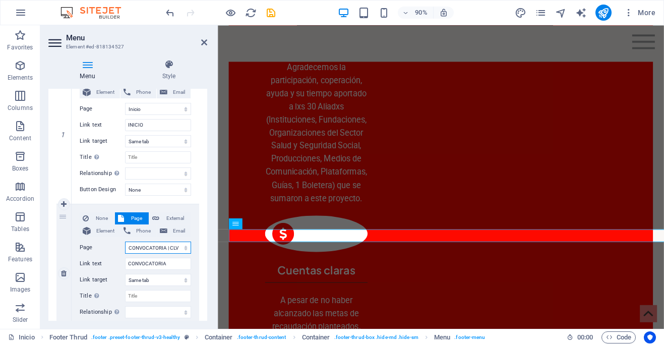
select select
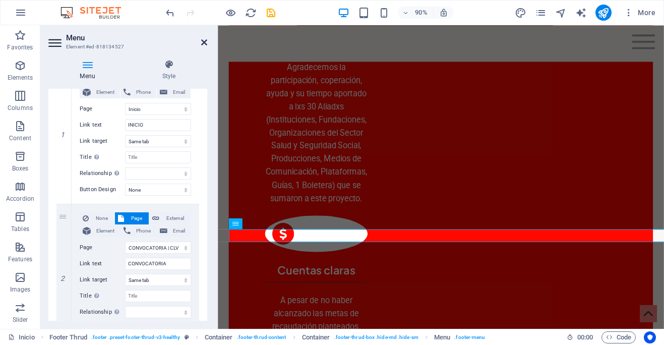
click at [204, 43] on icon at bounding box center [204, 42] width 6 height 8
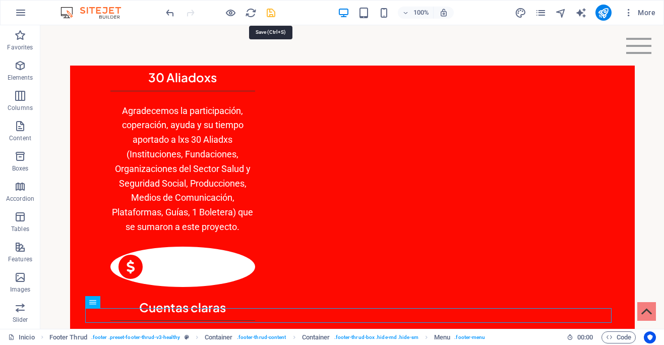
click at [271, 14] on icon "save" at bounding box center [271, 13] width 12 height 12
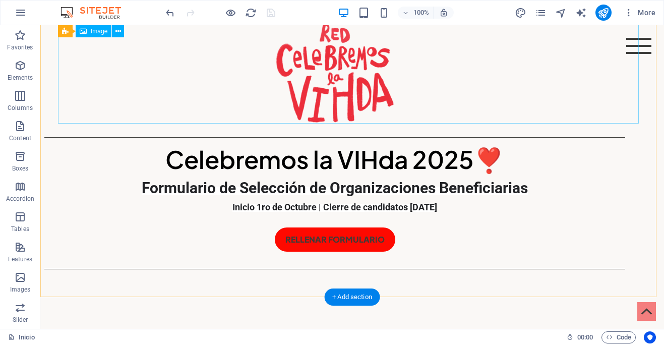
scroll to position [0, 0]
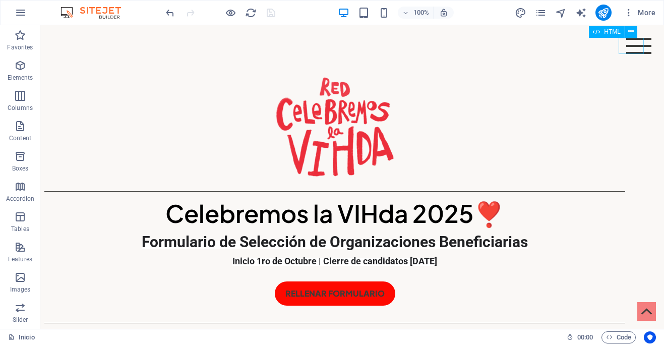
click at [627, 46] on div at bounding box center [638, 46] width 25 height 16
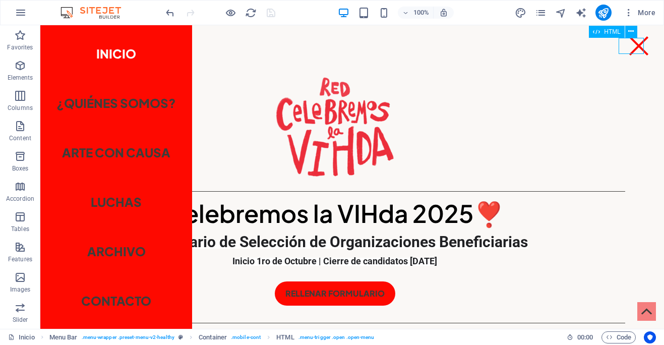
click at [627, 46] on div at bounding box center [638, 46] width 25 height 16
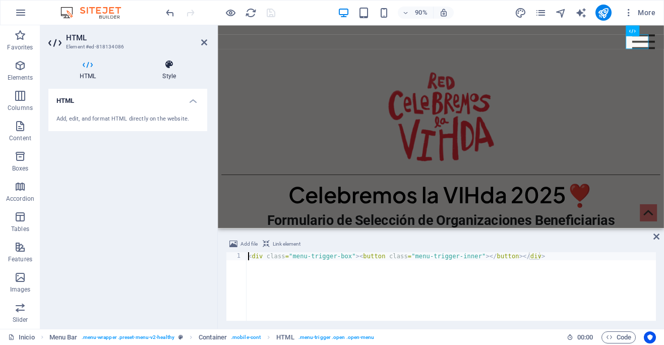
click at [169, 68] on icon at bounding box center [169, 64] width 76 height 10
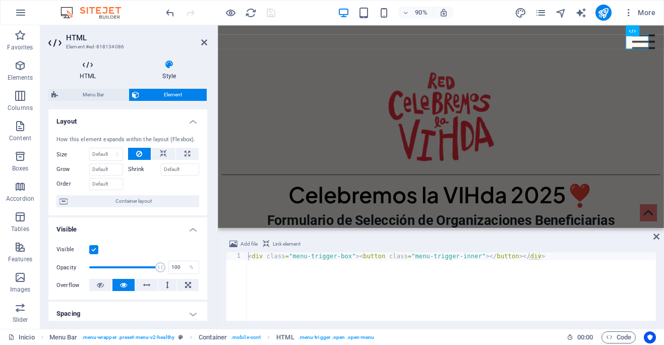
click at [91, 67] on icon at bounding box center [87, 64] width 79 height 10
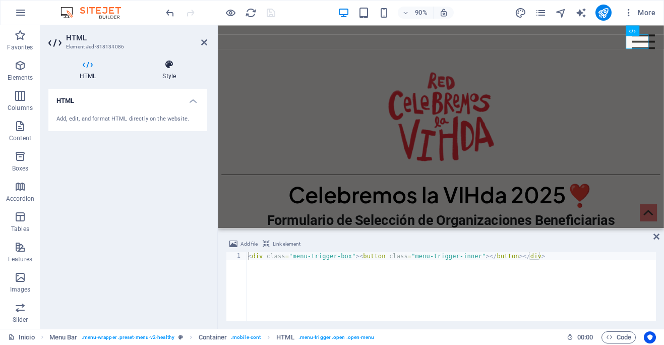
click at [167, 67] on icon at bounding box center [169, 64] width 76 height 10
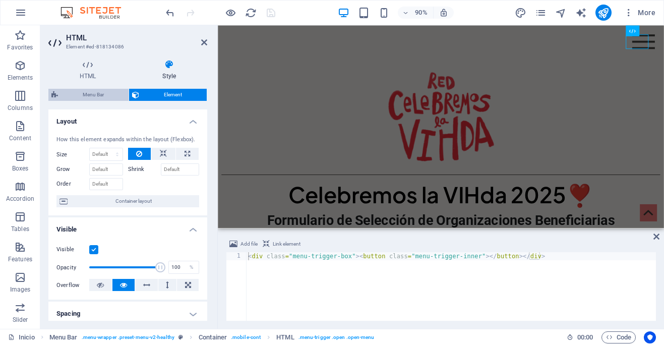
click at [73, 95] on span "Menu Bar" at bounding box center [93, 95] width 65 height 12
select select "header"
select select "rem"
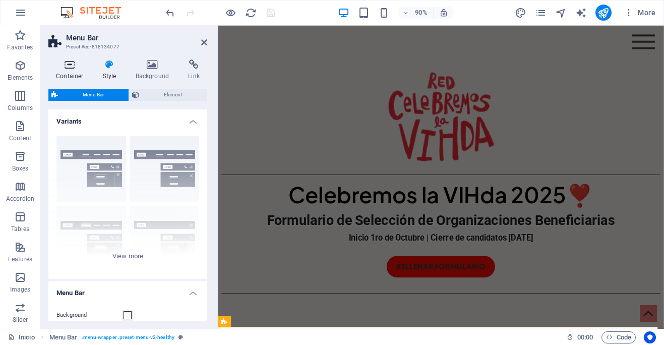
click at [75, 68] on icon at bounding box center [69, 64] width 43 height 10
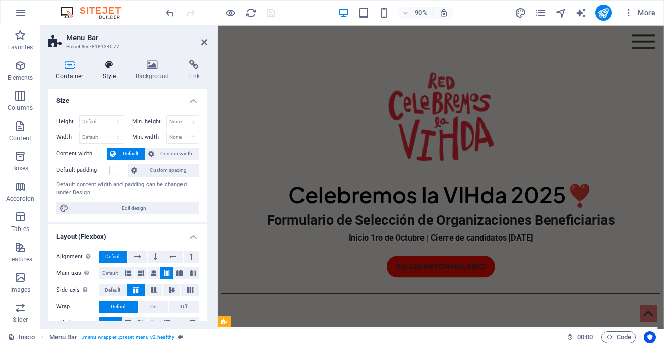
click at [109, 73] on h4 "Style" at bounding box center [111, 69] width 33 height 21
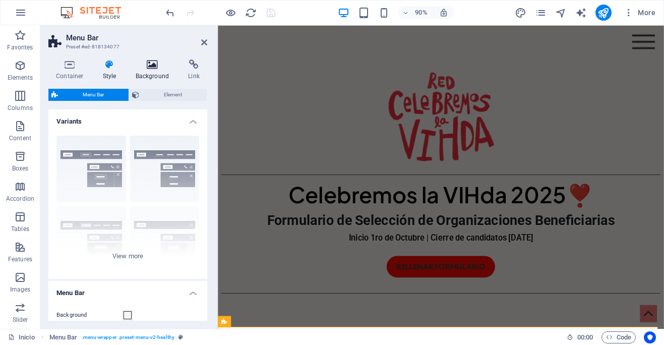
click at [148, 69] on icon at bounding box center [152, 64] width 49 height 10
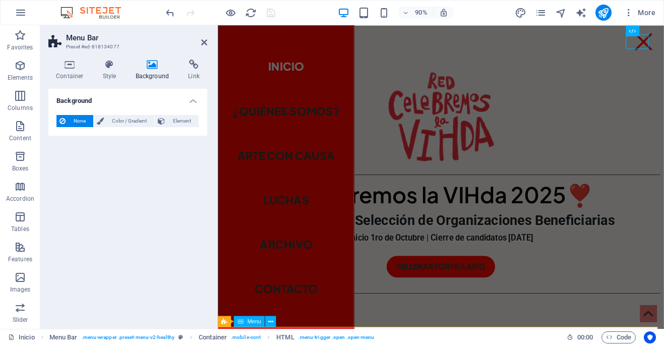
click at [304, 120] on nav "Inicio ¿Quiénes somos? Arte con causa Luchas Archivo contacto" at bounding box center [294, 193] width 152 height 337
select select
select select "1"
select select
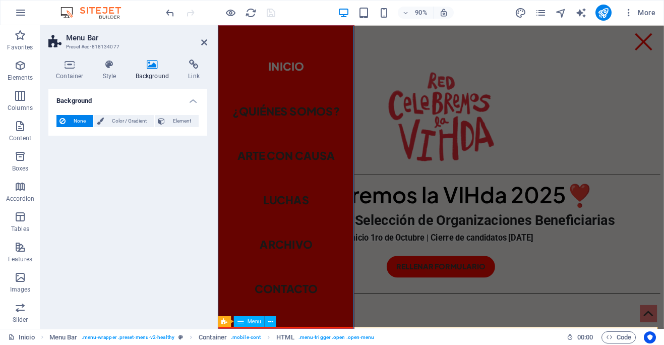
select select "2"
select select
select select "4"
select select
select select "5"
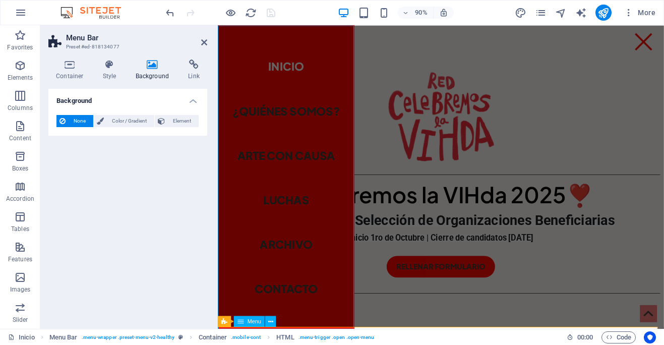
select select
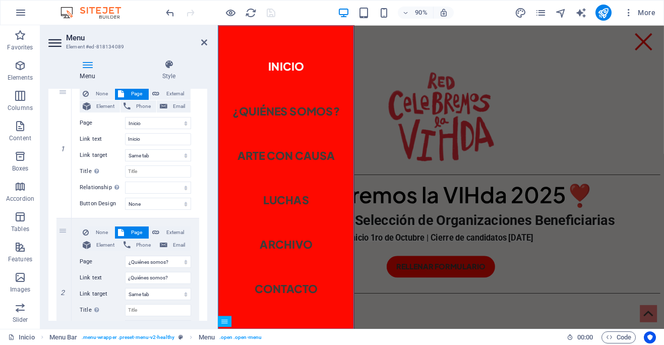
scroll to position [118, 0]
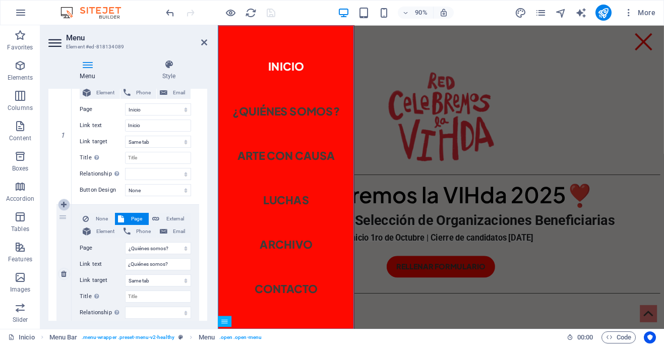
click at [65, 205] on icon at bounding box center [64, 204] width 6 height 7
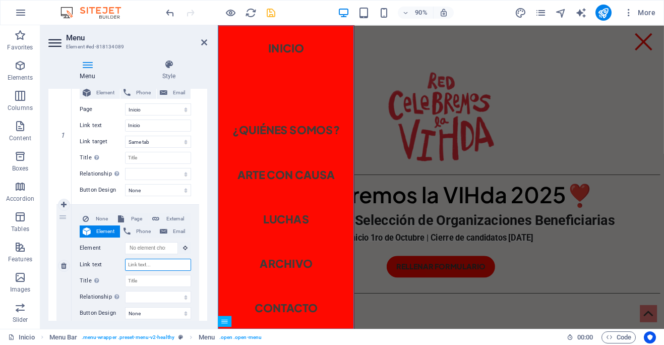
click at [146, 263] on input "Link text" at bounding box center [158, 265] width 66 height 12
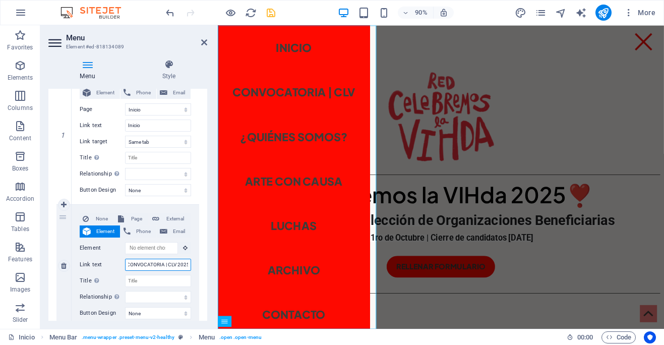
scroll to position [0, 5]
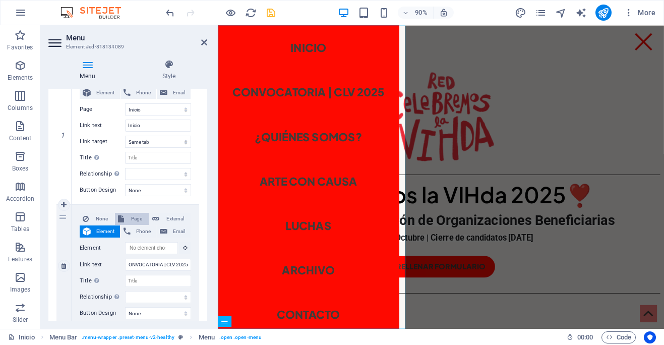
click at [134, 221] on span "Page" at bounding box center [136, 219] width 19 height 12
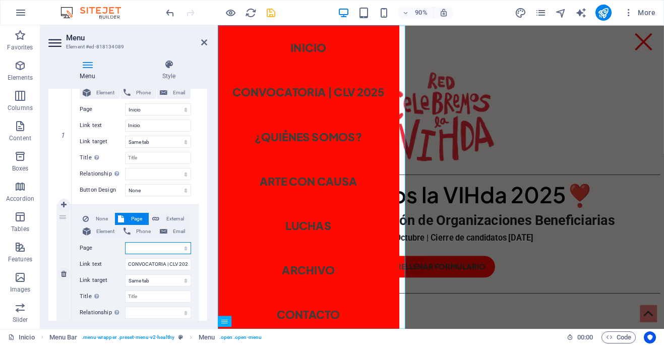
click at [170, 250] on select "Inicio ¿Quiénes somos? Arte con causa CONVOCATORIA | CLV 2025 Luchas Archivo Av…" at bounding box center [158, 248] width 66 height 12
click at [125, 242] on select "Inicio ¿Quiénes somos? Arte con causa CONVOCATORIA | CLV 2025 Luchas Archivo Av…" at bounding box center [158, 248] width 66 height 12
click at [205, 40] on icon at bounding box center [204, 42] width 6 height 8
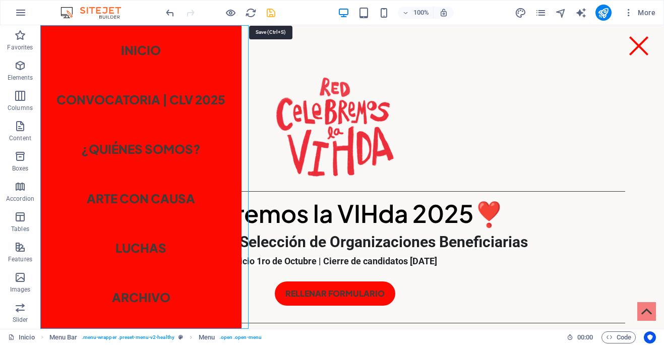
click at [270, 12] on icon "save" at bounding box center [271, 13] width 12 height 12
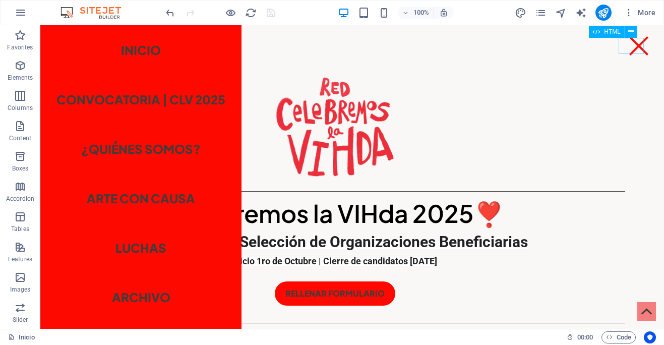
click at [632, 46] on div at bounding box center [638, 46] width 25 height 16
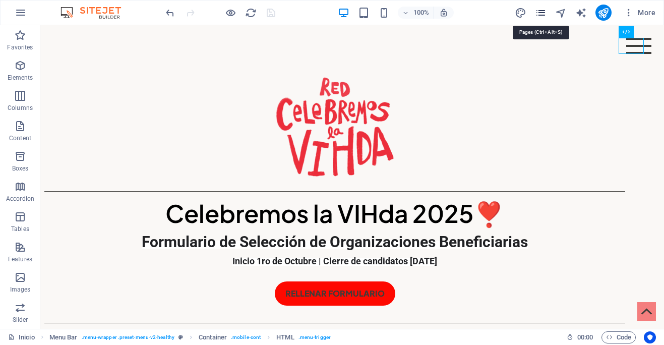
click at [540, 13] on icon "pages" at bounding box center [541, 13] width 12 height 12
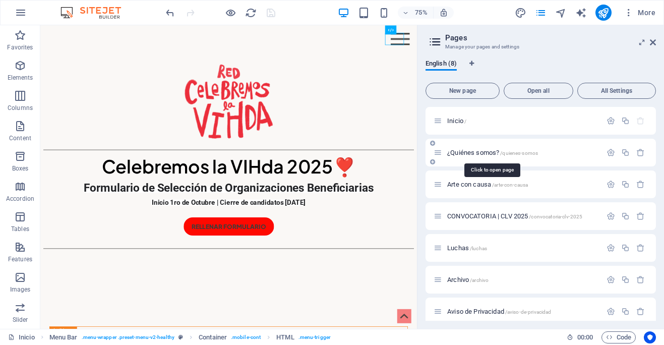
click at [504, 153] on span "/quienes-somos" at bounding box center [519, 153] width 38 height 6
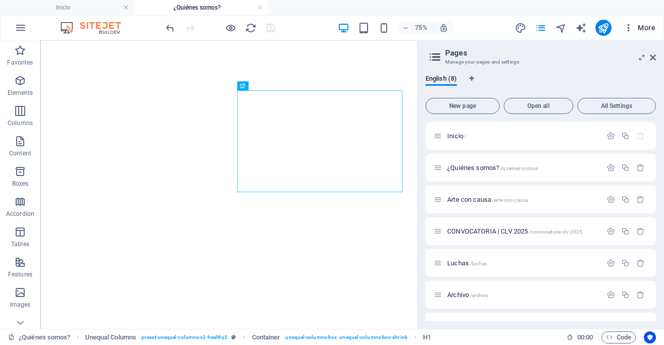
click at [654, 32] on span "More" at bounding box center [639, 28] width 32 height 10
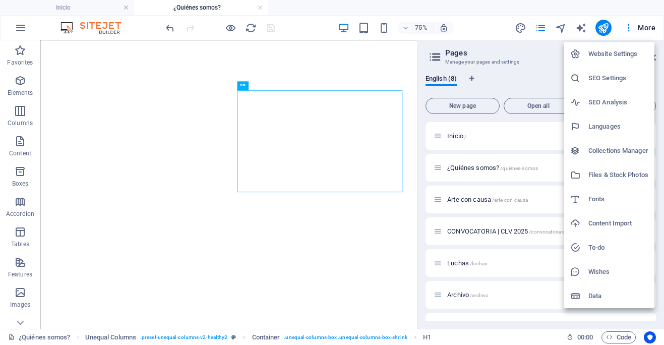
click at [651, 26] on div at bounding box center [332, 172] width 664 height 345
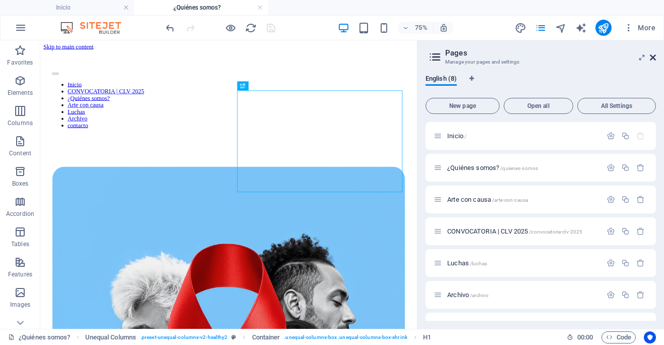
click at [653, 57] on icon at bounding box center [653, 57] width 6 height 8
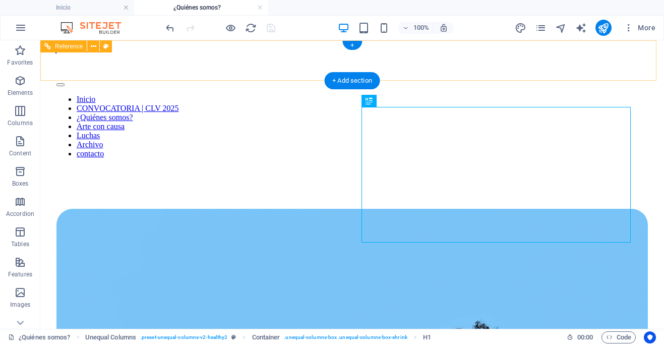
click at [635, 78] on div at bounding box center [351, 82] width 591 height 9
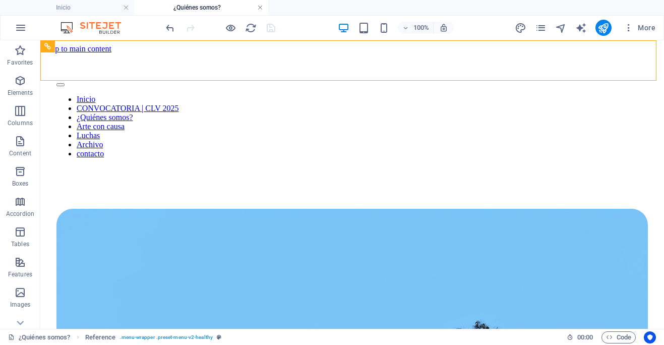
click at [261, 7] on link at bounding box center [260, 8] width 6 height 10
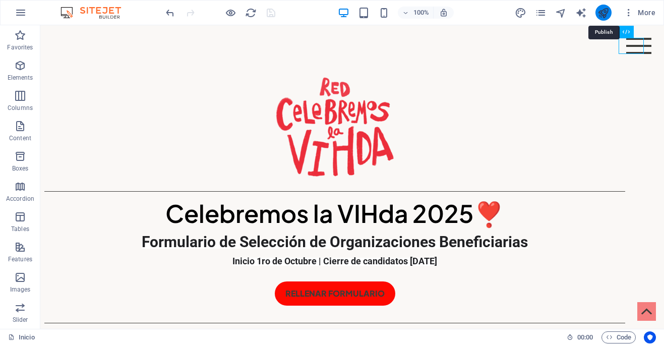
click at [605, 15] on icon "publish" at bounding box center [603, 13] width 12 height 12
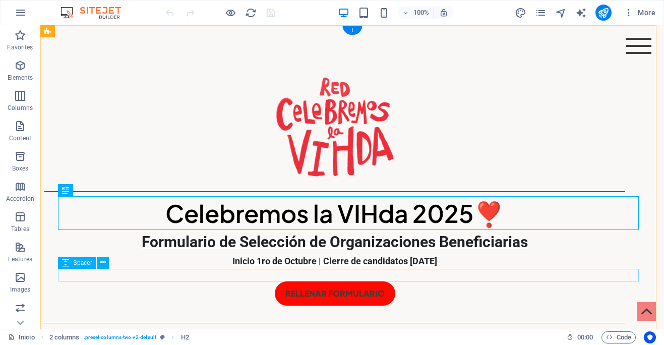
click at [430, 274] on div at bounding box center [334, 275] width 581 height 13
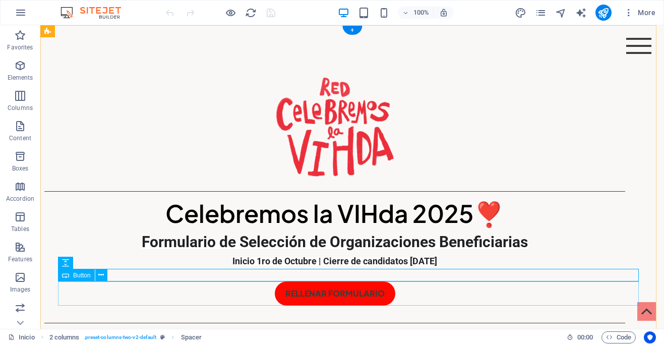
click at [430, 291] on div "RELLENAR FORMULARIO" at bounding box center [334, 293] width 581 height 24
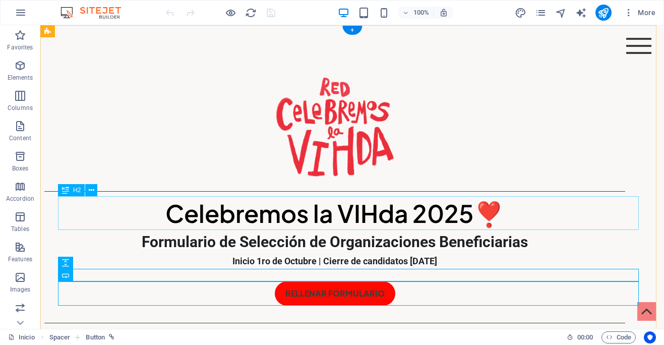
click at [434, 218] on div "Celebremos la VIHda 2025❣️" at bounding box center [334, 213] width 581 height 34
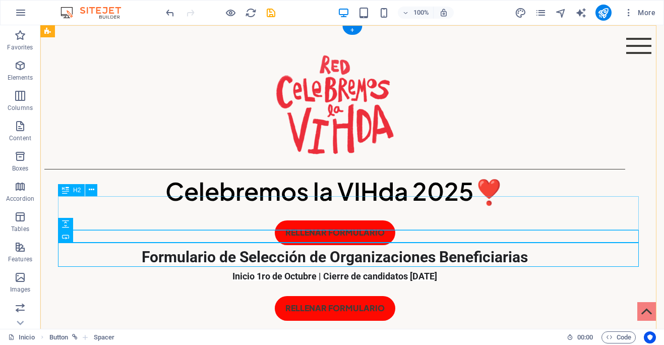
scroll to position [70, 0]
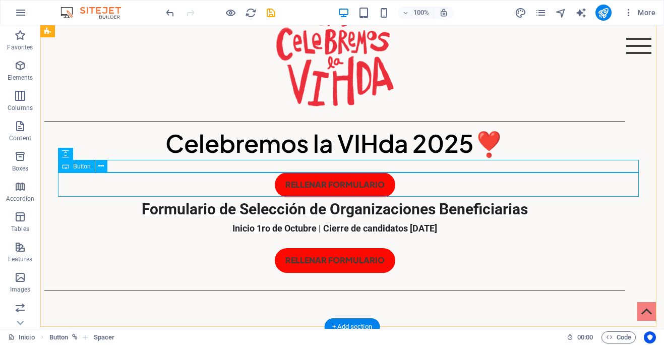
click at [380, 181] on div "RELLENAR FORMULARIO" at bounding box center [334, 184] width 581 height 24
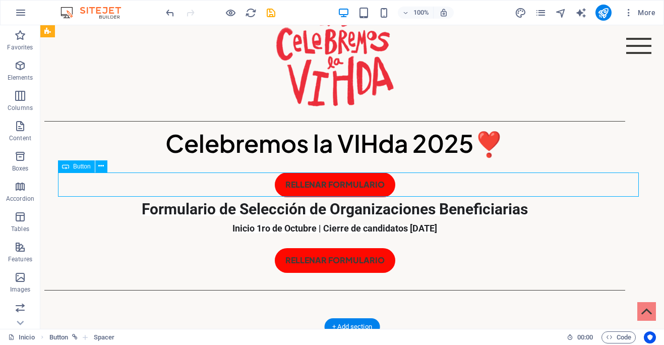
click at [380, 181] on div "RELLENAR FORMULARIO" at bounding box center [334, 184] width 581 height 24
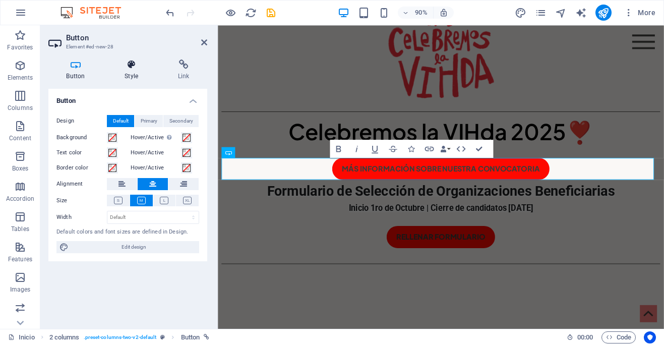
click at [134, 73] on h4 "Style" at bounding box center [133, 69] width 53 height 21
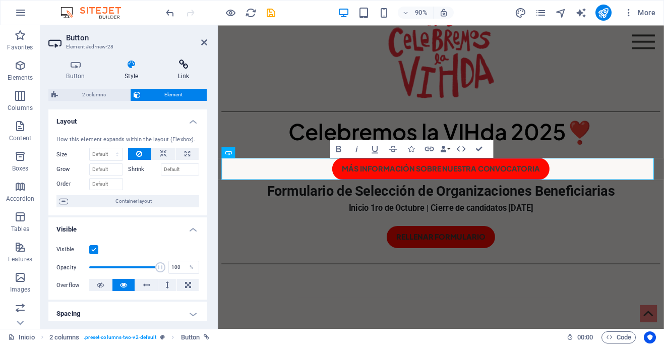
click at [187, 70] on h4 "Link" at bounding box center [183, 69] width 47 height 21
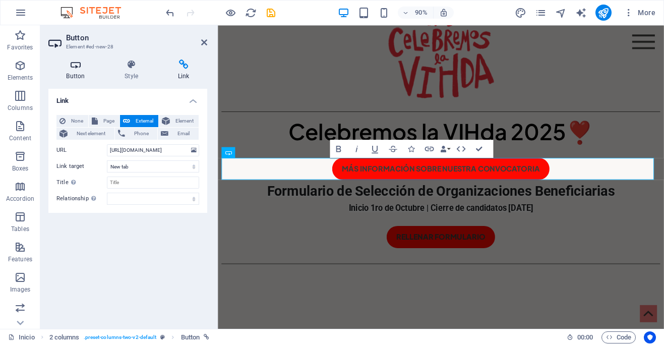
click at [74, 70] on h4 "Button" at bounding box center [77, 69] width 58 height 21
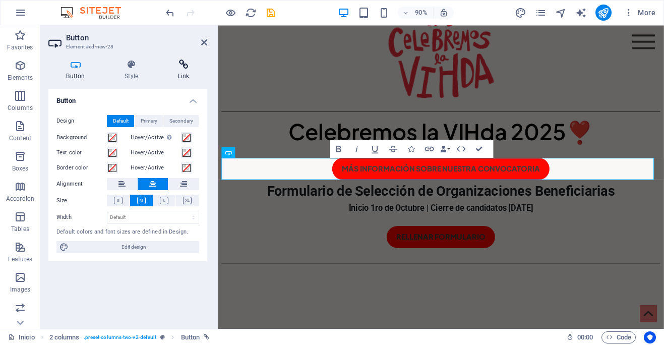
click at [186, 69] on icon at bounding box center [183, 64] width 47 height 10
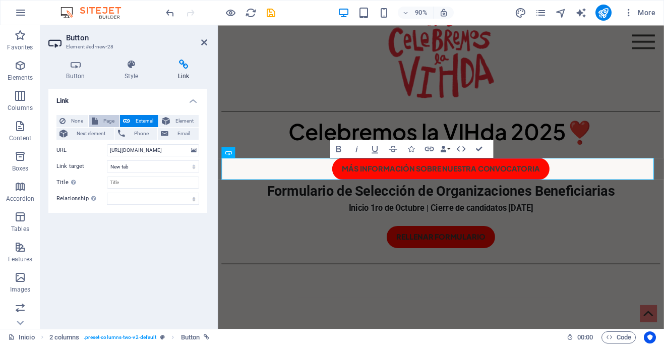
click at [112, 121] on span "Page" at bounding box center [109, 121] width 16 height 12
select select
click at [173, 150] on select "Inicio ¿Quiénes somos? Arte con causa CONVOCATORIA | CLV 2025 Luchas Archivo Av…" at bounding box center [153, 150] width 92 height 12
select select "3"
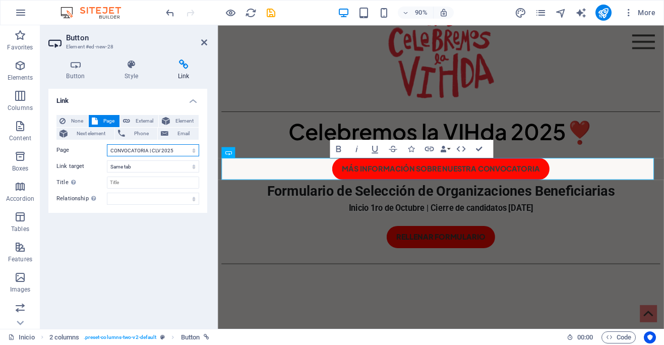
click at [107, 144] on select "Inicio ¿Quiénes somos? Arte con causa CONVOCATORIA | CLV 2025 Luchas Archivo Av…" at bounding box center [153, 150] width 92 height 12
click at [202, 45] on icon at bounding box center [204, 42] width 6 height 8
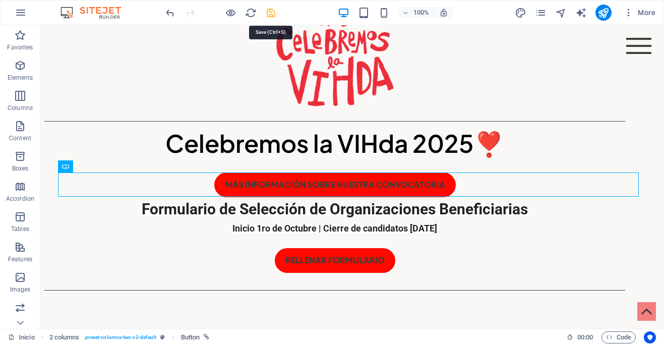
click at [271, 13] on icon "save" at bounding box center [271, 13] width 12 height 12
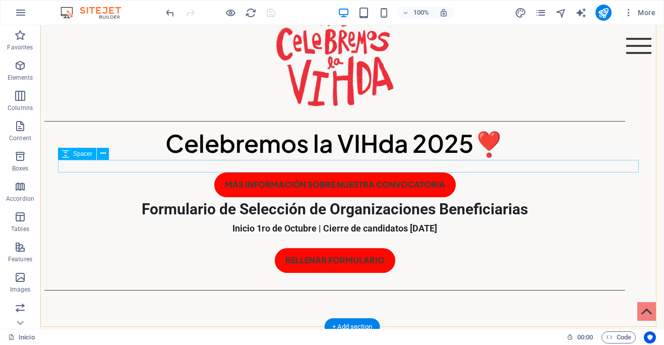
click at [431, 163] on div at bounding box center [334, 166] width 581 height 13
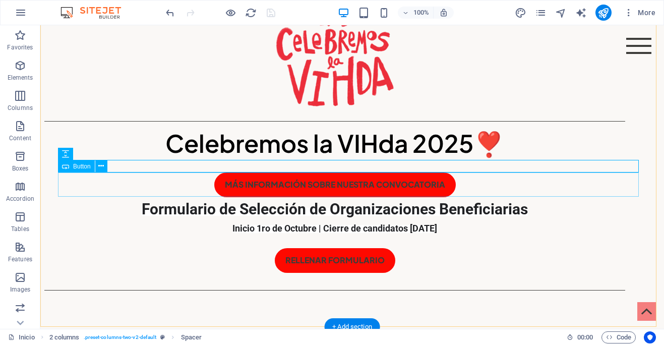
click at [433, 182] on div "MÁS INFORMACIÓN SOBRE NUESTRA CONVOCATORIA" at bounding box center [334, 184] width 581 height 24
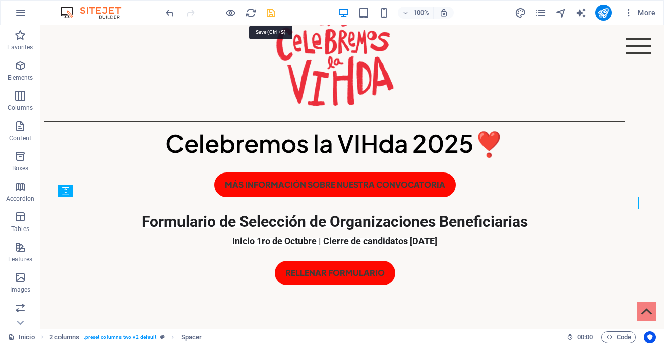
click at [272, 11] on icon "save" at bounding box center [271, 13] width 12 height 12
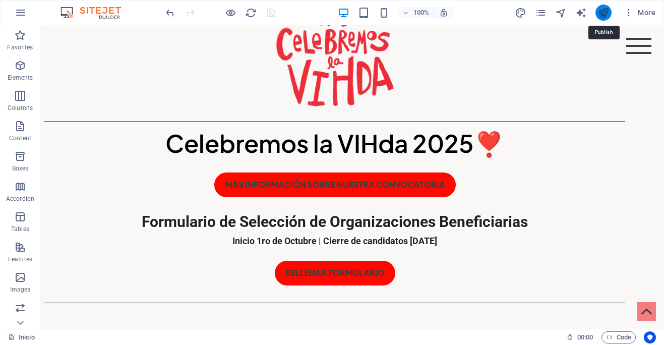
click at [602, 14] on icon "publish" at bounding box center [603, 13] width 12 height 12
